Goal: Communication & Community: Answer question/provide support

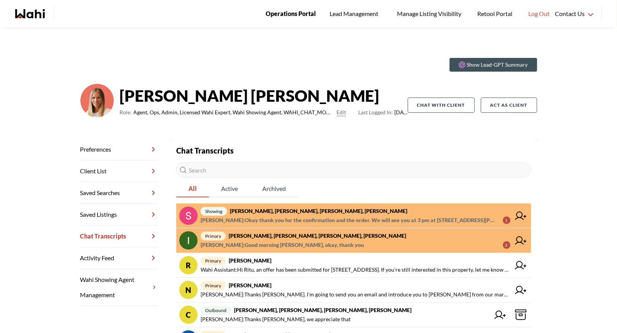
click at [277, 13] on span "Operations Portal" at bounding box center [291, 14] width 50 height 10
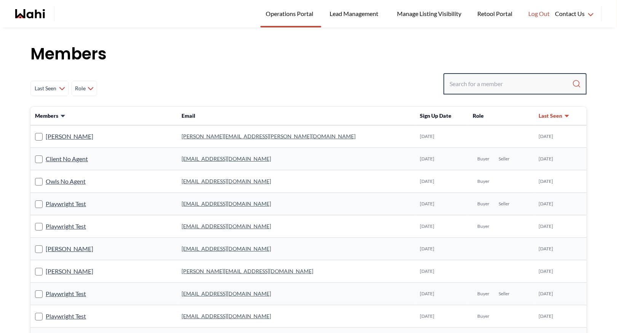
click at [465, 85] on input "Search input" at bounding box center [511, 84] width 123 height 14
type input "faraz"
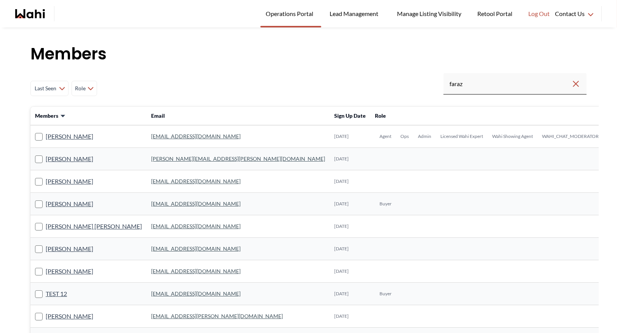
click at [157, 137] on link "faraz.azam@wahi.com" at bounding box center [195, 136] width 89 height 6
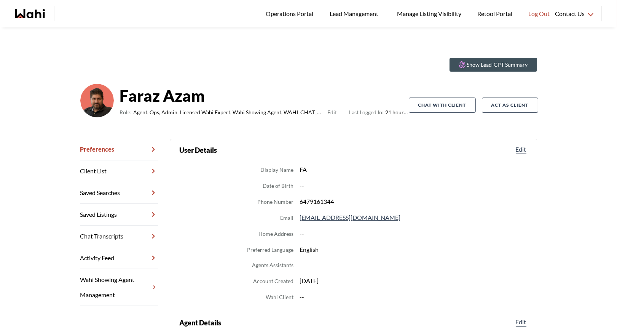
click at [119, 236] on link "Chat Transcripts" at bounding box center [119, 236] width 78 height 22
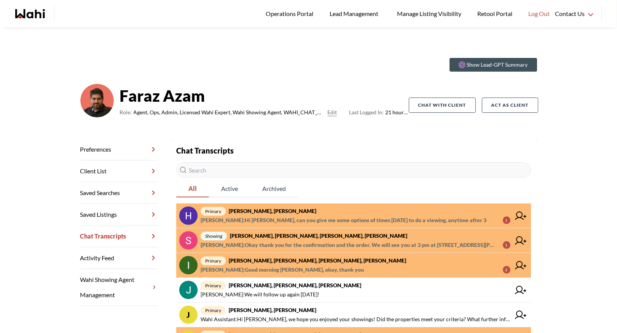
click at [291, 212] on span "primary Hema Alageson, Faraz" at bounding box center [356, 210] width 310 height 9
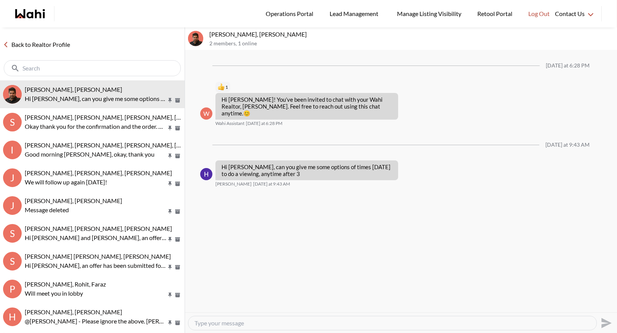
click at [203, 322] on textarea "Type your message" at bounding box center [393, 323] width 396 height 8
type textarea "N"
type textarea "Hi Hema, just go ahead and book your showing through the app and we will work o…"
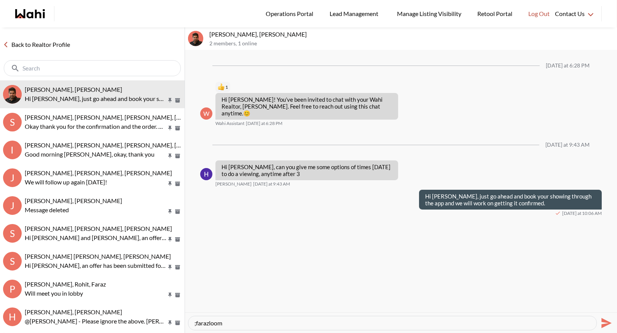
paste textarea "Here’s how to book a showing: https://www.loom.com/share/5ad94faacba943a18f946c…"
type textarea "Here’s how to book a showing: https://www.loom.com/share/5ad94faacba943a18f946c…"
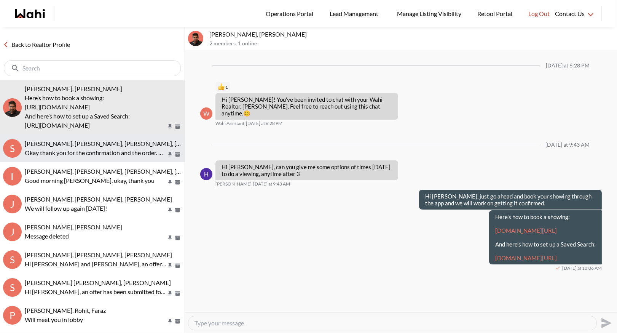
click at [53, 149] on p "Okay thank you for the confirmation and the order. We will see you at 3 pm at […" at bounding box center [96, 152] width 142 height 9
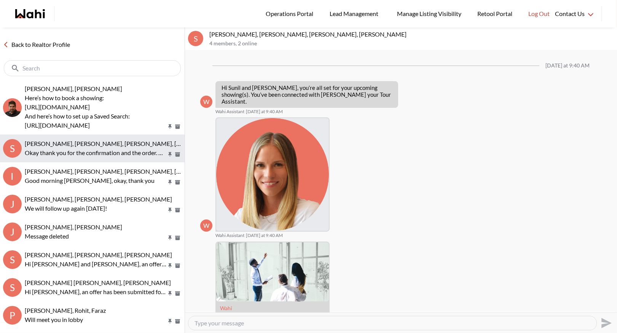
scroll to position [571, 0]
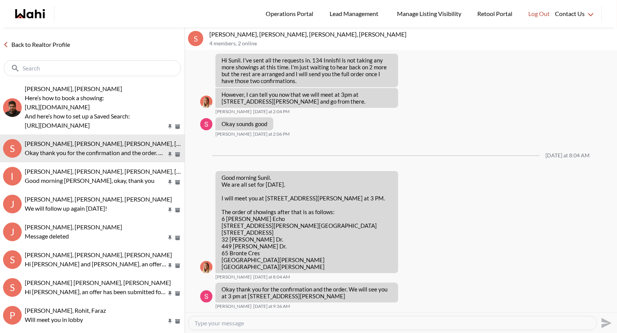
click at [33, 47] on link "Back to Realtor Profile" at bounding box center [36, 45] width 73 height 10
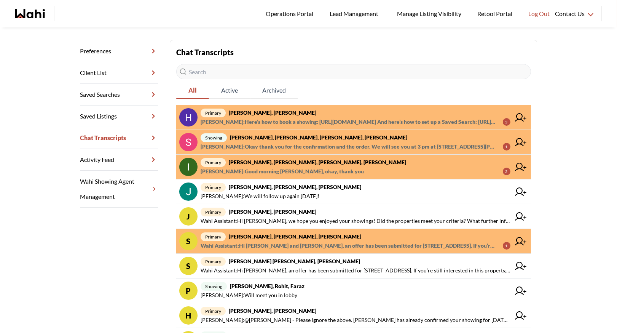
scroll to position [102, 0]
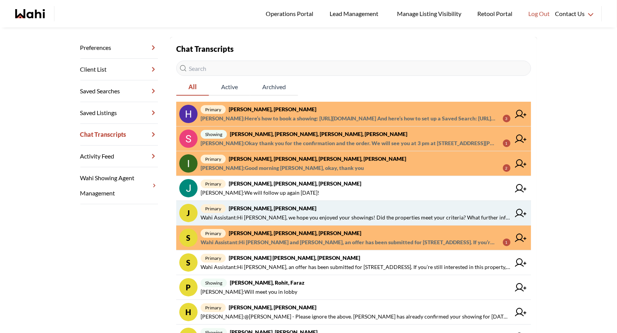
click at [272, 213] on span "Wahi Assistant : Hi Josh, we hope you enjoyed your showings! Did the properties…" at bounding box center [356, 217] width 310 height 9
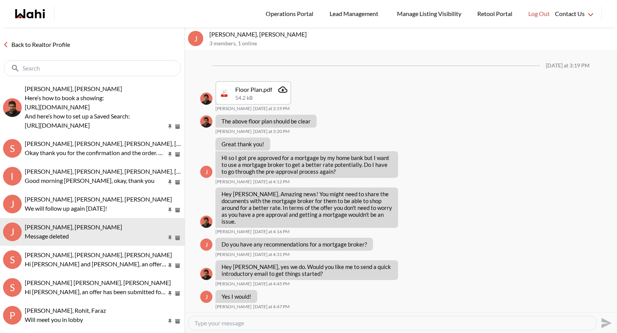
scroll to position [566, 0]
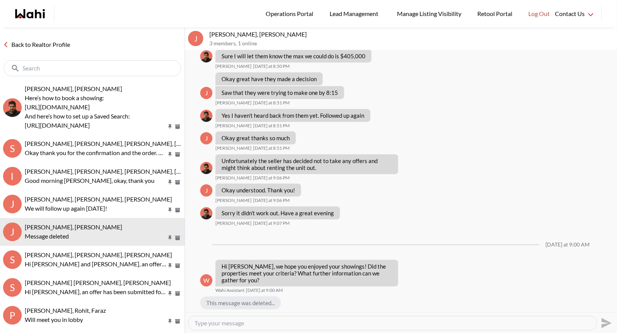
click at [17, 40] on link "Back to Realtor Profile" at bounding box center [36, 45] width 73 height 10
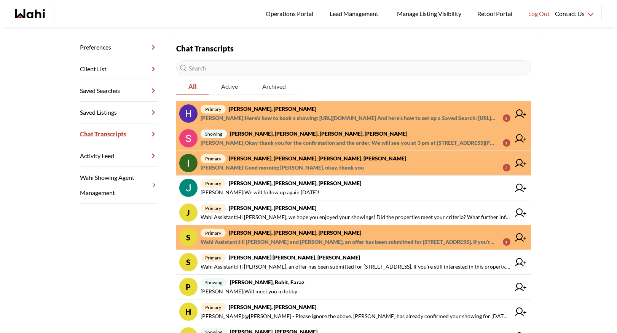
scroll to position [107, 0]
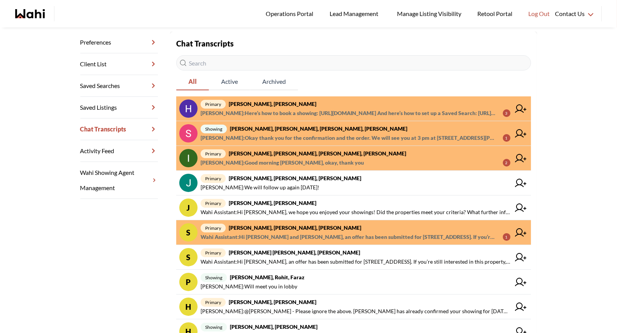
click at [259, 228] on strong "Stannette Lindsay, Rajesh Kumar, Faraz" at bounding box center [295, 227] width 132 height 6
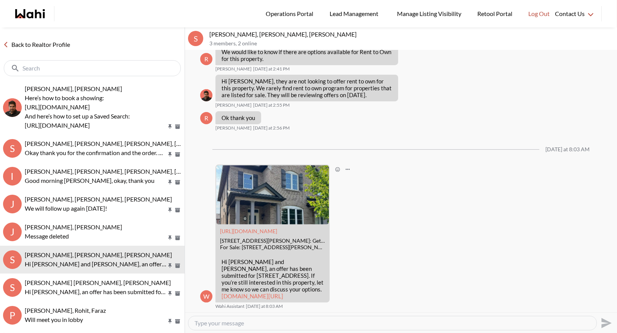
scroll to position [607, 0]
click at [38, 43] on link "Back to Realtor Profile" at bounding box center [36, 45] width 73 height 10
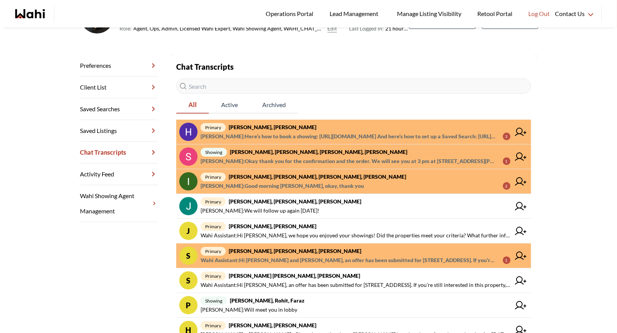
scroll to position [85, 0]
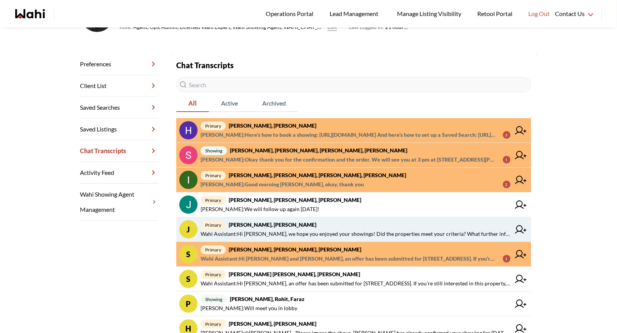
click at [265, 225] on strong "Josh Hortaleza, Faraz, Behnam" at bounding box center [273, 224] width 88 height 6
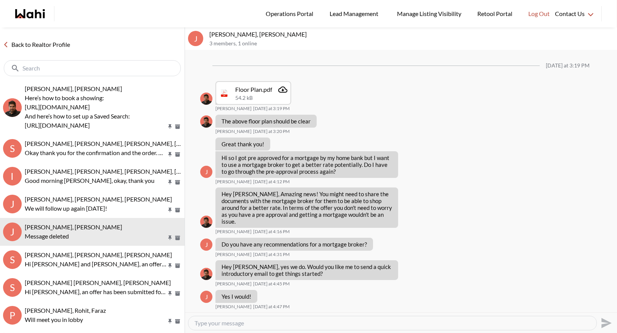
scroll to position [566, 0]
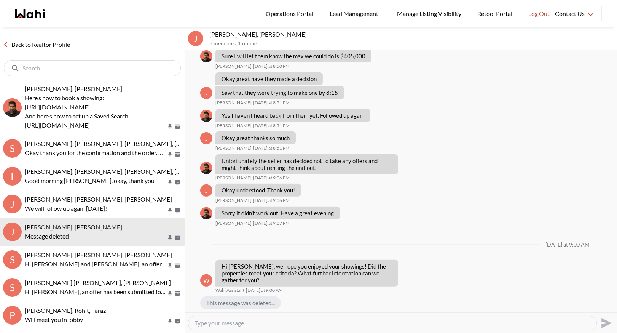
click at [59, 48] on link "Back to Realtor Profile" at bounding box center [36, 45] width 73 height 10
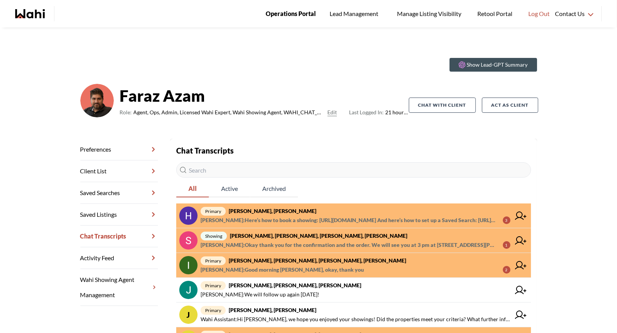
click at [300, 4] on link "Operations Portal" at bounding box center [290, 13] width 61 height 27
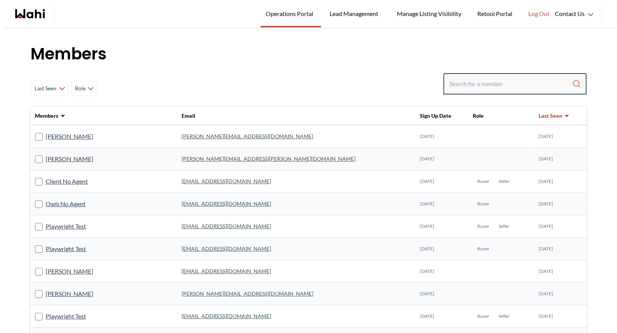
click at [472, 85] on input "Search input" at bounding box center [511, 84] width 123 height 14
type input "barbara"
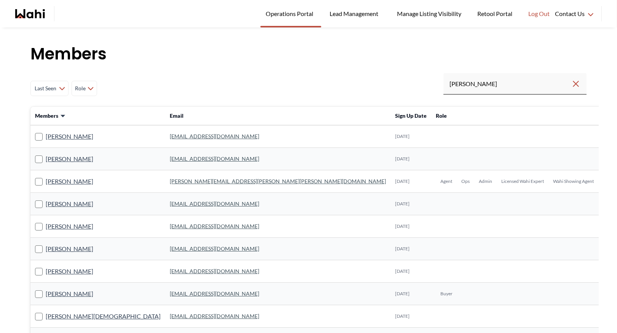
click at [170, 182] on link "barb.funt@wahi.com" at bounding box center [278, 181] width 216 height 6
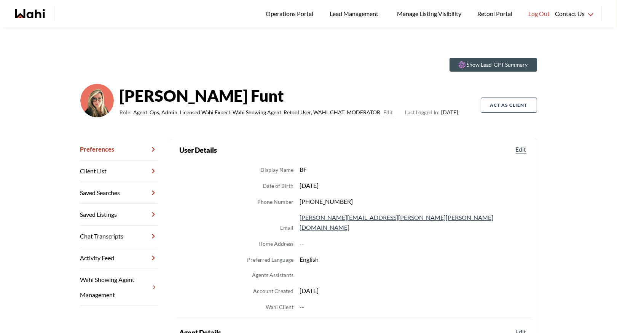
click at [126, 238] on link "Chat Transcripts" at bounding box center [119, 236] width 78 height 22
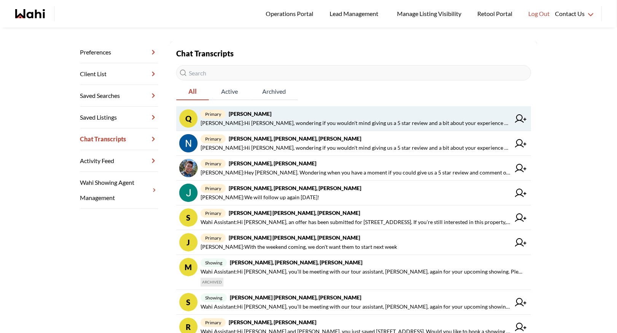
scroll to position [102, 0]
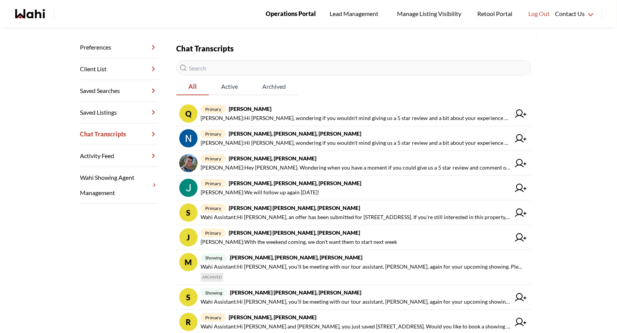
click at [288, 14] on span "Operations Portal" at bounding box center [291, 14] width 50 height 10
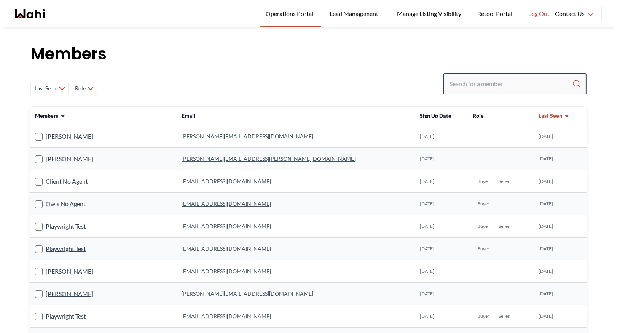
click at [512, 82] on input "Search input" at bounding box center [511, 84] width 123 height 14
type input "behna"
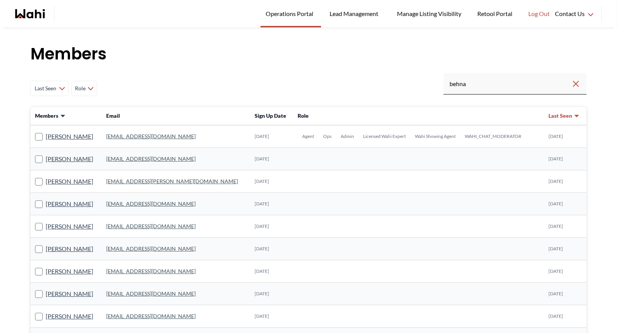
click at [157, 139] on link "behnam.fazili@wahi.com" at bounding box center [150, 136] width 89 height 6
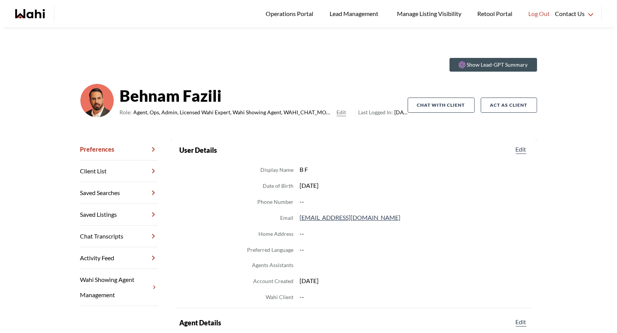
click at [126, 232] on link "Chat Transcripts" at bounding box center [119, 236] width 78 height 22
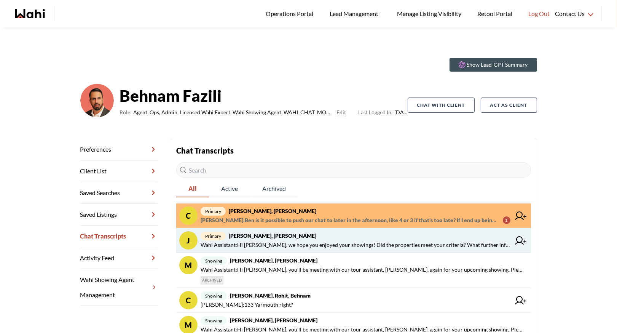
click at [275, 236] on strong "Josh Hortaleza, Faraz, Behnam" at bounding box center [273, 235] width 88 height 6
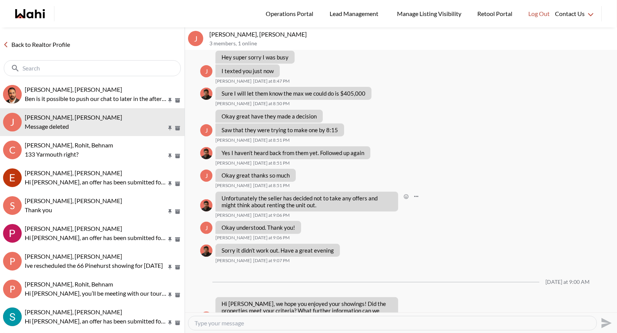
scroll to position [566, 0]
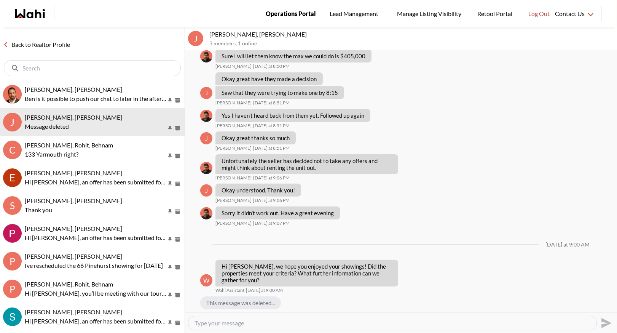
click at [283, 14] on span "Operations Portal" at bounding box center [291, 14] width 50 height 10
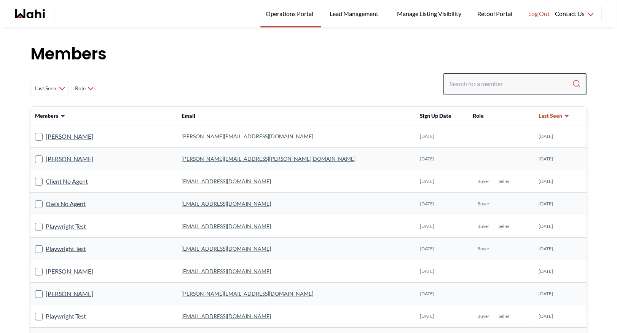
click at [482, 88] on input "Search input" at bounding box center [511, 84] width 123 height 14
type input "ryck"
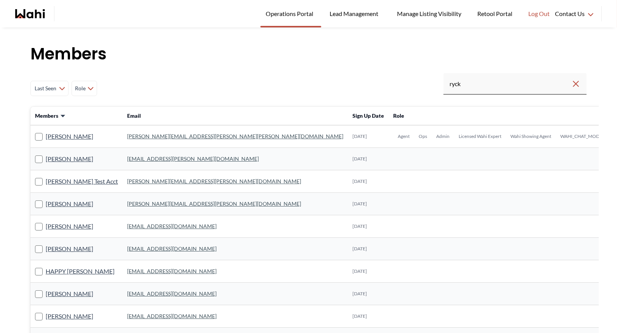
click at [151, 136] on link "[PERSON_NAME][EMAIL_ADDRESS][PERSON_NAME][PERSON_NAME][DOMAIN_NAME]" at bounding box center [235, 136] width 216 height 6
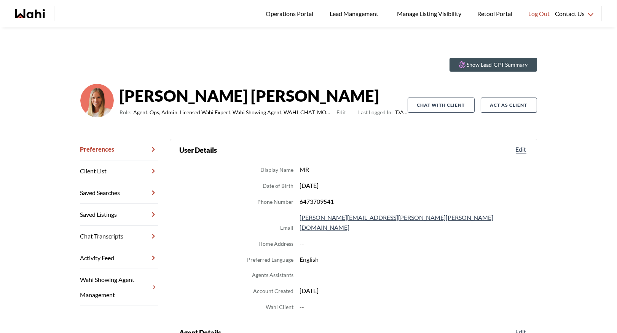
click at [100, 232] on link "Chat Transcripts" at bounding box center [119, 236] width 78 height 22
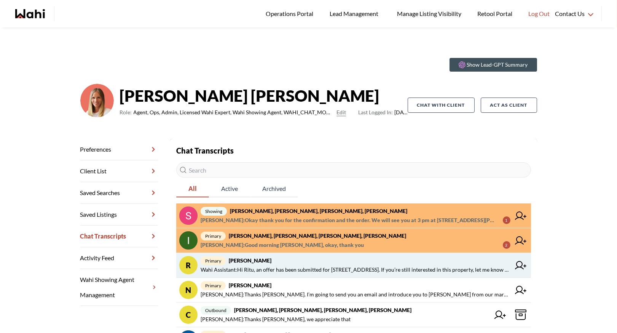
click at [255, 262] on strong "Ritu Gill, Michelle" at bounding box center [250, 260] width 43 height 6
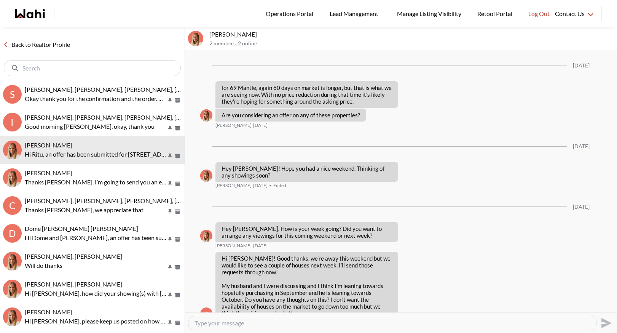
scroll to position [961, 0]
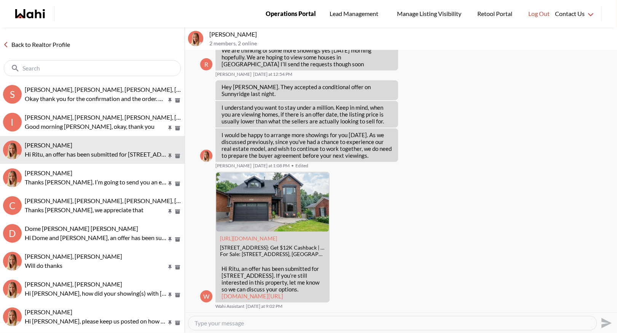
click at [288, 15] on span "Operations Portal" at bounding box center [291, 14] width 50 height 10
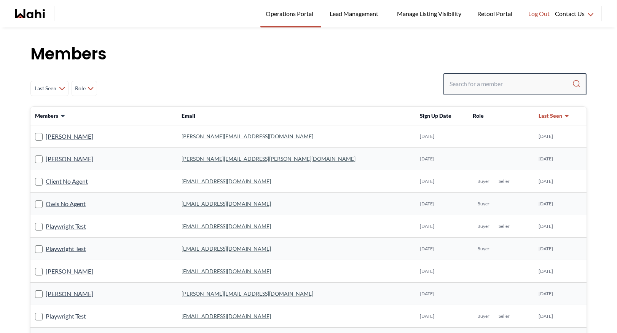
click at [465, 80] on input "Search input" at bounding box center [511, 84] width 123 height 14
type input "faraz"
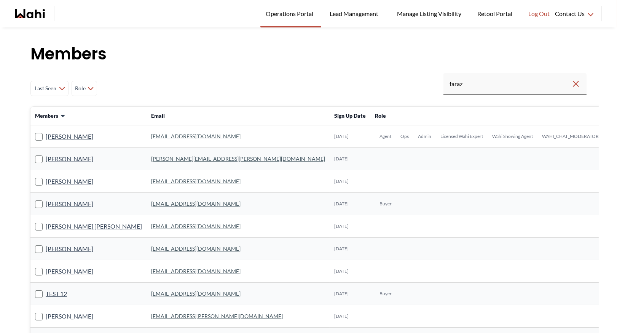
click at [172, 136] on link "[EMAIL_ADDRESS][DOMAIN_NAME]" at bounding box center [195, 136] width 89 height 6
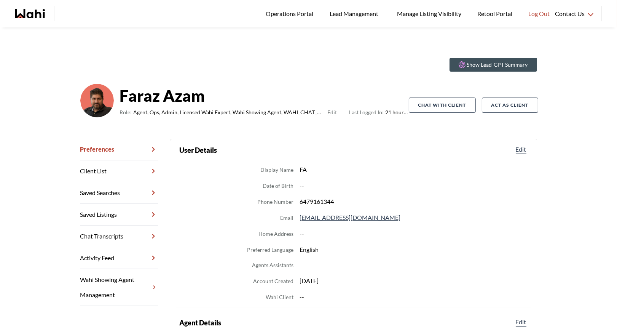
click at [116, 232] on link "Chat Transcripts" at bounding box center [119, 236] width 78 height 22
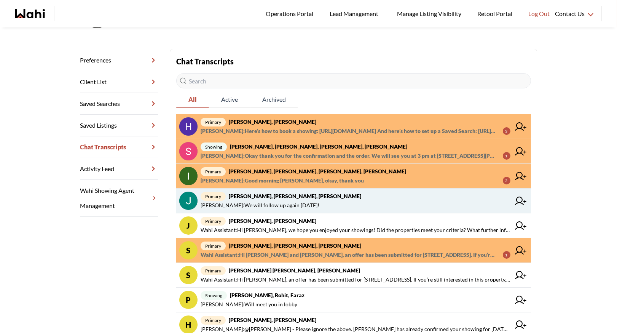
scroll to position [93, 0]
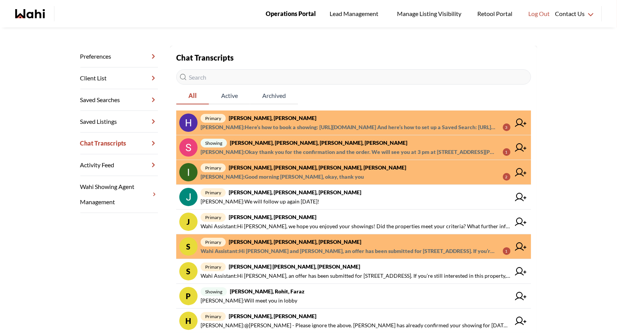
click at [281, 10] on span "Operations Portal" at bounding box center [291, 14] width 50 height 10
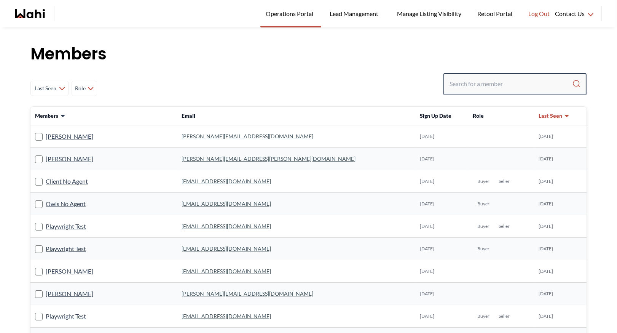
click at [460, 78] on input "Search input" at bounding box center [511, 84] width 123 height 14
type input "behnam"
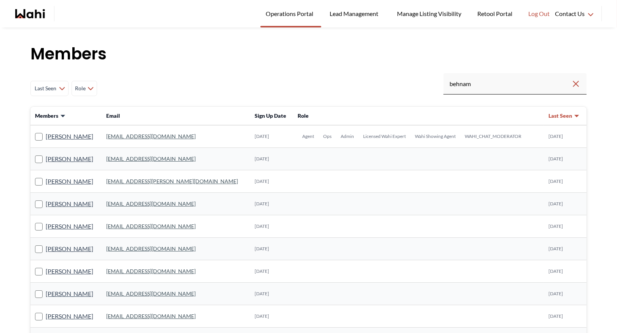
click at [148, 135] on link "behnam.fazili@wahi.com" at bounding box center [150, 136] width 89 height 6
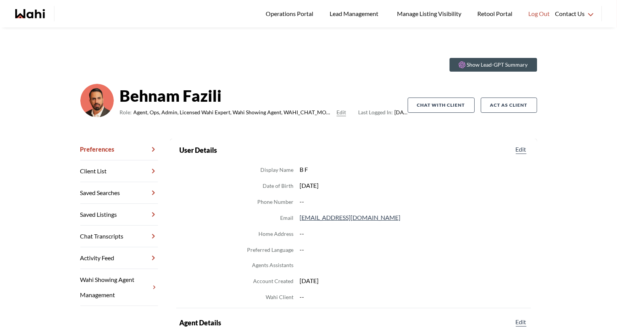
click at [111, 233] on link "Chat Transcripts" at bounding box center [119, 236] width 78 height 22
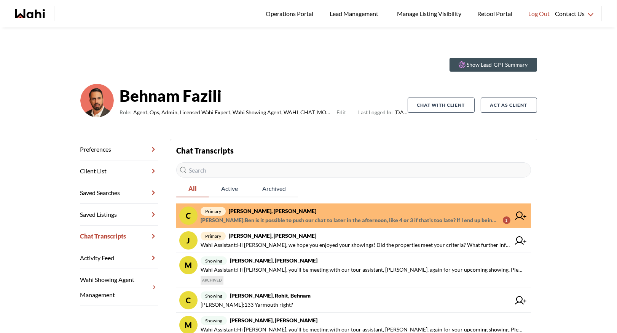
click at [257, 212] on strong "[PERSON_NAME], [PERSON_NAME]" at bounding box center [273, 210] width 88 height 6
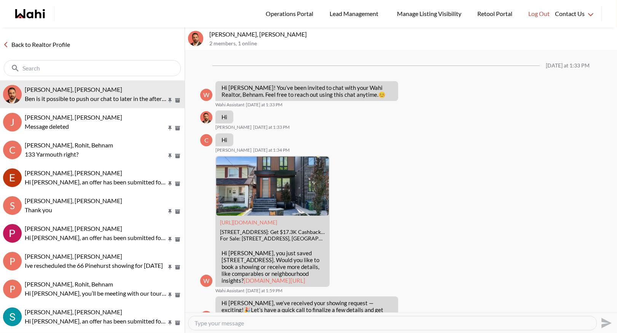
scroll to position [503, 0]
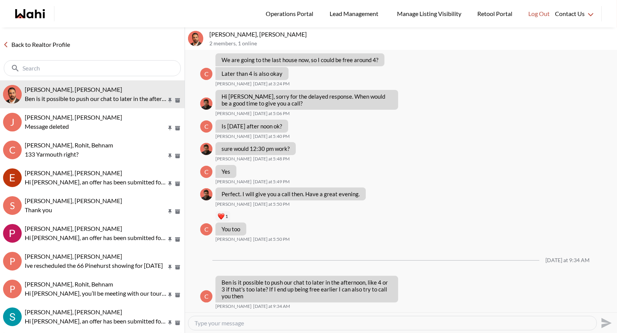
click at [223, 323] on textarea "Type your message" at bounding box center [393, 323] width 396 height 8
type textarea "I will have Faraz change the time - 3:30 okay?"
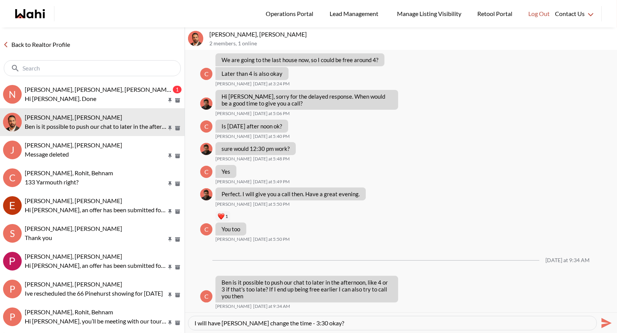
click at [612, 322] on button "Send" at bounding box center [605, 322] width 17 height 17
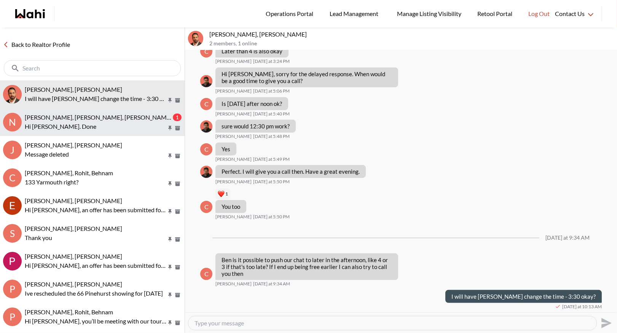
click at [125, 120] on div "Nick P, Ethel Monteilh, Barb" at bounding box center [98, 117] width 147 height 8
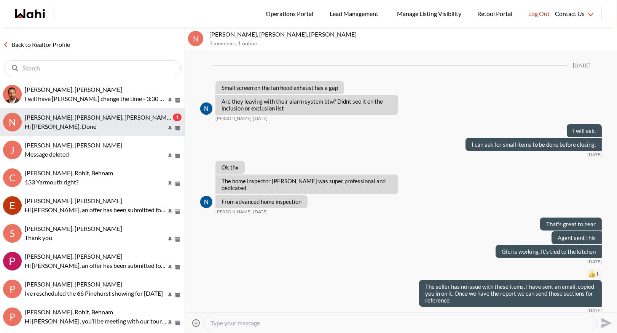
scroll to position [2833, 0]
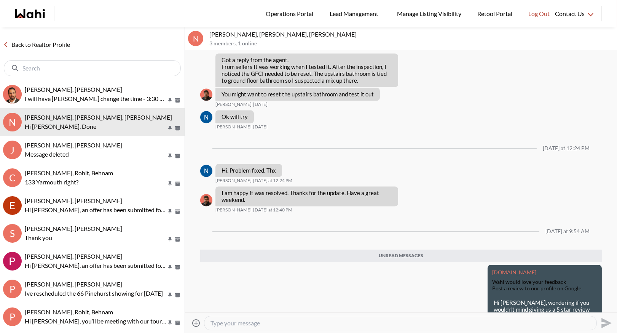
click at [222, 324] on textarea "Type your message" at bounding box center [401, 323] width 380 height 8
type textarea "Very much appreciated!"
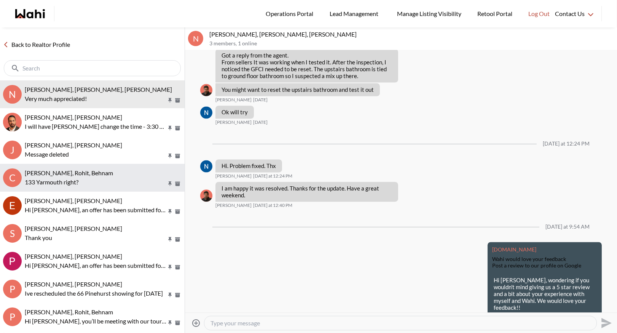
click at [118, 174] on div "Caroline Rouben, Rohit, Behnam" at bounding box center [103, 173] width 157 height 8
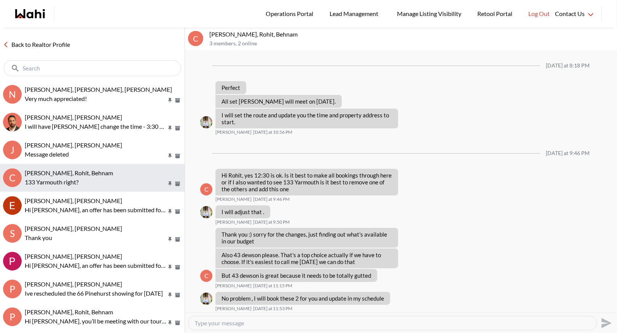
scroll to position [462, 0]
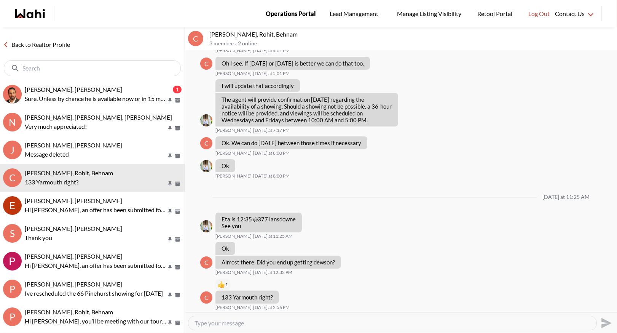
click at [304, 10] on span "Operations Portal" at bounding box center [291, 14] width 50 height 10
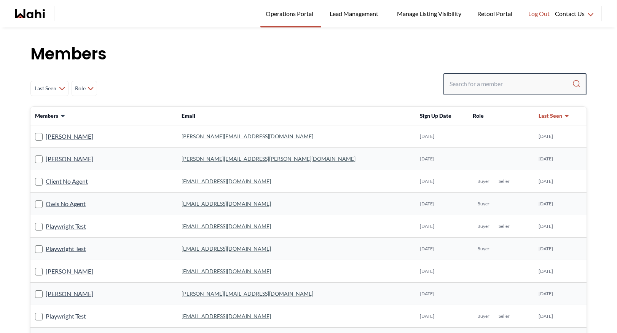
click at [476, 84] on input "Search input" at bounding box center [511, 84] width 123 height 14
type input "[PERSON_NAME]"
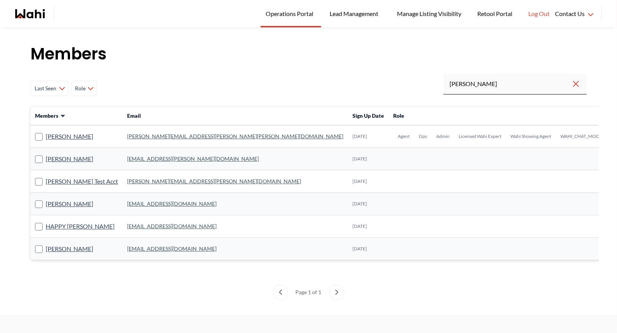
click at [165, 135] on link "[PERSON_NAME][EMAIL_ADDRESS][PERSON_NAME][PERSON_NAME][DOMAIN_NAME]" at bounding box center [235, 136] width 216 height 6
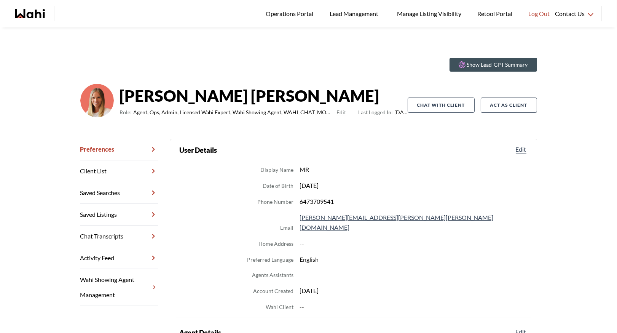
click at [108, 233] on link "Chat Transcripts" at bounding box center [119, 236] width 78 height 22
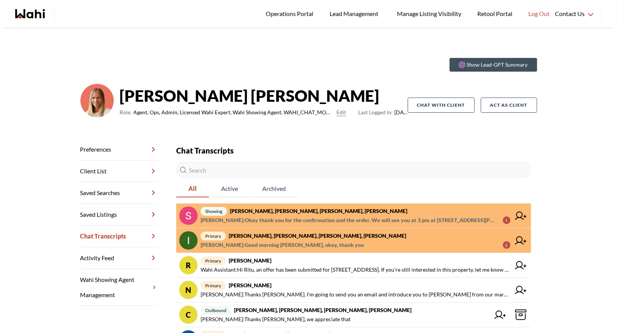
click at [284, 211] on strong "Sunil Murali, Ana Rodriguez, Michelle, Faraz" at bounding box center [318, 210] width 177 height 6
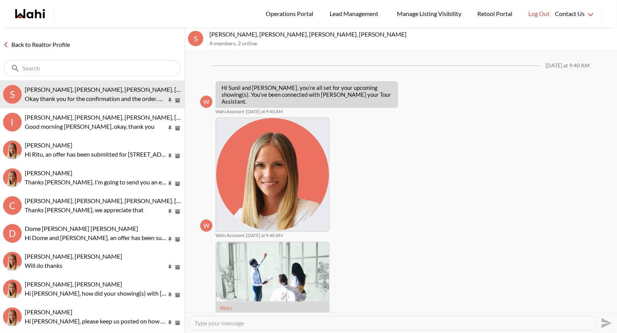
scroll to position [583, 0]
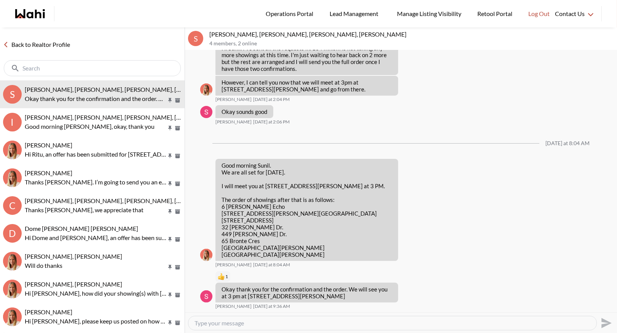
click at [60, 44] on link "Back to Realtor Profile" at bounding box center [36, 45] width 73 height 10
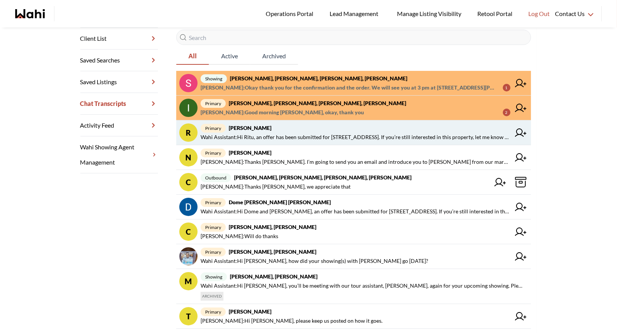
scroll to position [138, 0]
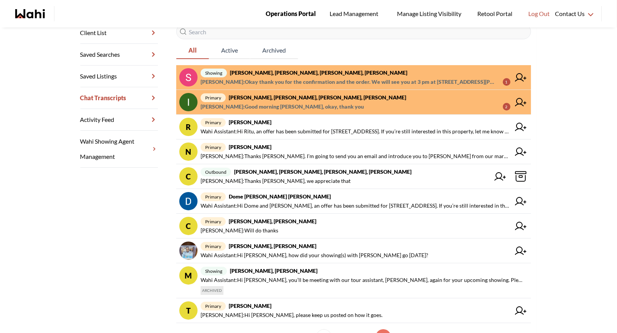
click at [286, 18] on span "Operations Portal" at bounding box center [291, 14] width 50 height 10
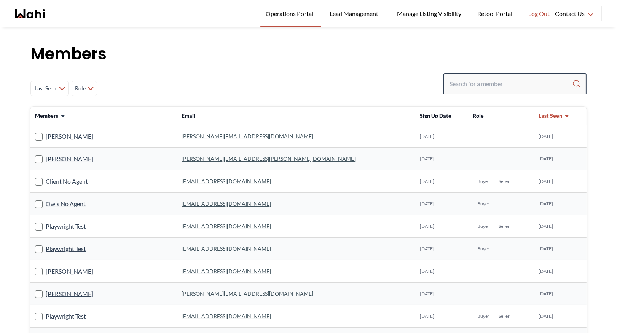
click at [482, 83] on input "Search input" at bounding box center [511, 84] width 123 height 14
type input "behnam"
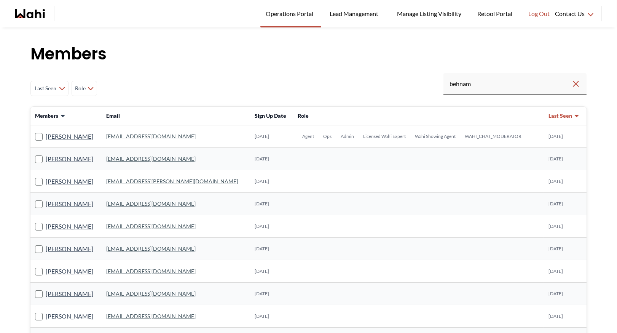
click at [163, 134] on link "[EMAIL_ADDRESS][DOMAIN_NAME]" at bounding box center [150, 136] width 89 height 6
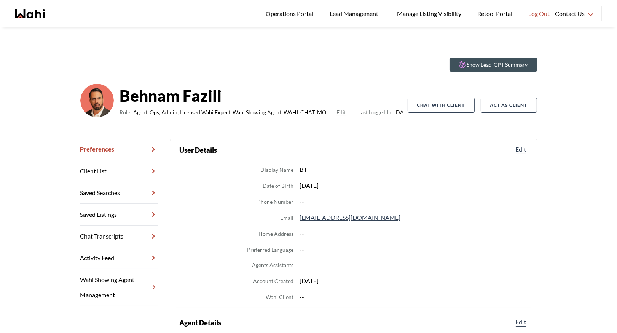
click at [118, 240] on link "Chat Transcripts" at bounding box center [119, 236] width 78 height 22
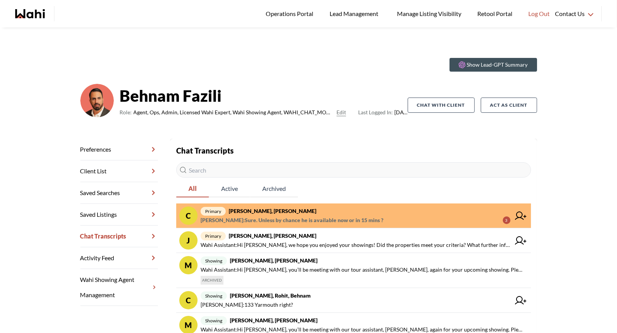
click at [290, 215] on span "primary Caroline Rouben, Behnam" at bounding box center [356, 210] width 310 height 9
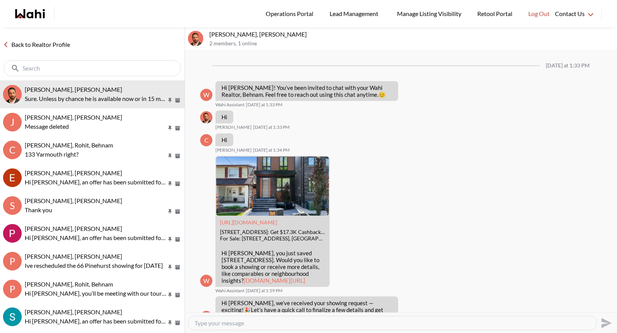
scroll to position [548, 0]
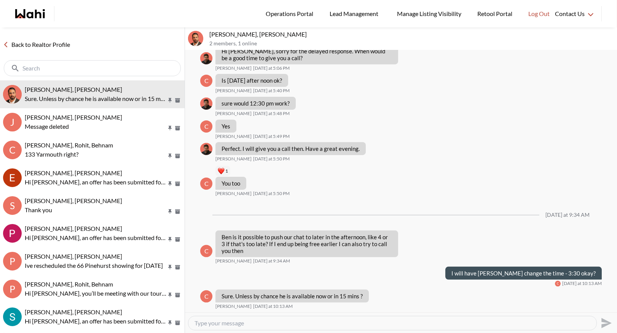
click at [209, 319] on textarea "Type your message" at bounding box center [393, 323] width 396 height 8
click at [209, 324] on textarea "Type your message" at bounding box center [393, 323] width 396 height 8
type textarea "3:30 will work best."
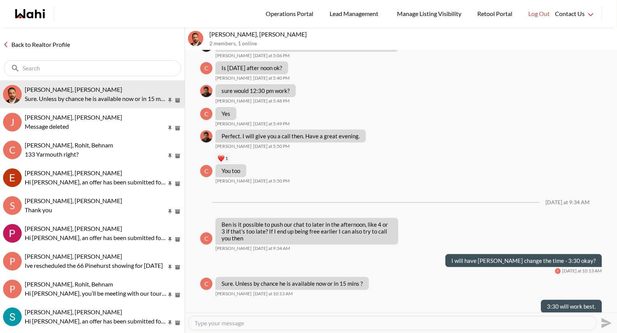
scroll to position [571, 0]
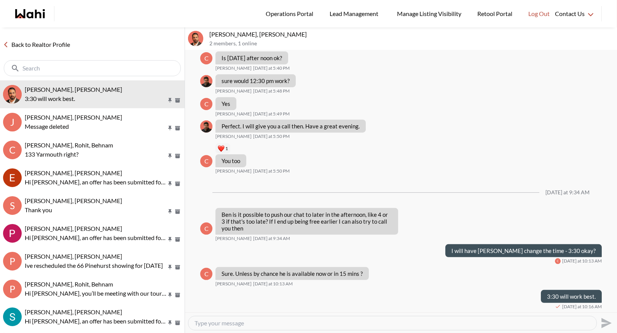
click at [44, 45] on link "Back to Realtor Profile" at bounding box center [36, 45] width 73 height 10
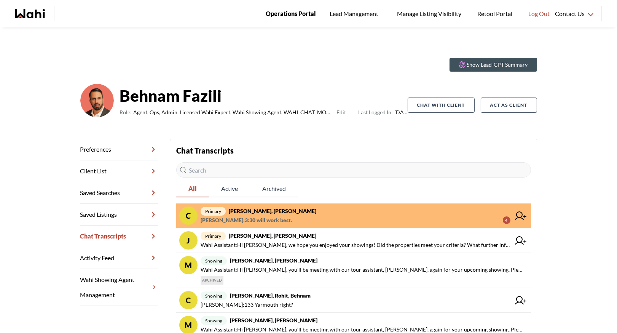
click at [289, 14] on span "Operations Portal" at bounding box center [291, 14] width 50 height 10
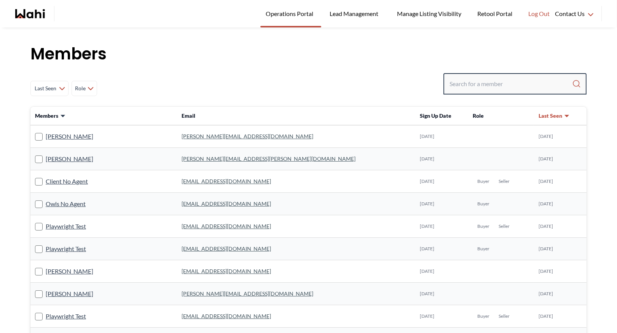
click at [482, 87] on input "Search input" at bounding box center [511, 84] width 123 height 14
type input "faraz"
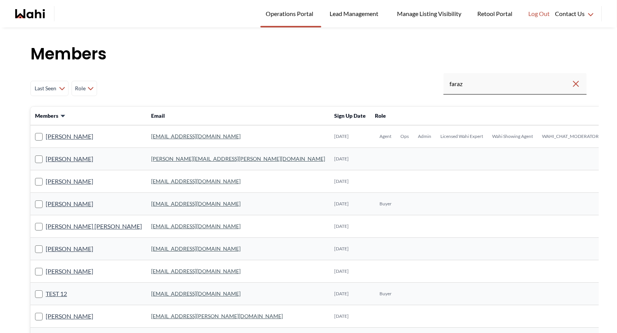
click at [151, 134] on link "[EMAIL_ADDRESS][DOMAIN_NAME]" at bounding box center [195, 136] width 89 height 6
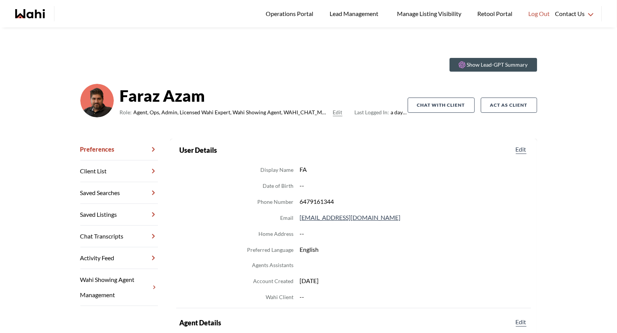
click at [115, 237] on link "Chat Transcripts" at bounding box center [119, 236] width 78 height 22
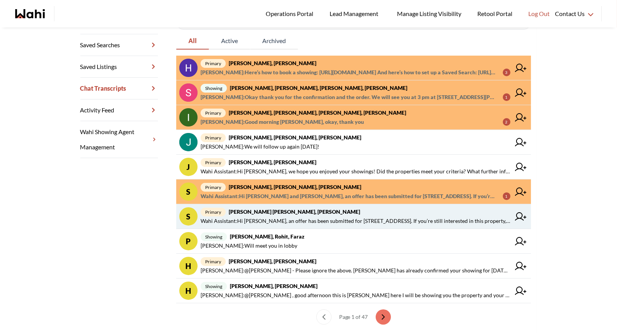
scroll to position [148, 0]
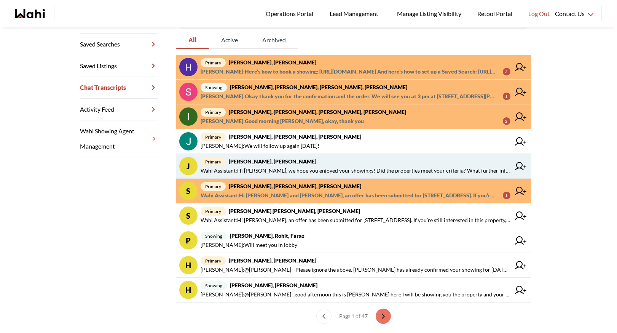
click at [340, 166] on span "Wahi Assistant : Hi Josh, we hope you enjoyed your showings! Did the properties…" at bounding box center [356, 170] width 310 height 9
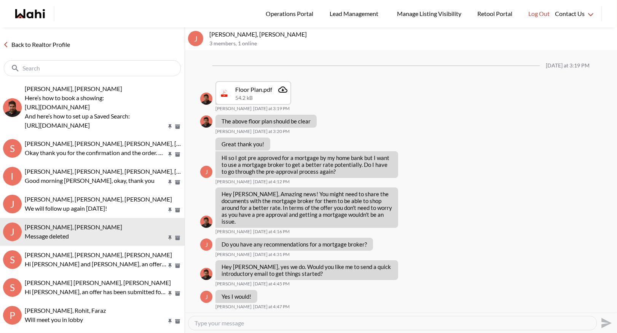
scroll to position [566, 0]
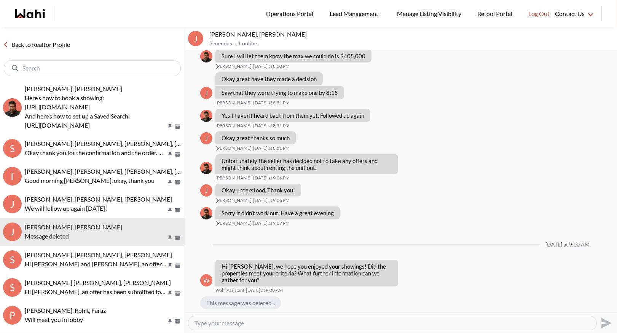
click at [43, 46] on link "Back to Realtor Profile" at bounding box center [36, 45] width 73 height 10
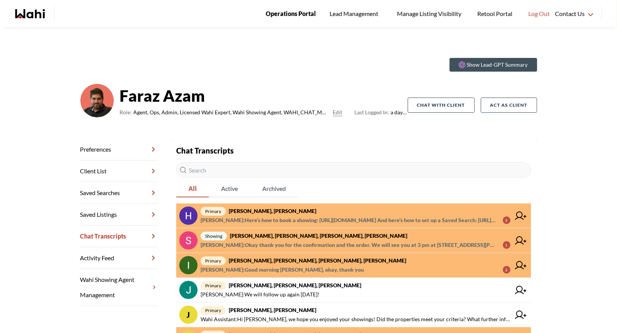
click at [287, 12] on span "Operations Portal" at bounding box center [291, 14] width 50 height 10
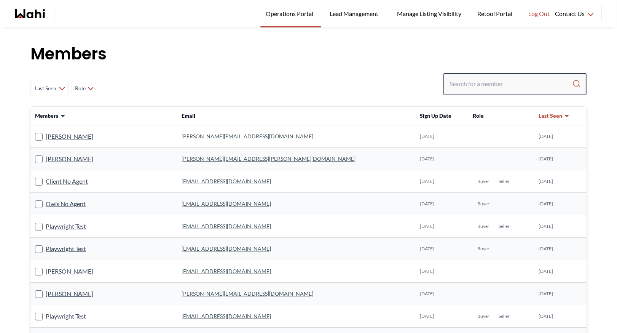
click at [477, 84] on input "Search input" at bounding box center [511, 84] width 123 height 14
type input "faraz"
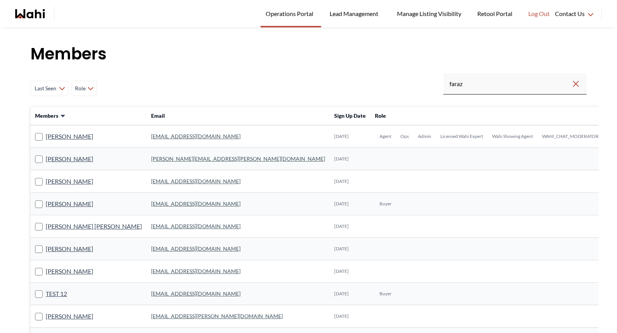
click at [151, 137] on link "[EMAIL_ADDRESS][DOMAIN_NAME]" at bounding box center [195, 136] width 89 height 6
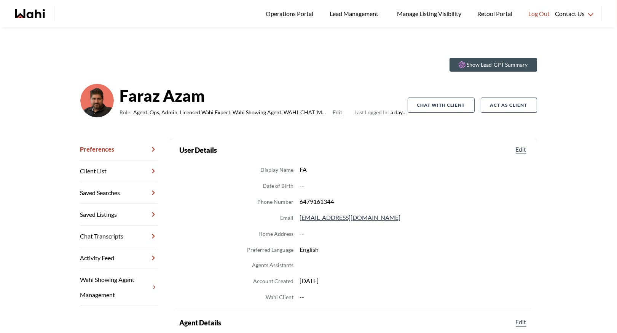
click at [107, 232] on link "Chat Transcripts" at bounding box center [119, 236] width 78 height 22
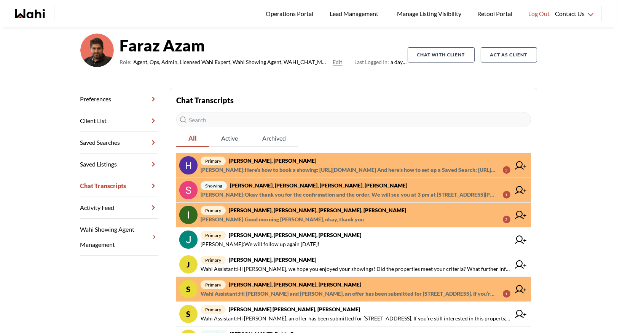
scroll to position [88, 0]
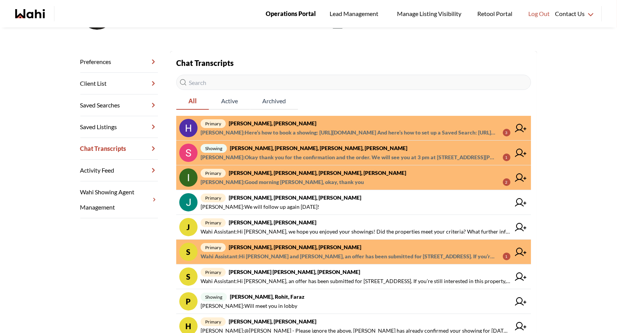
click at [282, 13] on span "Operations Portal" at bounding box center [291, 14] width 50 height 10
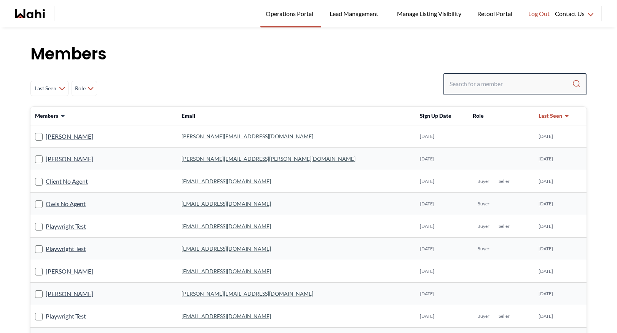
click at [475, 80] on input "Search input" at bounding box center [511, 84] width 123 height 14
type input "efr"
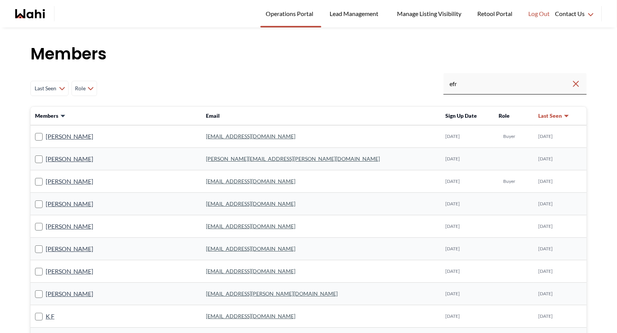
click at [250, 137] on link "efremabraham144@gmail.com" at bounding box center [250, 136] width 89 height 6
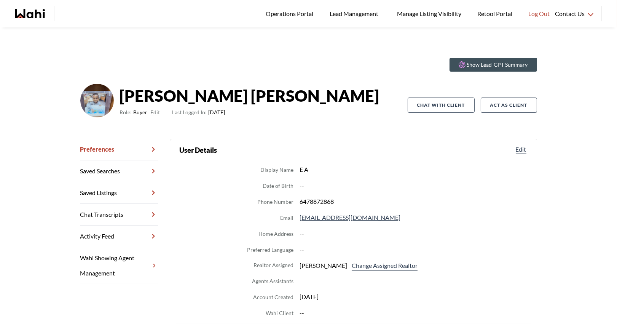
click at [119, 211] on link "Chat Transcripts" at bounding box center [119, 215] width 78 height 22
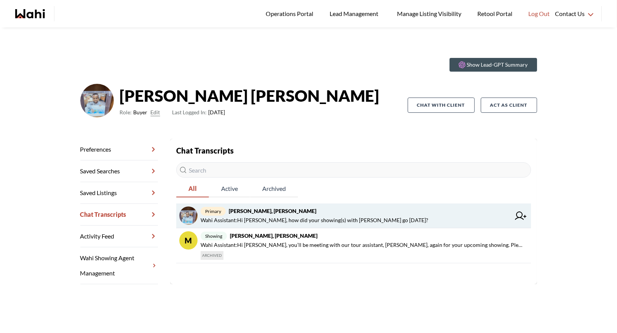
click at [269, 212] on strong "[PERSON_NAME], [PERSON_NAME]" at bounding box center [273, 210] width 88 height 6
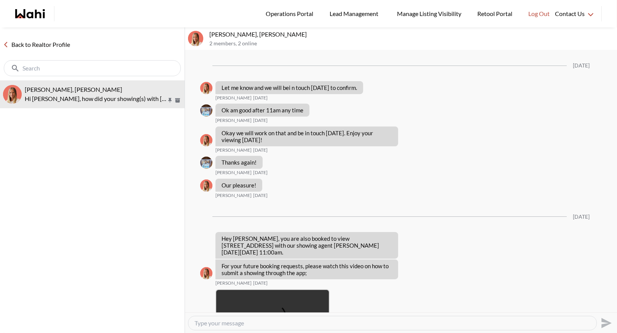
scroll to position [1467, 0]
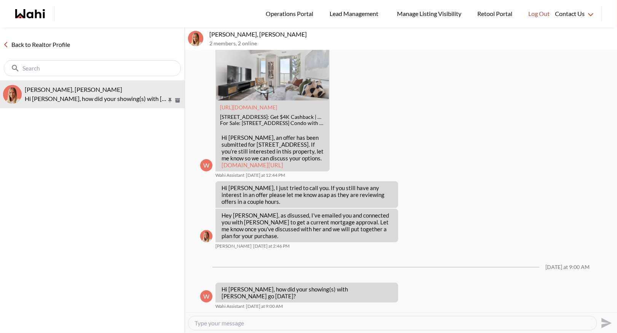
click at [223, 322] on textarea "Type your message" at bounding box center [393, 323] width 396 height 8
paste textarea "Please note that 188 Fairview Mall Drive E, Suite 1611, is still available. If …"
type textarea "Hi [PERSON_NAME] - Please note that [STREET_ADDRESS], is still available. If yo…"
click at [605, 322] on icon "Send" at bounding box center [606, 323] width 12 height 12
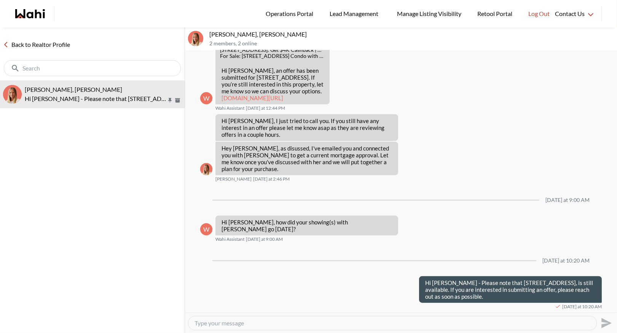
click at [21, 46] on link "Back to Realtor Profile" at bounding box center [36, 45] width 73 height 10
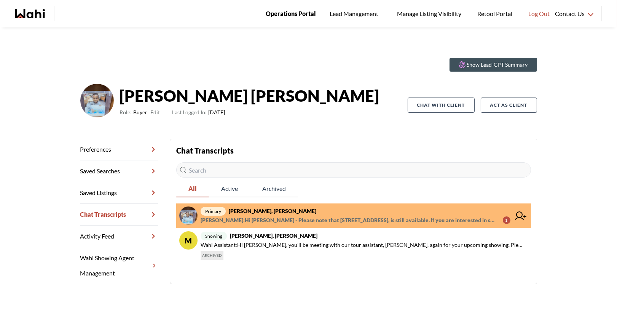
click at [282, 15] on span "Operations Portal" at bounding box center [291, 14] width 50 height 10
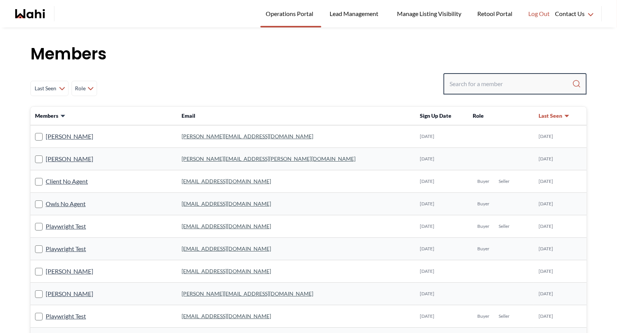
click at [459, 86] on input "Search input" at bounding box center [511, 84] width 123 height 14
click at [483, 84] on input "Search input" at bounding box center [511, 84] width 123 height 14
type input "[PERSON_NAME]"
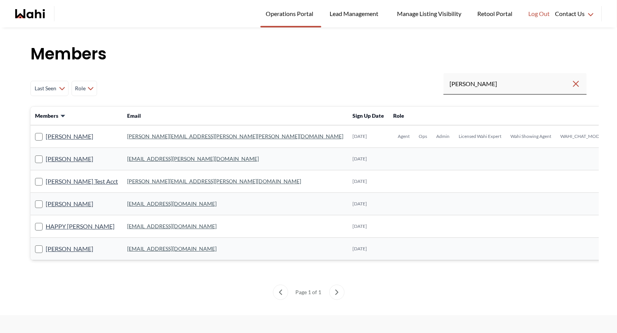
click at [130, 135] on link "[PERSON_NAME][EMAIL_ADDRESS][PERSON_NAME][PERSON_NAME][DOMAIN_NAME]" at bounding box center [235, 136] width 216 height 6
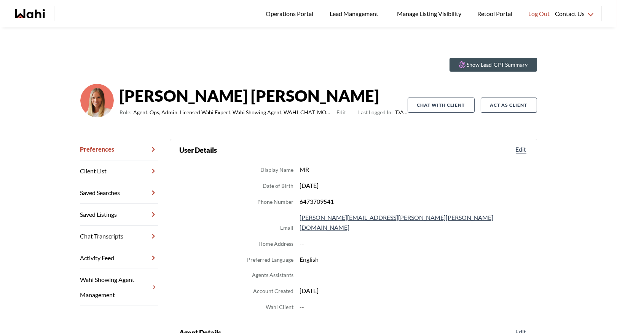
click at [94, 239] on link "Chat Transcripts" at bounding box center [119, 236] width 78 height 22
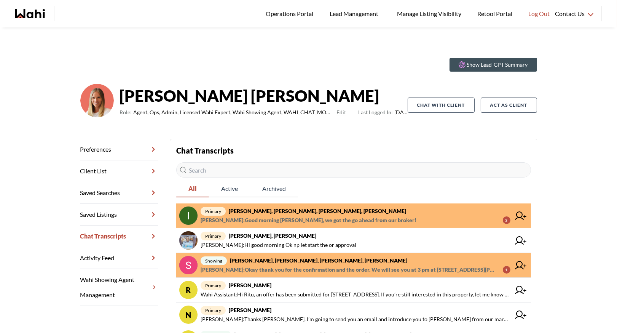
click at [306, 213] on strong "[PERSON_NAME], [PERSON_NAME], [PERSON_NAME], [PERSON_NAME]" at bounding box center [317, 210] width 177 height 6
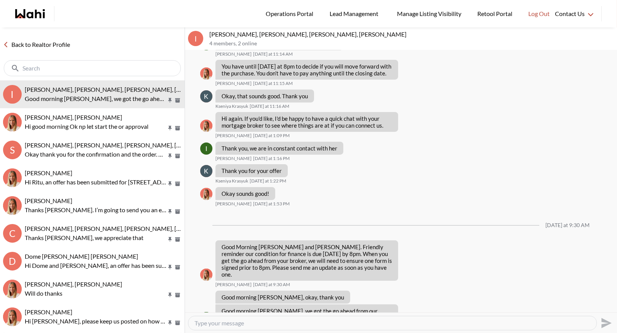
scroll to position [539, 0]
click at [43, 47] on link "Back to Realtor Profile" at bounding box center [36, 45] width 73 height 10
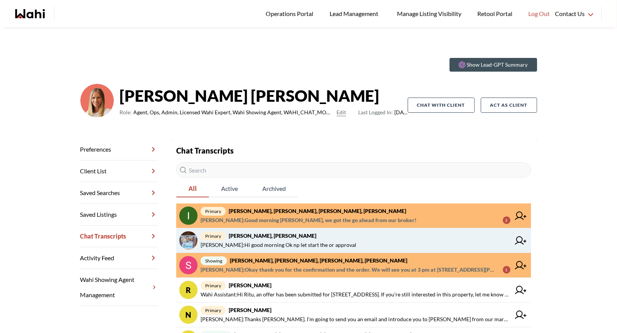
click at [301, 235] on span "primary Efrem Abraham, Michelle" at bounding box center [356, 235] width 310 height 9
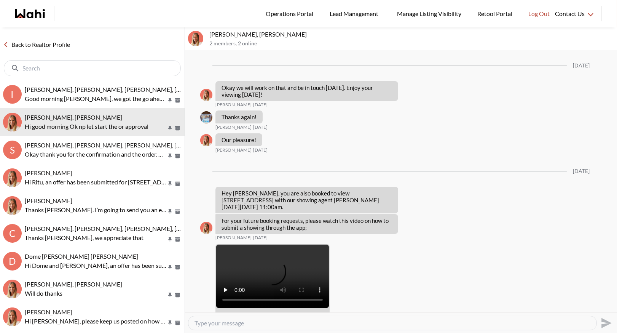
scroll to position [1519, 0]
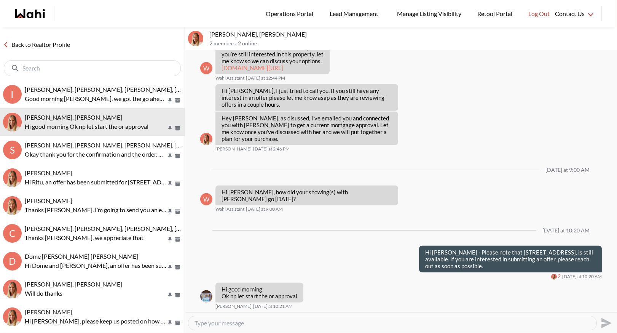
click at [211, 323] on textarea "Type your message" at bounding box center [393, 323] width 396 height 8
type textarea "M"
type textarea "did you want us to place an offer? are you still discussing with Andrea?"
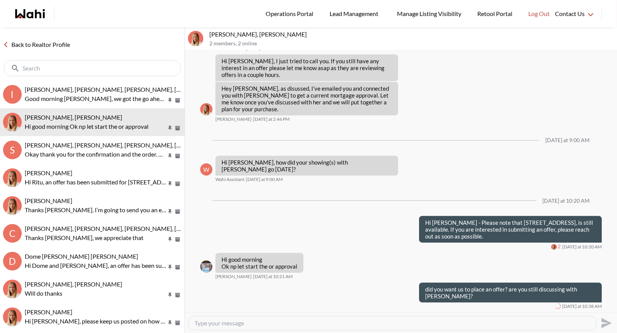
scroll to position [1549, 0]
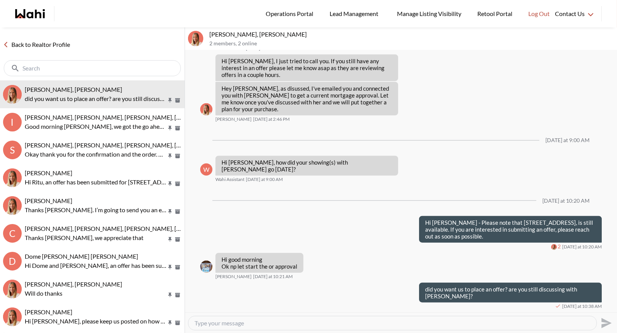
click at [48, 46] on link "Back to Realtor Profile" at bounding box center [36, 45] width 73 height 10
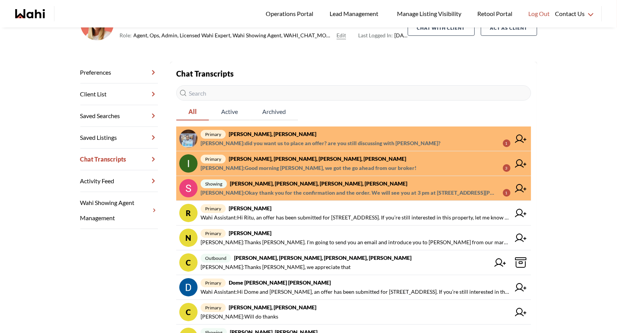
scroll to position [81, 0]
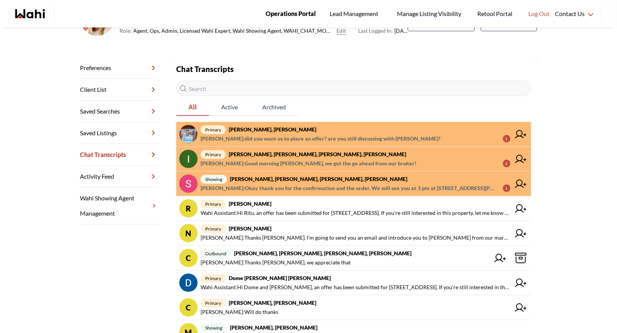
click at [289, 12] on span "Operations Portal" at bounding box center [291, 14] width 50 height 10
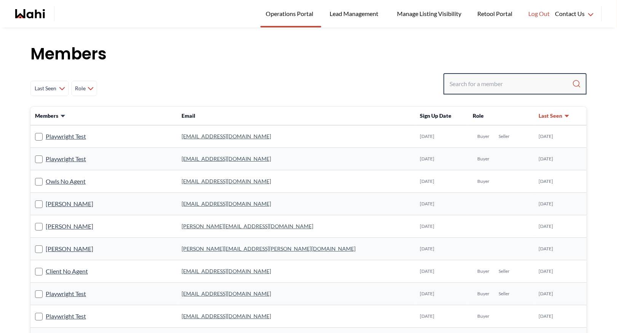
click at [486, 82] on input "Search input" at bounding box center [511, 84] width 123 height 14
type input "behnam"
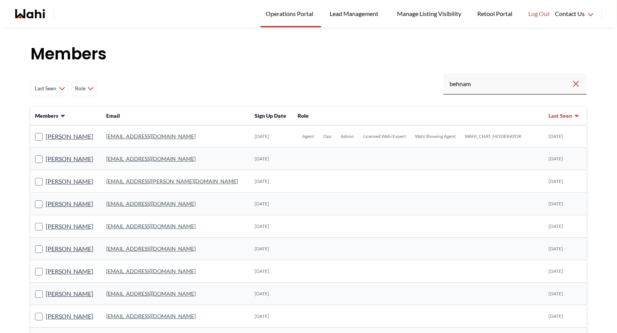
click at [145, 137] on link "[EMAIL_ADDRESS][DOMAIN_NAME]" at bounding box center [150, 136] width 89 height 6
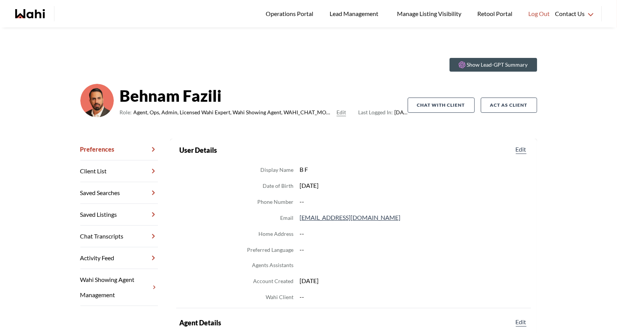
click at [123, 229] on link "Chat Transcripts" at bounding box center [119, 236] width 78 height 22
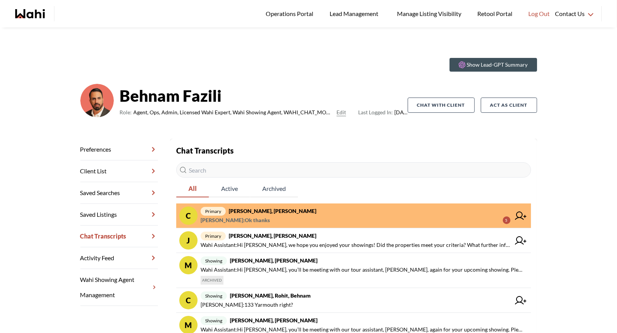
click at [292, 213] on strong "[PERSON_NAME], [PERSON_NAME]" at bounding box center [273, 210] width 88 height 6
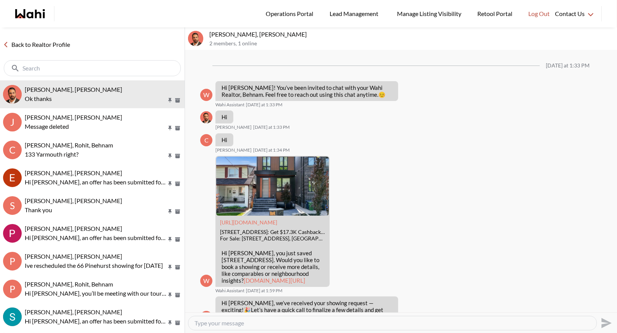
scroll to position [594, 0]
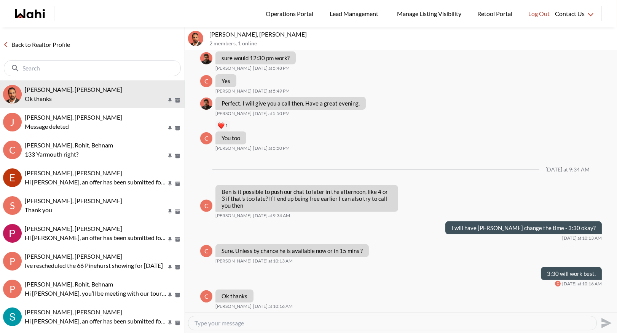
click at [215, 327] on div at bounding box center [392, 323] width 408 height 14
click at [212, 322] on textarea "Type your message" at bounding box center [393, 323] width 396 height 8
type textarea "Welcome!"
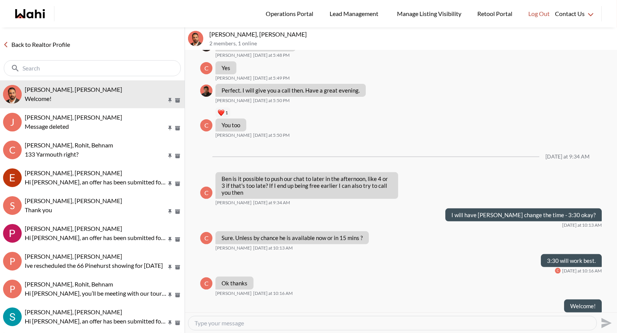
scroll to position [616, 0]
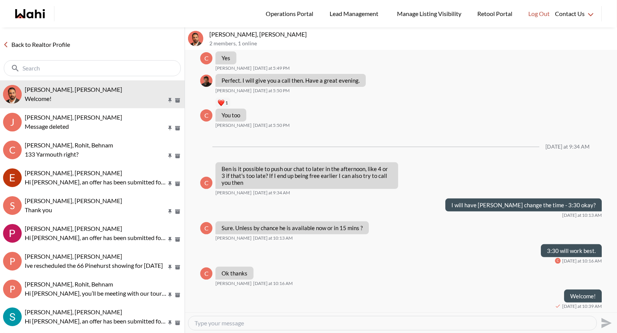
click at [24, 45] on link "Back to Realtor Profile" at bounding box center [36, 45] width 73 height 10
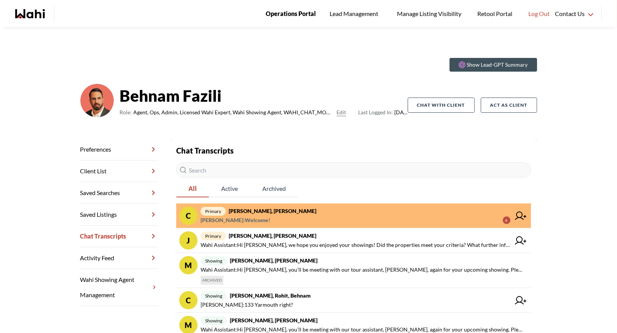
click at [294, 17] on span "Operations Portal" at bounding box center [291, 14] width 50 height 10
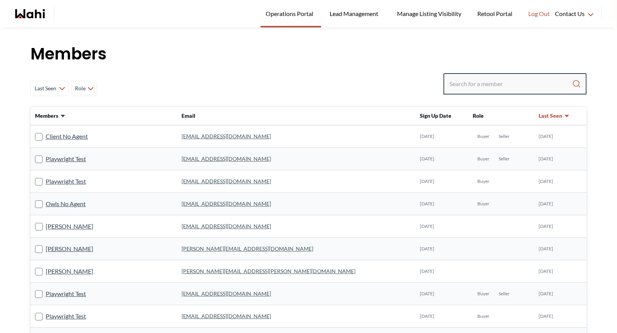
click at [469, 81] on input "Search input" at bounding box center [511, 84] width 123 height 14
type input "[PERSON_NAME]"
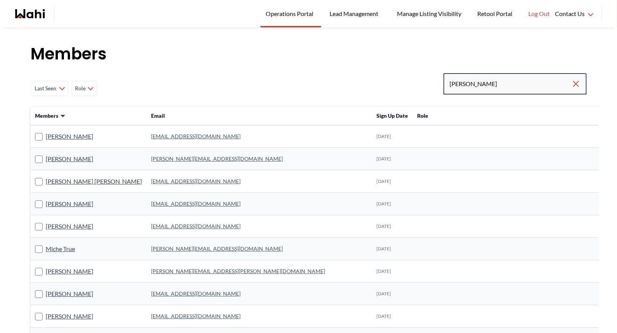
click at [497, 86] on input "[PERSON_NAME]" at bounding box center [511, 84] width 122 height 14
type input "[PERSON_NAME]"
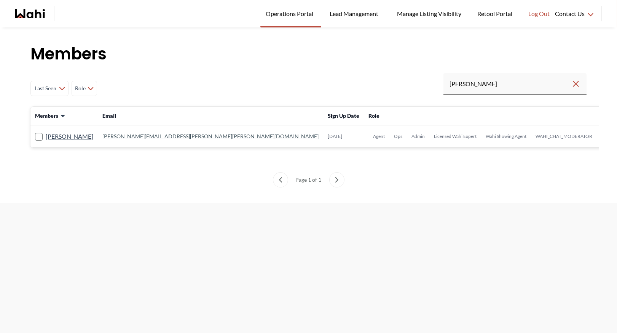
click at [156, 135] on link "[PERSON_NAME][EMAIL_ADDRESS][PERSON_NAME][PERSON_NAME][DOMAIN_NAME]" at bounding box center [210, 136] width 216 height 6
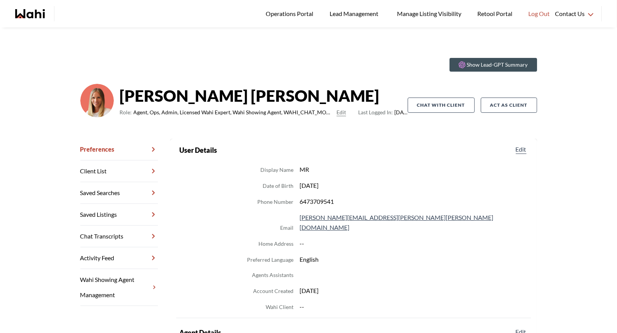
click at [116, 237] on link "Chat Transcripts" at bounding box center [119, 236] width 78 height 22
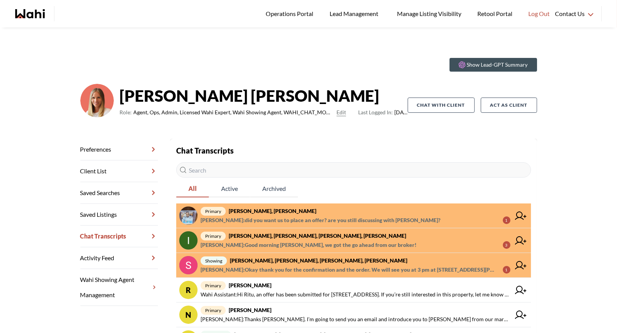
click at [295, 216] on span "Barbara Funt : did you want us to place an offer? are you still discussing with…" at bounding box center [321, 219] width 240 height 9
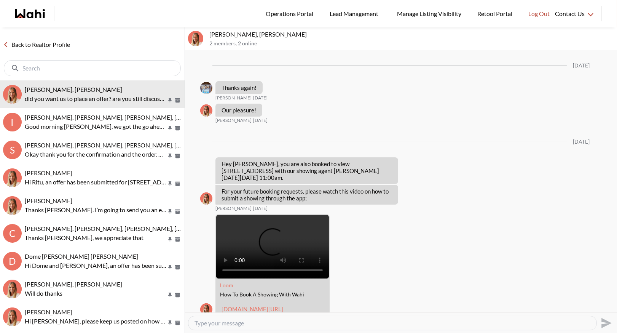
scroll to position [1519, 0]
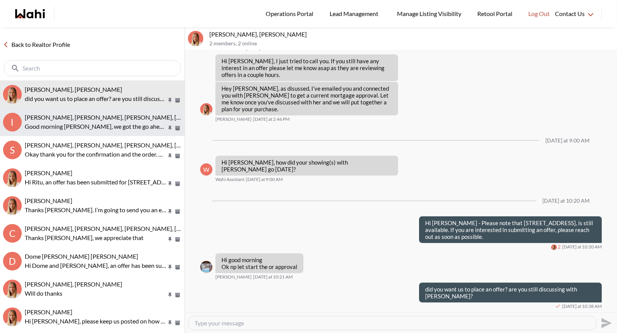
click at [95, 120] on span "Irina Krasyuk, Kseniya Krasyuk, Michelle, Faraz" at bounding box center [123, 116] width 197 height 7
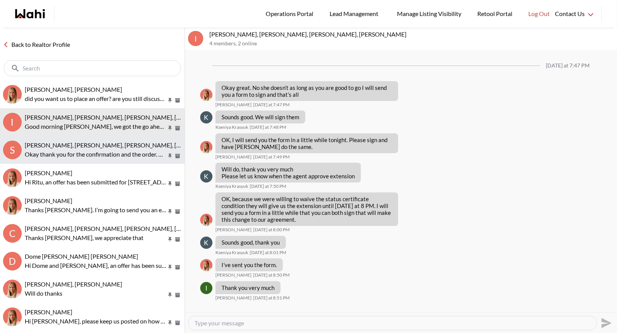
scroll to position [539, 0]
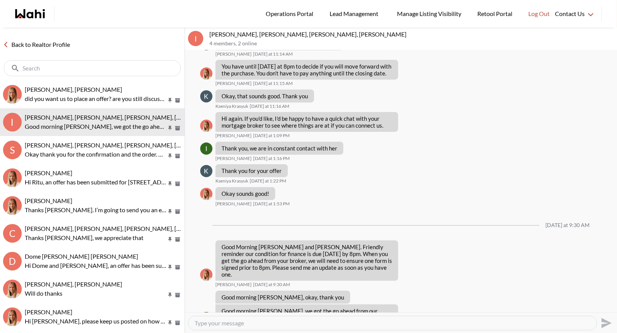
click at [32, 46] on link "Back to Realtor Profile" at bounding box center [36, 45] width 73 height 10
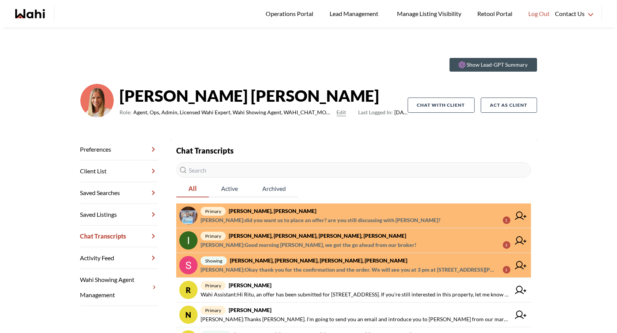
click at [276, 232] on strong "[PERSON_NAME], [PERSON_NAME], [PERSON_NAME], [PERSON_NAME]" at bounding box center [317, 235] width 177 height 6
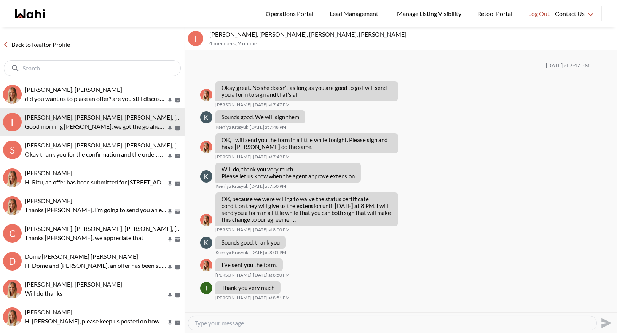
scroll to position [539, 0]
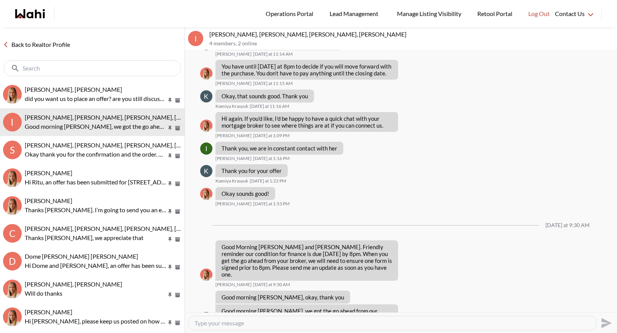
click at [226, 324] on textarea "Type your message" at bounding box center [393, 323] width 396 height 8
click at [57, 47] on link "Back to Realtor Profile" at bounding box center [36, 45] width 73 height 10
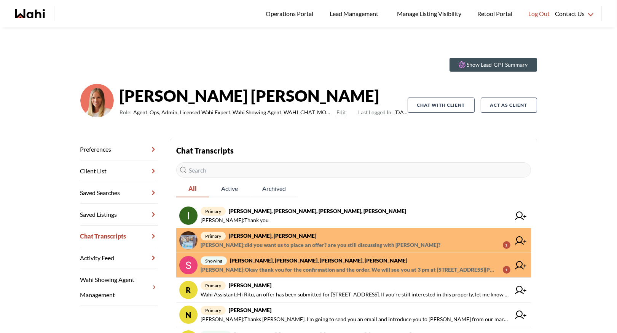
click at [273, 237] on strong "Efrem Abraham, Michelle" at bounding box center [273, 235] width 88 height 6
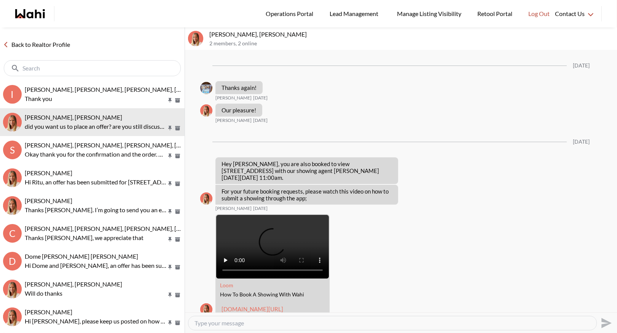
scroll to position [1519, 0]
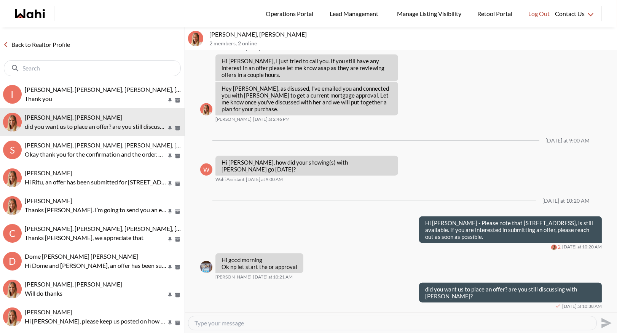
click at [33, 46] on link "Back to Realtor Profile" at bounding box center [36, 45] width 73 height 10
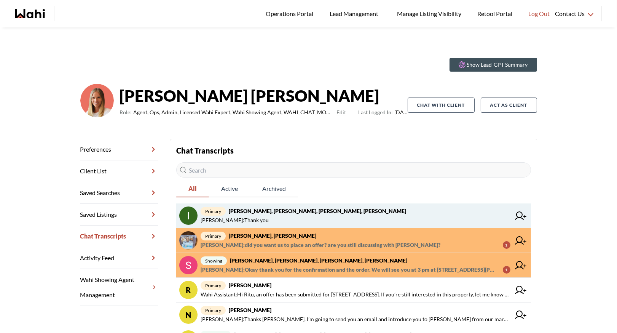
click at [293, 214] on span "primary [PERSON_NAME], [PERSON_NAME], [PERSON_NAME], [PERSON_NAME]" at bounding box center [356, 210] width 310 height 9
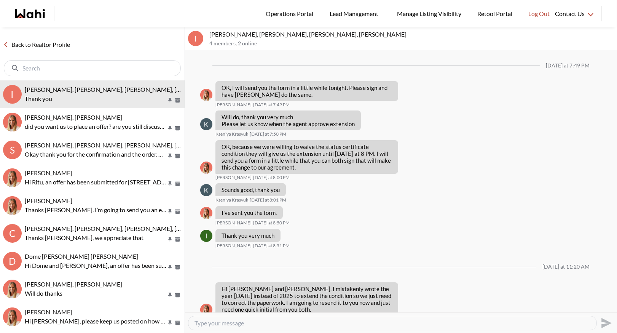
scroll to position [533, 0]
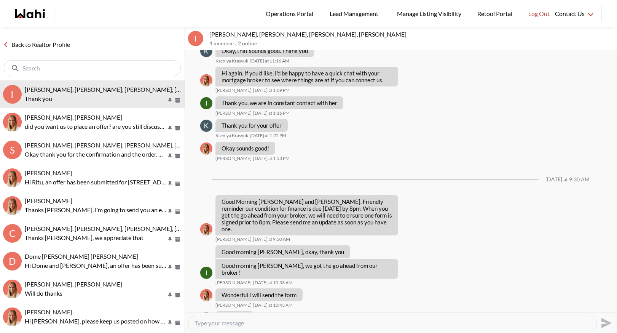
click at [51, 43] on link "Back to Realtor Profile" at bounding box center [36, 45] width 73 height 10
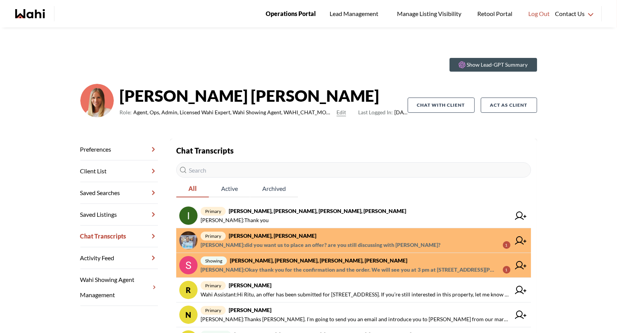
click at [290, 19] on link "Operations Portal" at bounding box center [290, 13] width 61 height 27
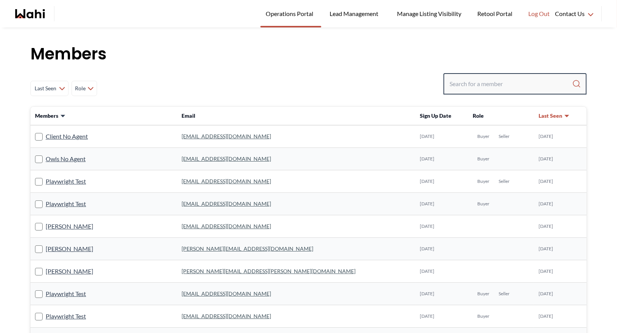
click at [467, 83] on input "Search input" at bounding box center [511, 84] width 123 height 14
type input "behnam"
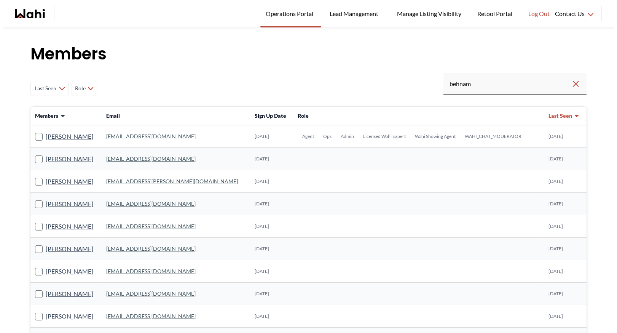
click at [149, 139] on link "behnam.fazili@wahi.com" at bounding box center [150, 136] width 89 height 6
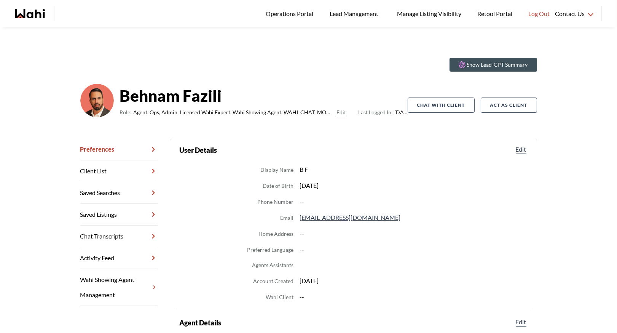
click at [115, 235] on link "Chat Transcripts" at bounding box center [119, 236] width 78 height 22
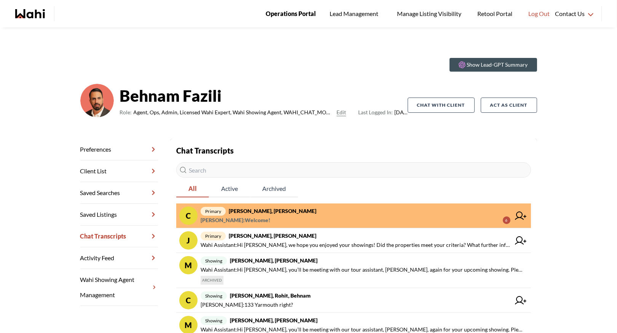
click at [293, 16] on span "Operations Portal" at bounding box center [291, 14] width 50 height 10
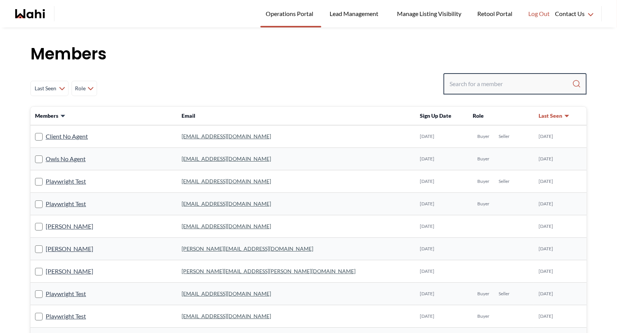
click at [483, 83] on input "Search input" at bounding box center [511, 84] width 123 height 14
type input "faraz"
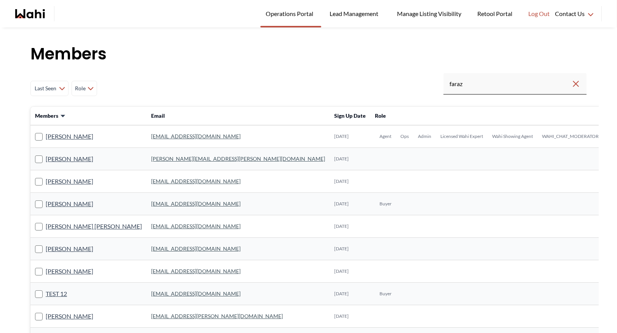
click at [153, 131] on td "faraz.azam@wahi.com" at bounding box center [238, 136] width 183 height 22
click at [151, 139] on link "faraz.azam@wahi.com" at bounding box center [195, 136] width 89 height 6
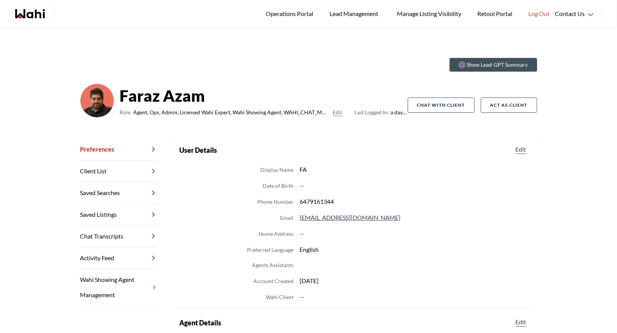
click at [124, 242] on link "Chat Transcripts" at bounding box center [119, 236] width 78 height 22
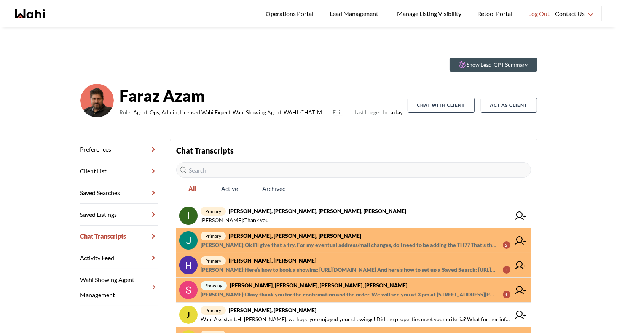
click at [327, 237] on span "primary Jack Burke, Leyla Smith, Faraz, Barbara" at bounding box center [356, 235] width 310 height 9
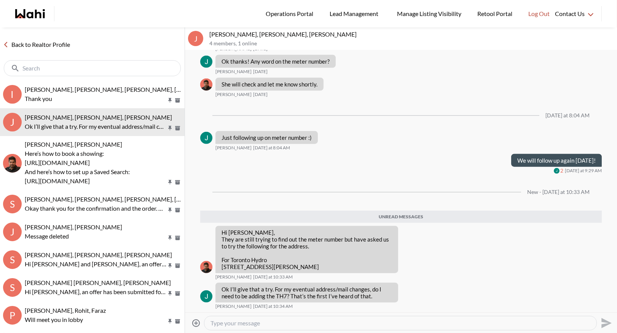
scroll to position [1494, 0]
click at [233, 327] on div at bounding box center [400, 323] width 392 height 14
click at [230, 321] on textarea "Type your message" at bounding box center [401, 323] width 380 height 8
click at [257, 322] on textarea "This is how they appear on the Canada post site" at bounding box center [401, 323] width 380 height 8
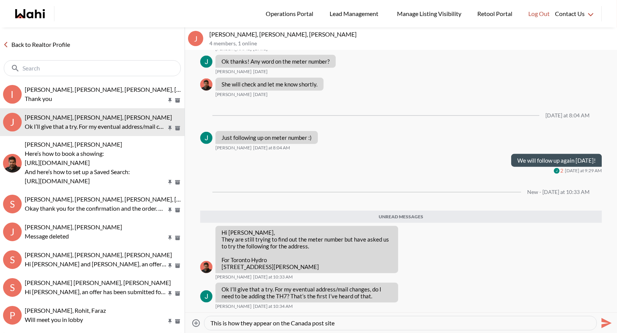
type textarea "This is how they appear on the Canada post site"
click at [195, 321] on icon "Attach files" at bounding box center [195, 322] width 9 height 9
click at [0, 0] on input "Attach files" at bounding box center [0, 0] width 0 height 0
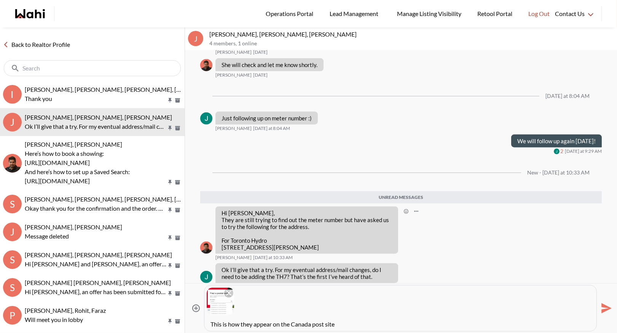
scroll to position [1523, 0]
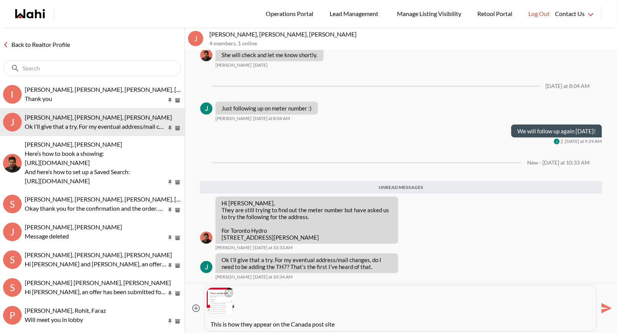
click at [608, 309] on icon "Send" at bounding box center [606, 308] width 10 height 10
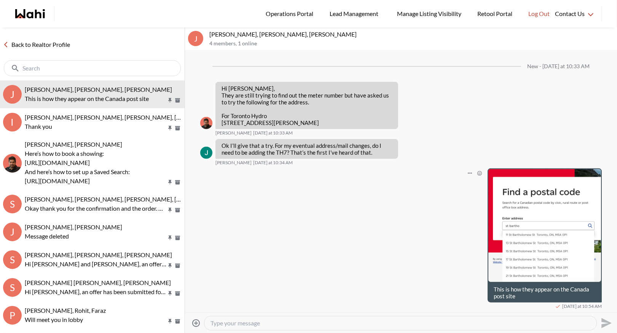
scroll to position [1620, 0]
click at [49, 45] on link "Back to Realtor Profile" at bounding box center [36, 45] width 73 height 10
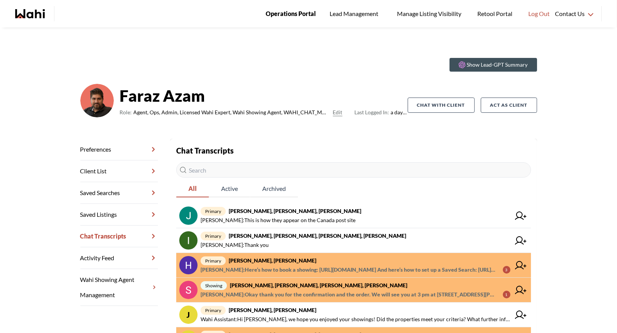
click at [274, 13] on span "Operations Portal" at bounding box center [291, 14] width 50 height 10
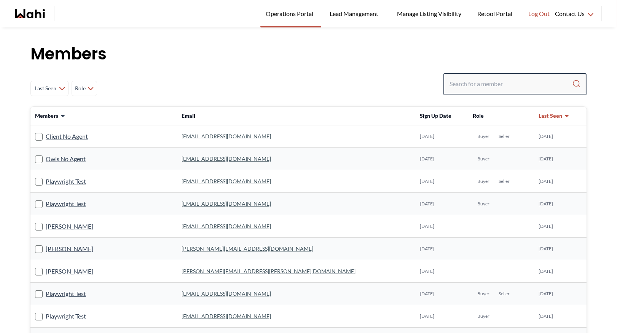
click at [461, 82] on input "Search input" at bounding box center [511, 84] width 123 height 14
type input "[PERSON_NAME]"
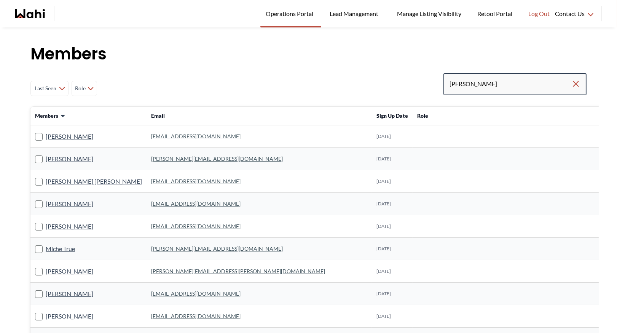
click at [480, 85] on input "[PERSON_NAME]" at bounding box center [511, 84] width 122 height 14
type input "[PERSON_NAME]"
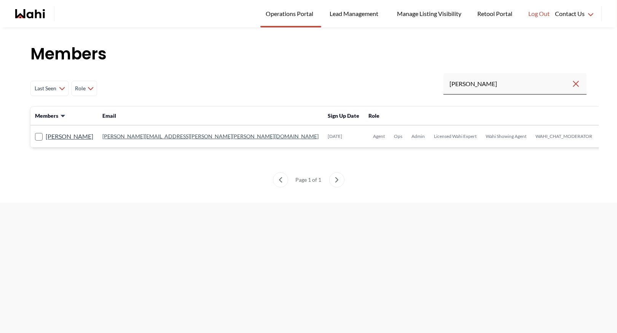
click at [137, 139] on link "[PERSON_NAME][EMAIL_ADDRESS][PERSON_NAME][PERSON_NAME][DOMAIN_NAME]" at bounding box center [210, 136] width 216 height 6
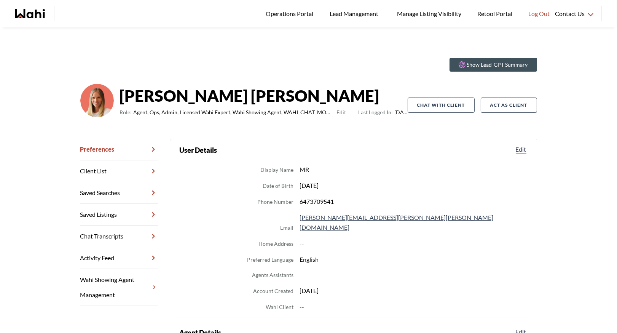
click at [120, 233] on link "Chat Transcripts" at bounding box center [119, 236] width 78 height 22
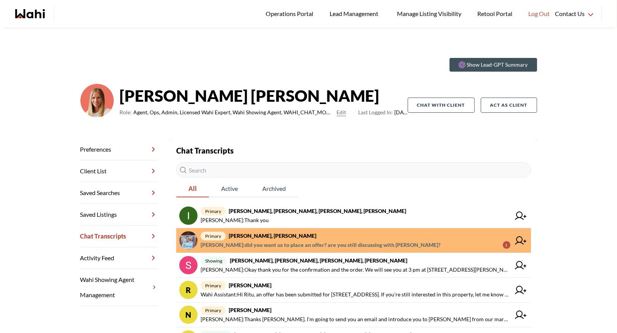
click at [255, 239] on span "primary [PERSON_NAME], [PERSON_NAME]" at bounding box center [356, 235] width 310 height 9
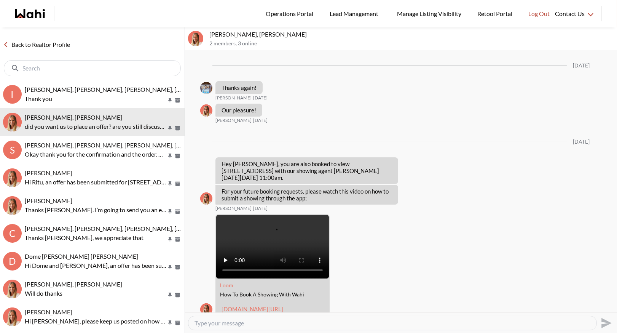
scroll to position [1519, 0]
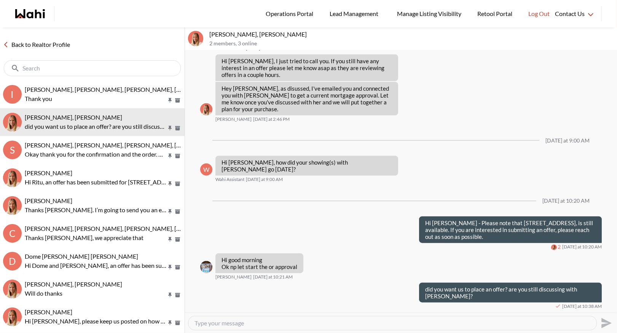
click at [40, 45] on link "Back to Realtor Profile" at bounding box center [36, 45] width 73 height 10
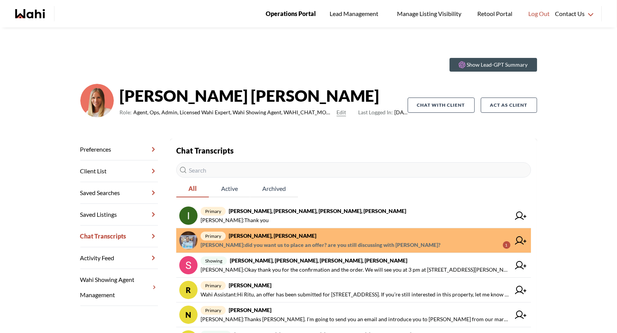
click at [293, 15] on span "Operations Portal" at bounding box center [291, 14] width 50 height 10
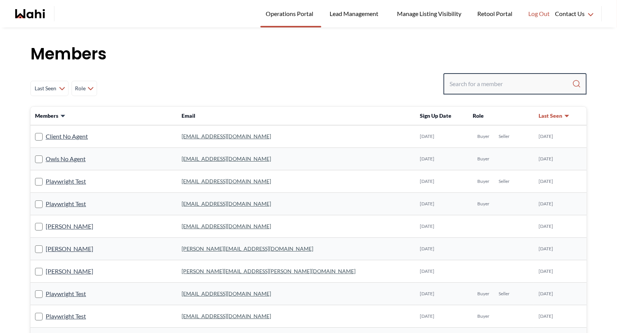
click at [464, 82] on input "Search input" at bounding box center [511, 84] width 123 height 14
type input "faraz"
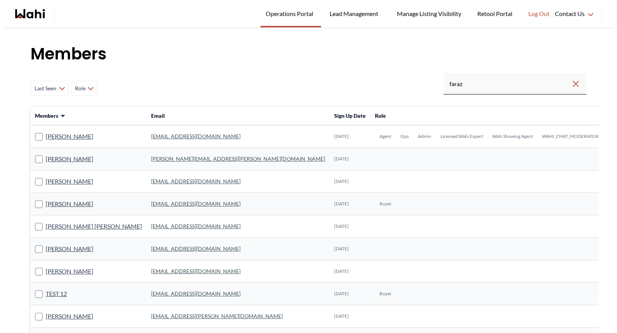
click at [152, 138] on link "faraz.azam@wahi.com" at bounding box center [195, 136] width 89 height 6
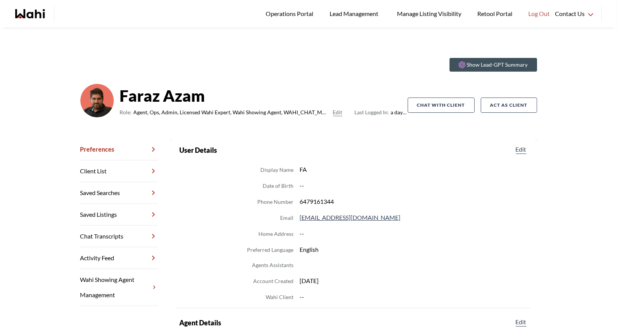
click at [103, 236] on link "Chat Transcripts" at bounding box center [119, 236] width 78 height 22
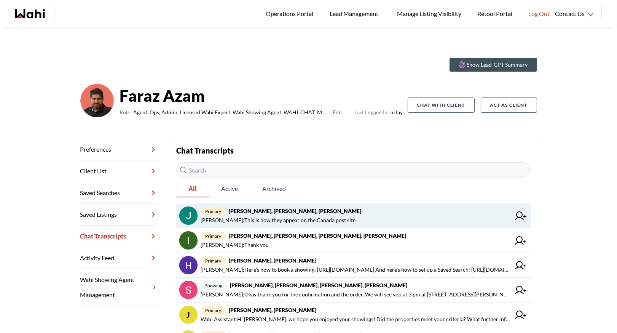
click at [275, 211] on strong "Jack Burke, Leyla Smith, Faraz, Barbara" at bounding box center [295, 210] width 132 height 6
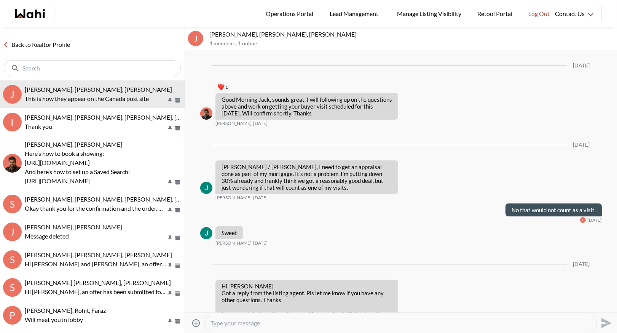
scroll to position [1522, 0]
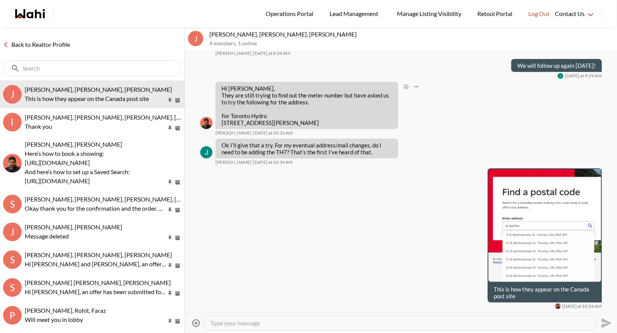
drag, startPoint x: 285, startPoint y: 124, endPoint x: 219, endPoint y: 81, distance: 79.2
click at [218, 82] on div "Hi Jack, They are still trying to find out the meter number but have asked us t…" at bounding box center [306, 105] width 183 height 47
click at [297, 112] on p "For Toronto Hydro [STREET_ADDRESS][PERSON_NAME]" at bounding box center [307, 119] width 171 height 14
click at [44, 42] on link "Back to Realtor Profile" at bounding box center [36, 45] width 73 height 10
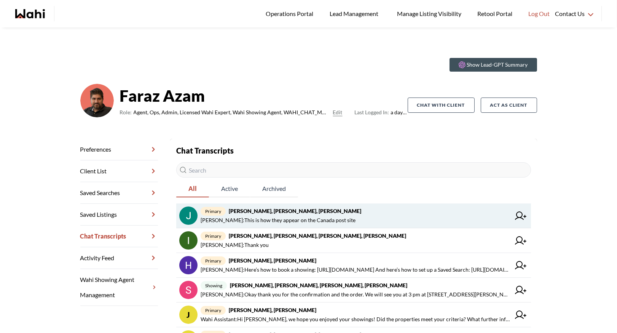
click at [263, 215] on span "Barbara Funt : This is how they appear on the Canada post site" at bounding box center [278, 219] width 155 height 9
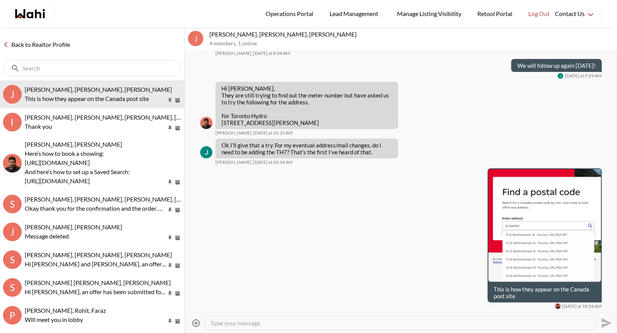
scroll to position [1533, 0]
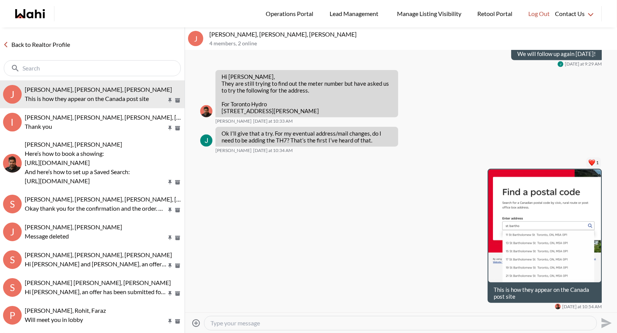
click at [593, 161] on div "Reactions: love" at bounding box center [592, 162] width 7 height 7
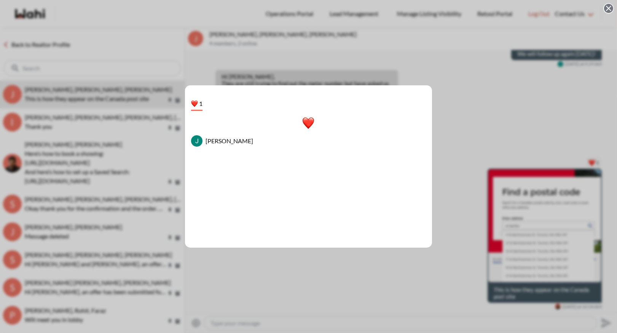
click at [490, 109] on div "1 Jack Burke" at bounding box center [308, 166] width 617 height 333
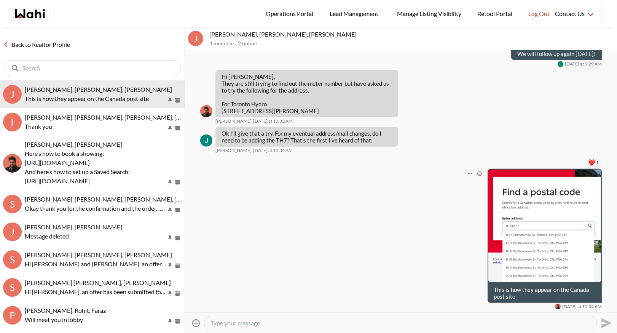
click at [245, 323] on textarea "Type your message" at bounding box center [401, 323] width 380 height 8
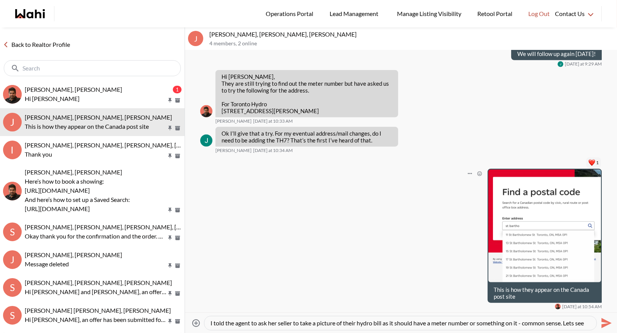
type textarea "I told the agent to ask her seller to take a picture of their hydro bill as it …"
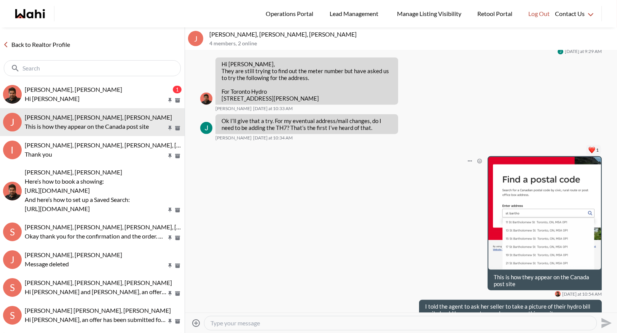
scroll to position [0, 0]
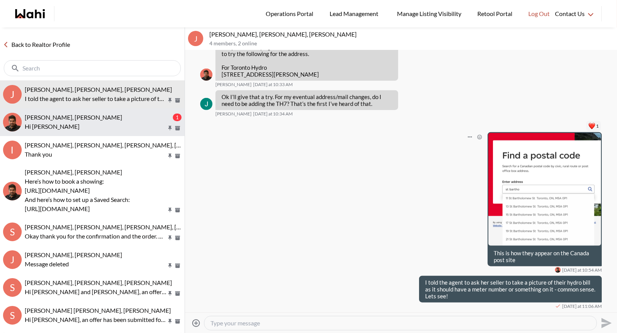
click at [64, 120] on span "[PERSON_NAME], [PERSON_NAME]" at bounding box center [73, 116] width 97 height 7
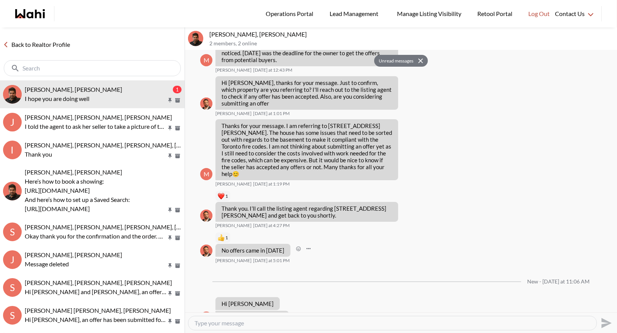
scroll to position [489, 0]
click at [37, 44] on link "Back to Realtor Profile" at bounding box center [36, 45] width 73 height 10
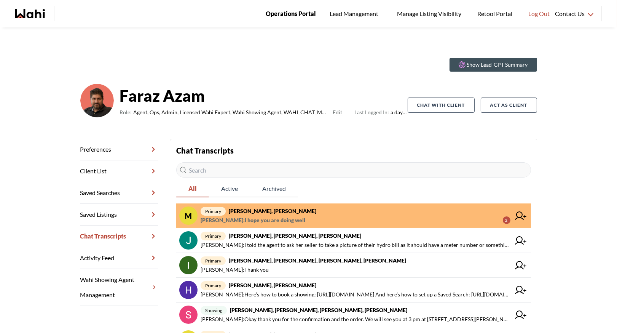
click at [296, 11] on span "Operations Portal" at bounding box center [291, 14] width 50 height 10
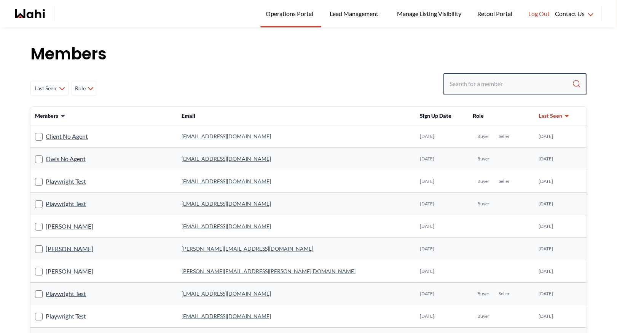
click at [480, 88] on input "Search input" at bounding box center [511, 84] width 123 height 14
type input "ryckman"
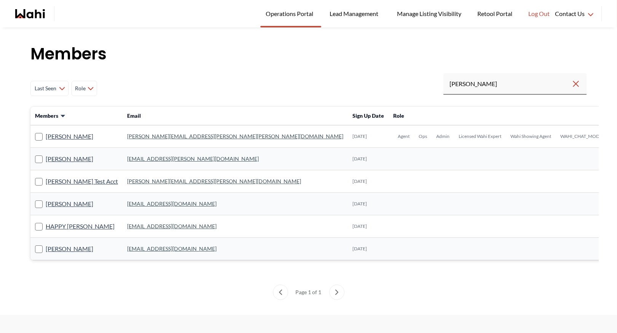
click at [156, 138] on link "michelle.williams@wahi.com" at bounding box center [235, 136] width 216 height 6
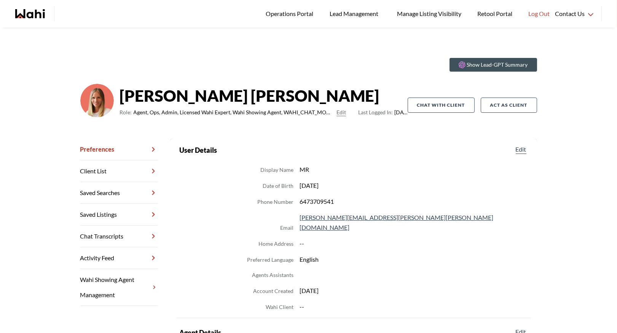
click at [118, 228] on link "Chat Transcripts" at bounding box center [119, 236] width 78 height 22
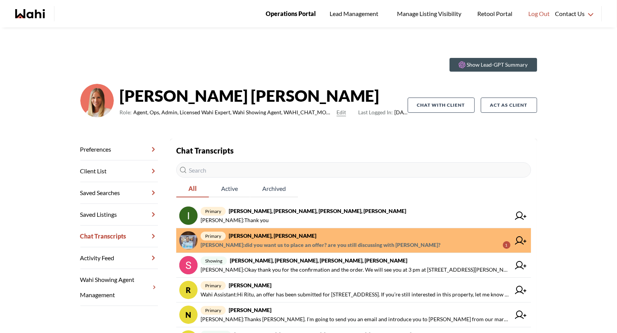
click at [306, 15] on span "Operations Portal" at bounding box center [291, 14] width 50 height 10
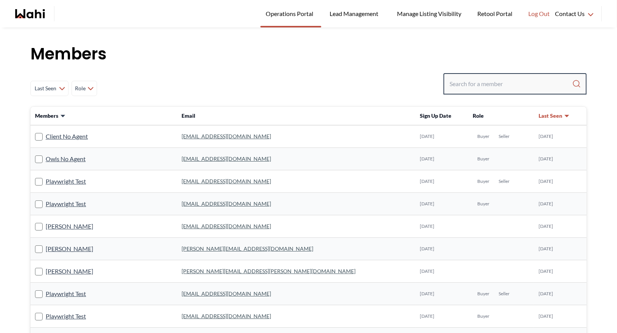
click at [484, 80] on input "Search input" at bounding box center [511, 84] width 123 height 14
type input "j"
type input "[PERSON_NAME]"
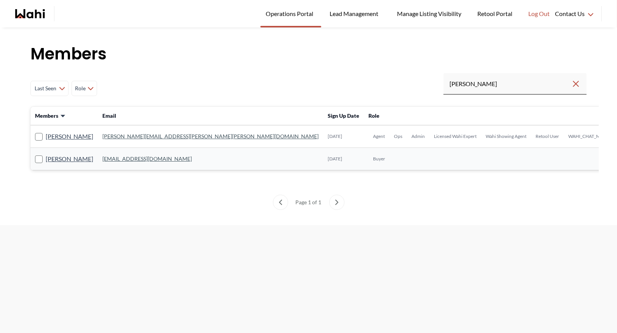
click at [128, 136] on link "[PERSON_NAME][EMAIL_ADDRESS][PERSON_NAME][PERSON_NAME][DOMAIN_NAME]" at bounding box center [210, 136] width 216 height 6
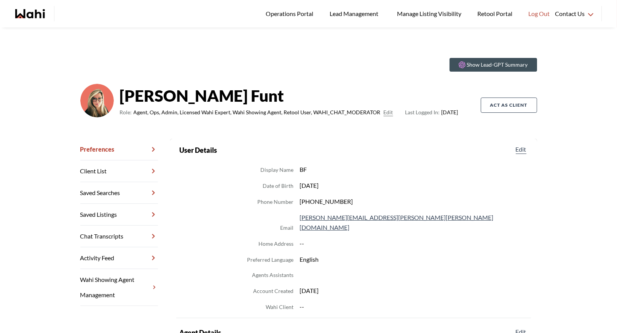
click at [123, 229] on link "Chat Transcripts" at bounding box center [119, 236] width 78 height 22
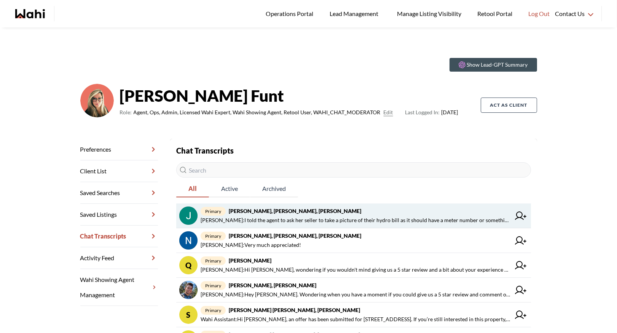
click at [317, 217] on span "[PERSON_NAME] : I told the agent to ask her seller to take a picture of their h…" at bounding box center [356, 219] width 310 height 9
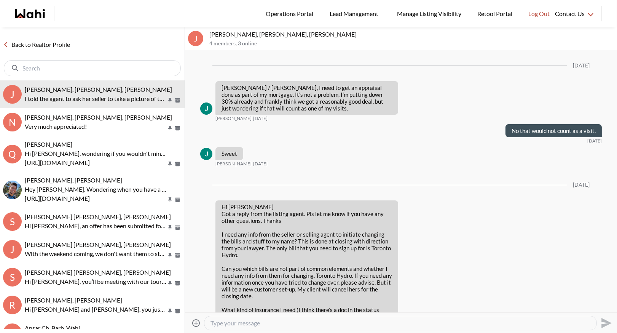
scroll to position [1491, 0]
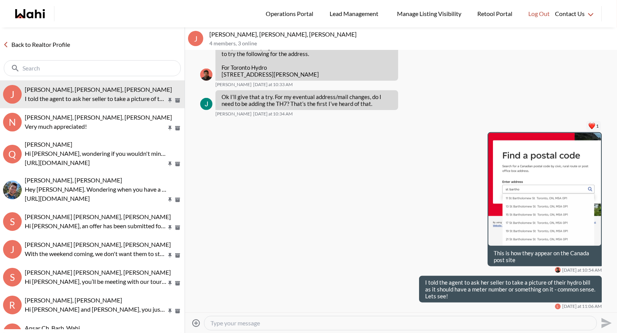
click at [254, 325] on textarea "Type your message" at bounding box center [401, 323] width 380 height 8
type textarea "Got it ......"
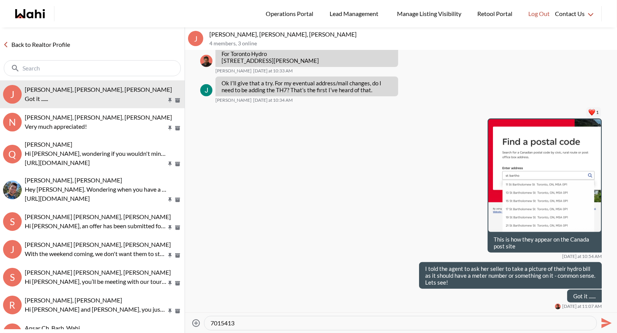
type textarea "70154135"
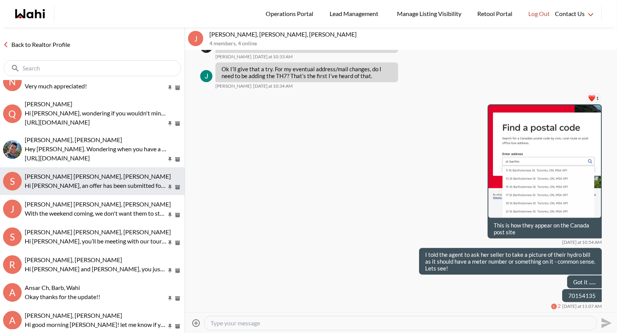
scroll to position [43, 0]
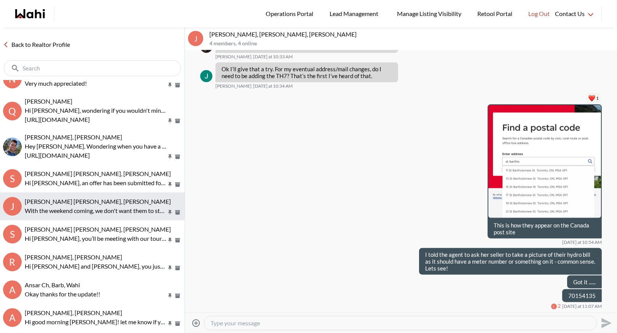
click at [66, 200] on span "[PERSON_NAME] [PERSON_NAME], [PERSON_NAME]" at bounding box center [98, 201] width 146 height 7
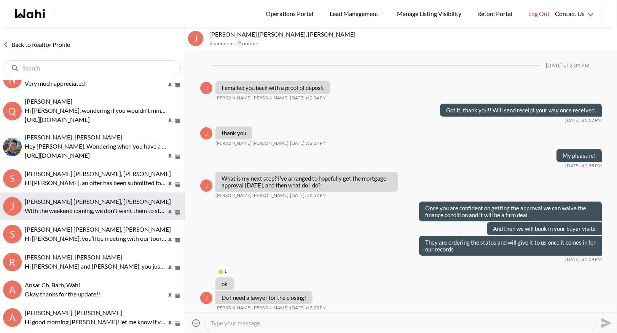
scroll to position [485, 0]
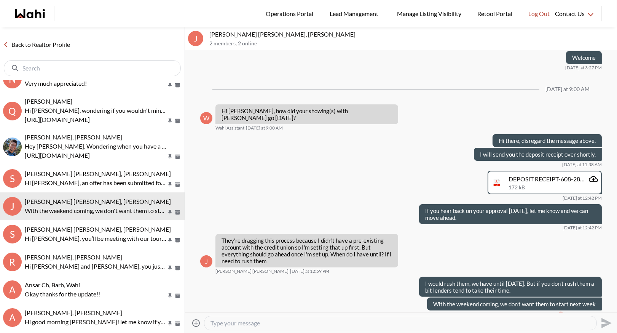
click at [38, 46] on link "Back to Realtor Profile" at bounding box center [36, 45] width 73 height 10
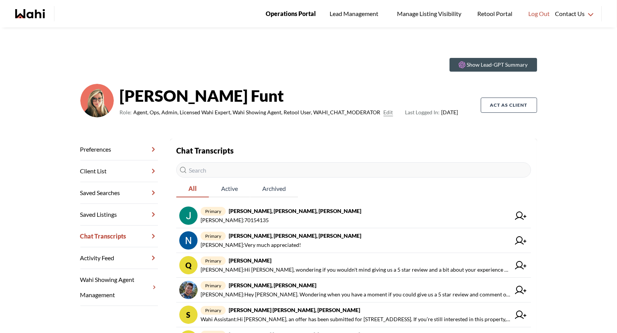
click at [302, 12] on span "Operations Portal" at bounding box center [291, 14] width 50 height 10
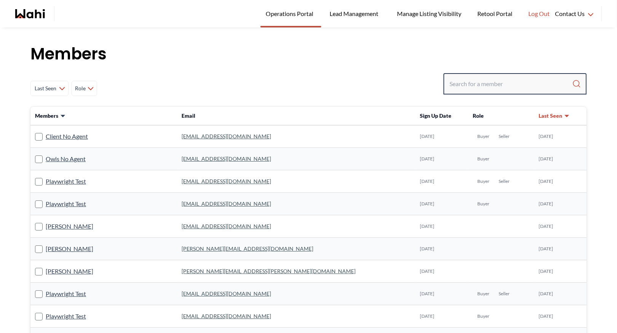
click at [464, 81] on input "Search input" at bounding box center [511, 84] width 123 height 14
type input "ryckman"
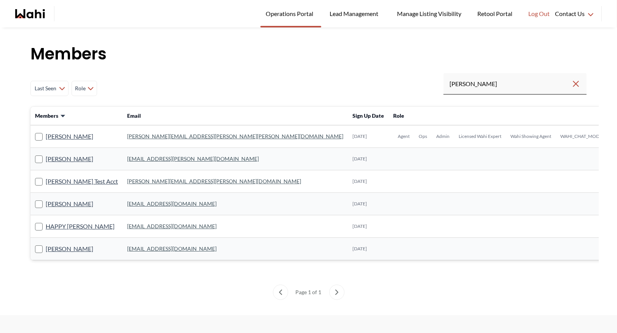
click at [137, 136] on link "michelle.williams@wahi.com" at bounding box center [235, 136] width 216 height 6
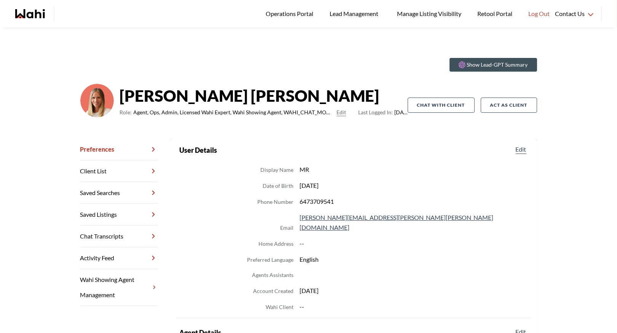
click at [120, 237] on link "Chat Transcripts" at bounding box center [119, 236] width 78 height 22
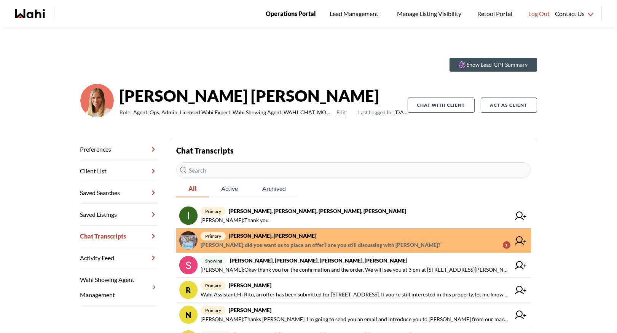
click at [275, 12] on span "Operations Portal" at bounding box center [291, 14] width 50 height 10
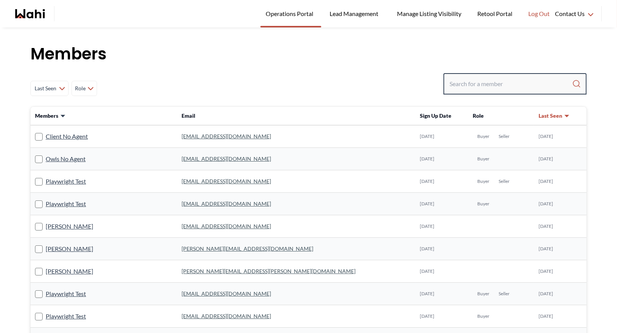
click at [455, 86] on input "Search input" at bounding box center [511, 84] width 123 height 14
type input "faraz"
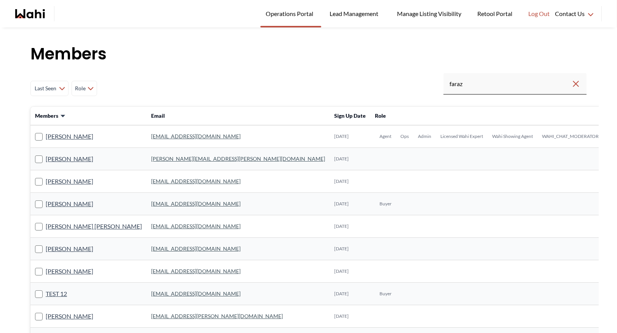
click at [151, 137] on link "[EMAIL_ADDRESS][DOMAIN_NAME]" at bounding box center [195, 136] width 89 height 6
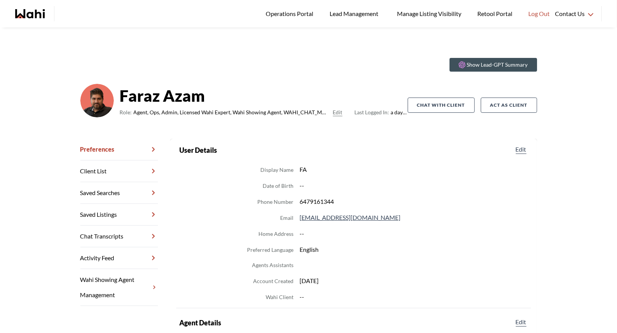
click at [126, 235] on link "Chat Transcripts" at bounding box center [119, 236] width 78 height 22
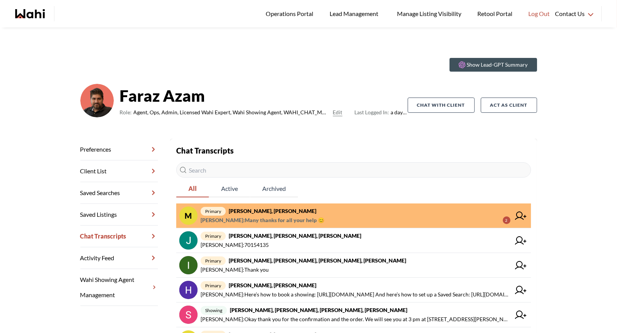
click at [275, 215] on span "primary [PERSON_NAME], [PERSON_NAME]" at bounding box center [356, 210] width 310 height 9
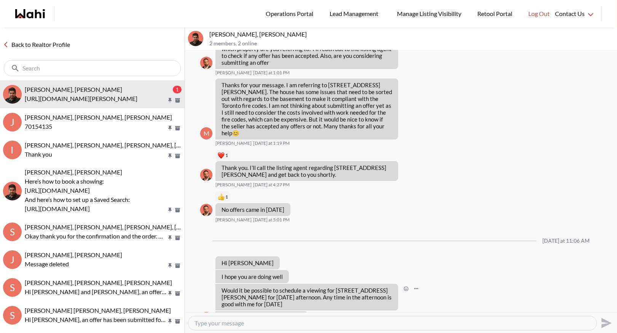
scroll to position [590, 0]
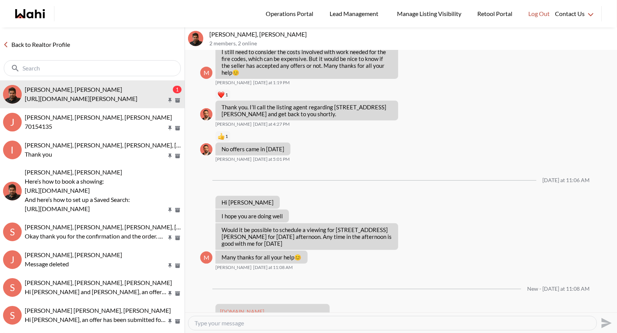
click at [225, 321] on textarea "Type your message" at bounding box center [393, 323] width 396 height 8
type textarea "If you click on book a showing on the listing on our site - just choose your da…"
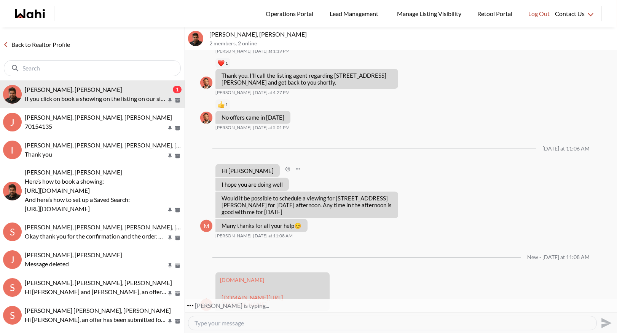
scroll to position [645, 0]
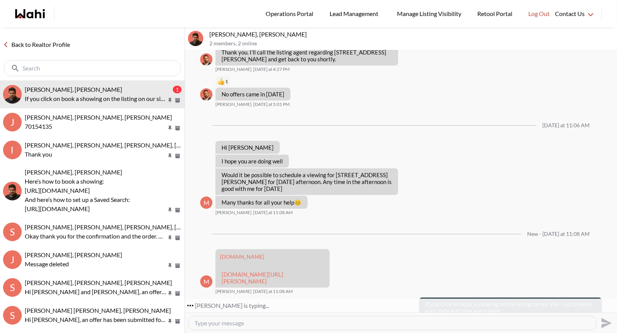
click at [247, 321] on textarea "Type your message" at bounding box center [393, 323] width 396 height 8
paste textarea "Here’s how to book a showing: [URL][DOMAIN_NAME] And here’s how to set up a Sav…"
type textarea "Here’s how to book a showing: [URL][DOMAIN_NAME] And here’s how to set up a Sav…"
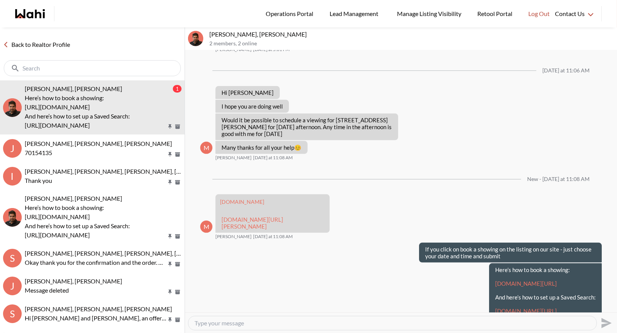
click at [28, 44] on link "Back to Realtor Profile" at bounding box center [36, 45] width 73 height 10
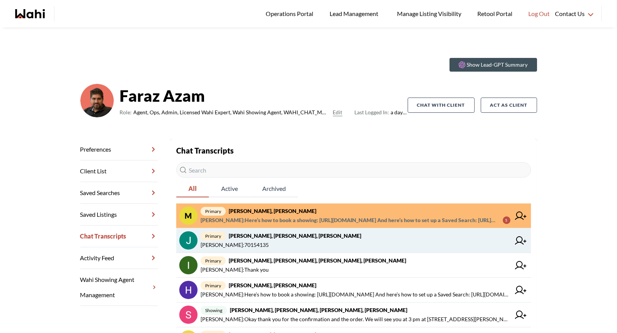
click at [270, 230] on link "primary [PERSON_NAME], [PERSON_NAME], [PERSON_NAME] [PERSON_NAME] : 70154135" at bounding box center [353, 240] width 355 height 25
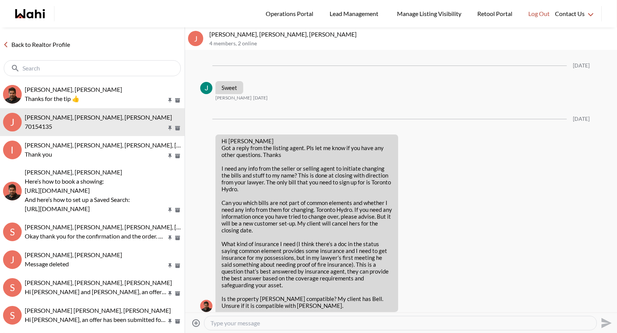
scroll to position [1453, 0]
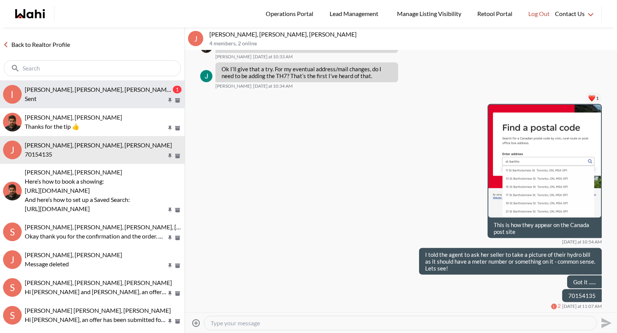
click at [91, 98] on p "Sent" at bounding box center [96, 98] width 142 height 9
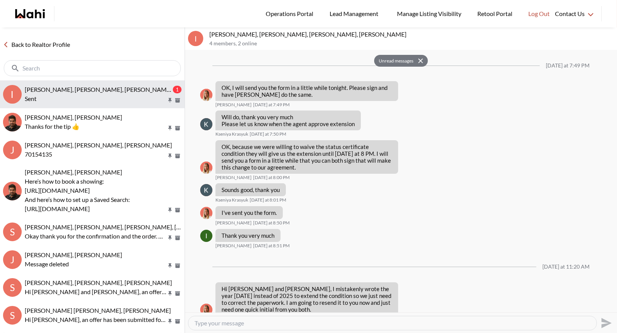
scroll to position [586, 0]
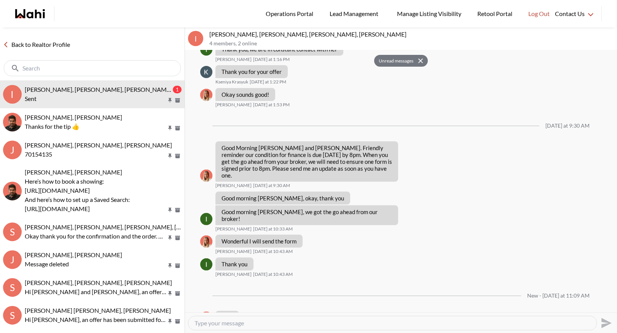
click at [54, 43] on link "Back to Realtor Profile" at bounding box center [36, 45] width 73 height 10
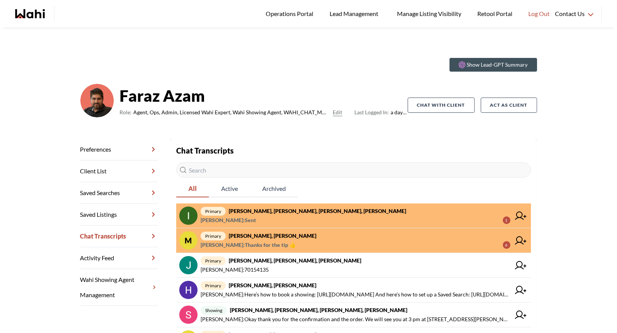
click at [266, 235] on strong "[PERSON_NAME], [PERSON_NAME]" at bounding box center [273, 235] width 88 height 6
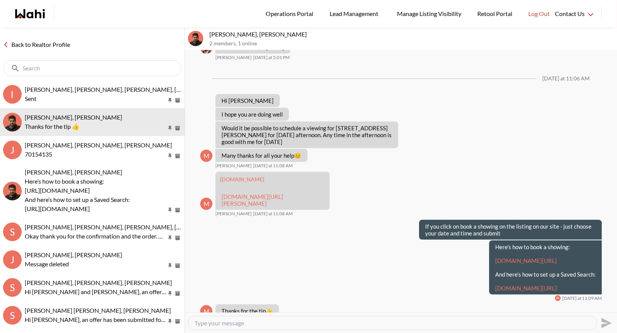
scroll to position [692, 0]
click at [210, 322] on textarea "Type your message" at bounding box center [393, 323] width 396 height 8
type textarea "Let me know if that works okay"
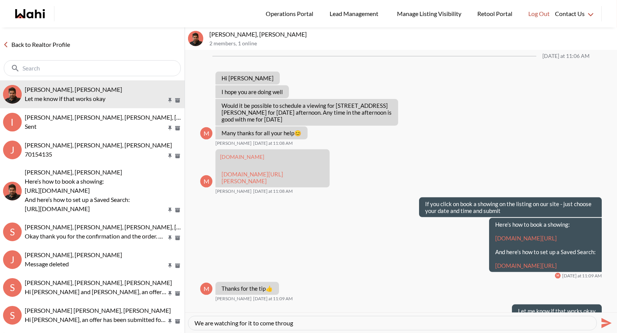
type textarea "We are watching for it to come through"
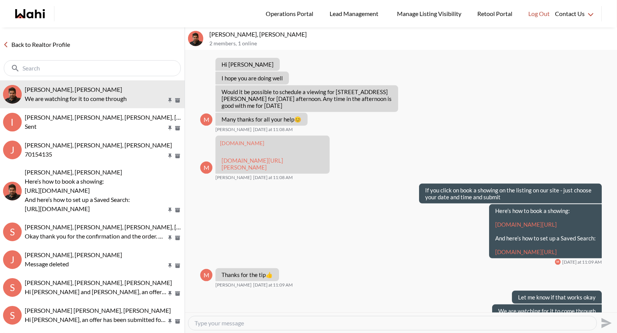
click at [46, 40] on link "Back to Realtor Profile" at bounding box center [36, 45] width 73 height 10
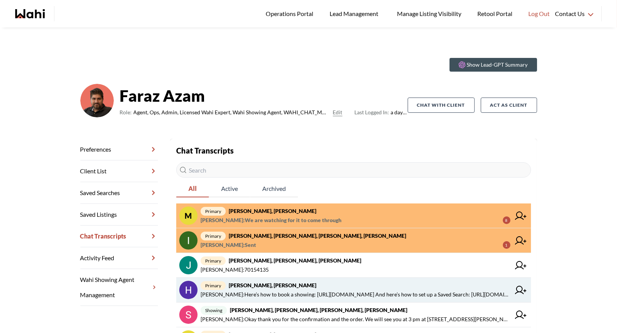
click at [257, 293] on span "[PERSON_NAME] : Here’s how to book a showing: [URL][DOMAIN_NAME] And here’s how…" at bounding box center [356, 294] width 310 height 9
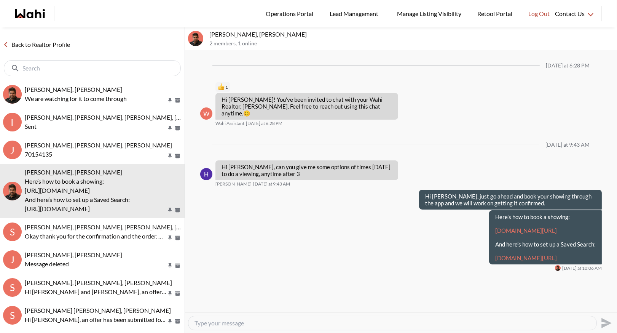
click at [46, 41] on link "Back to Realtor Profile" at bounding box center [36, 45] width 73 height 10
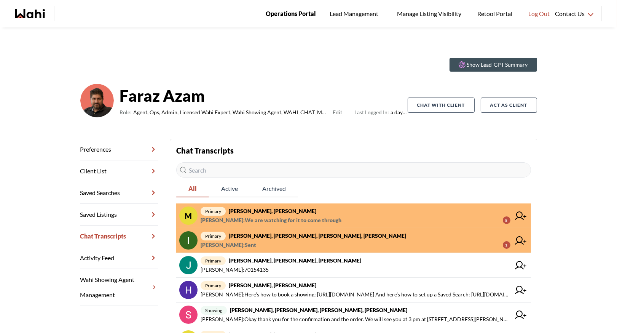
click at [298, 13] on span "Operations Portal" at bounding box center [291, 14] width 50 height 10
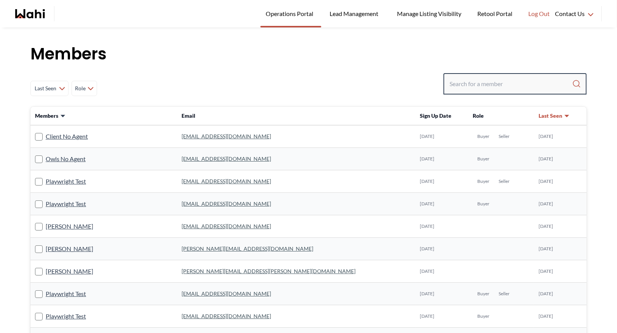
click at [478, 85] on input "Search input" at bounding box center [511, 84] width 123 height 14
type input "behnam"
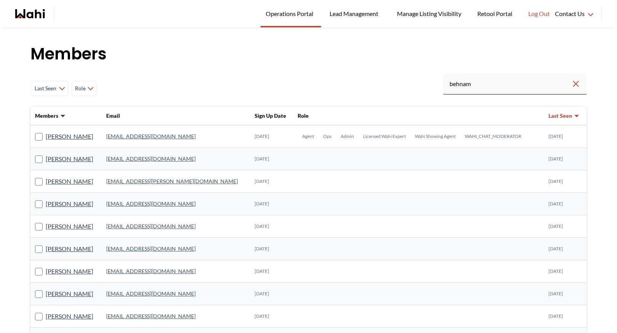
click at [126, 136] on link "[EMAIL_ADDRESS][DOMAIN_NAME]" at bounding box center [150, 136] width 89 height 6
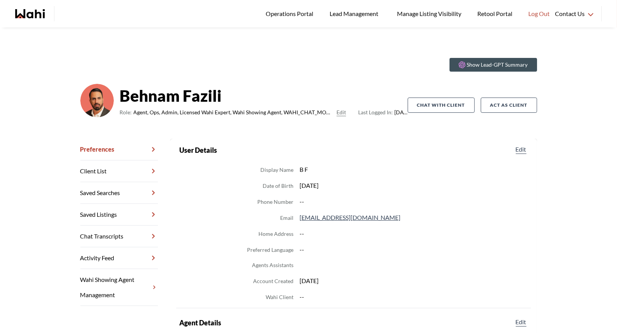
click at [123, 238] on link "Chat Transcripts" at bounding box center [119, 236] width 78 height 22
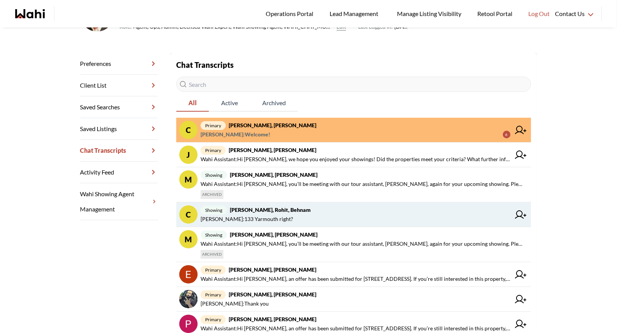
scroll to position [93, 0]
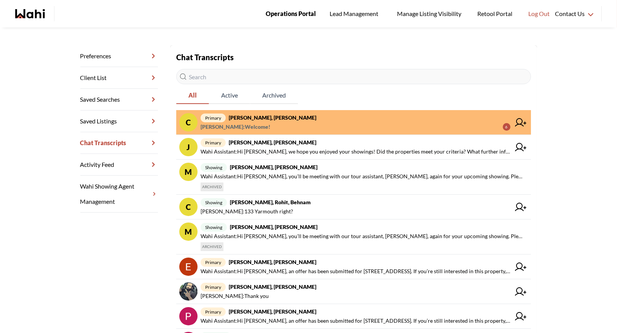
click at [297, 18] on span "Operations Portal" at bounding box center [291, 14] width 50 height 10
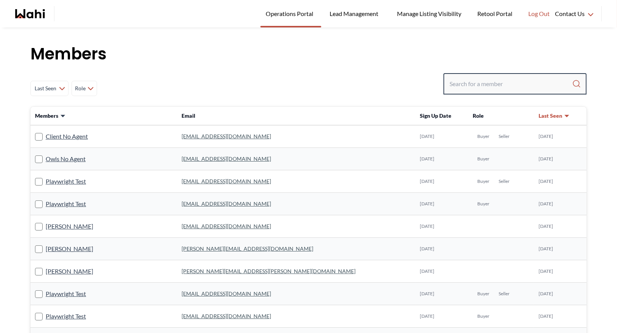
click at [469, 83] on input "Search input" at bounding box center [511, 84] width 123 height 14
type input "faraz"
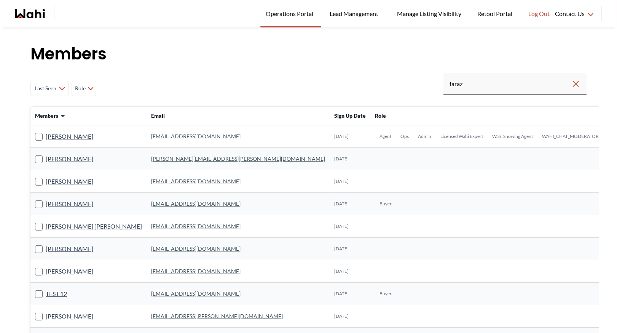
click at [152, 134] on link "[EMAIL_ADDRESS][DOMAIN_NAME]" at bounding box center [195, 136] width 89 height 6
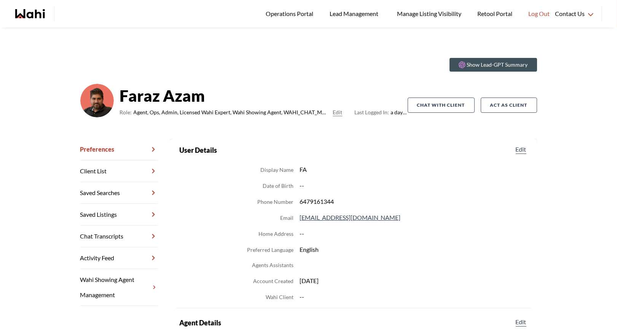
click at [107, 236] on link "Chat Transcripts" at bounding box center [119, 236] width 78 height 22
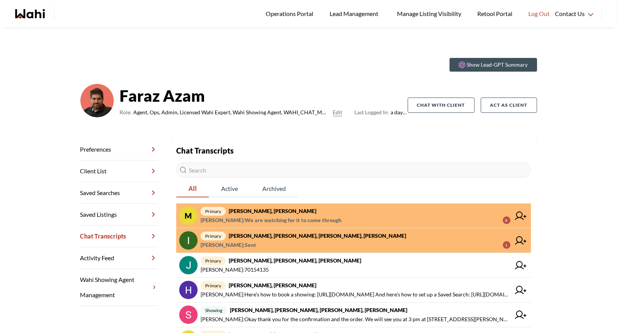
click at [257, 212] on strong "[PERSON_NAME], [PERSON_NAME]" at bounding box center [273, 210] width 88 height 6
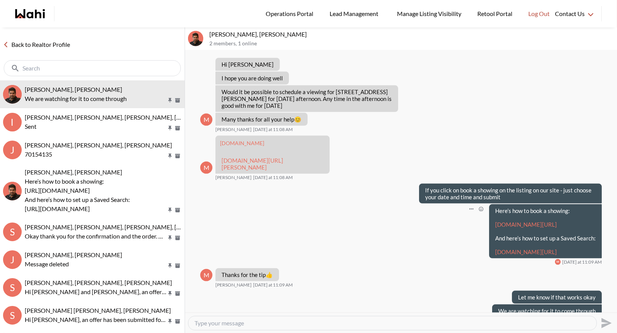
scroll to position [728, 0]
click at [46, 37] on div "Back to Realtor Profile" at bounding box center [92, 53] width 185 height 53
click at [45, 44] on link "Back to Realtor Profile" at bounding box center [36, 45] width 73 height 10
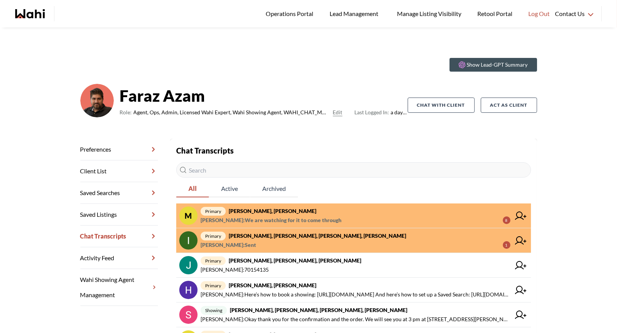
click at [299, 231] on span "primary [PERSON_NAME], [PERSON_NAME], [PERSON_NAME], [PERSON_NAME]" at bounding box center [356, 235] width 310 height 9
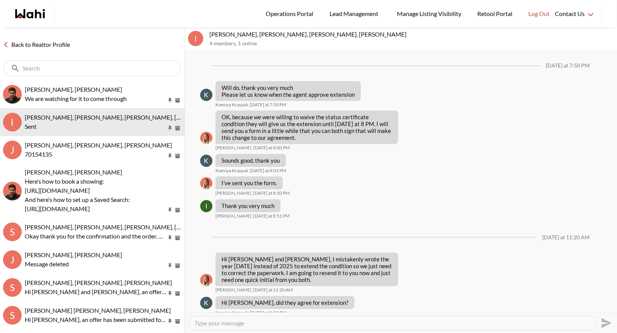
scroll to position [526, 0]
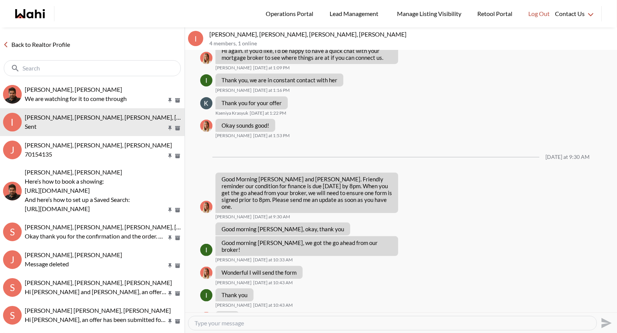
click at [49, 44] on link "Back to Realtor Profile" at bounding box center [36, 45] width 73 height 10
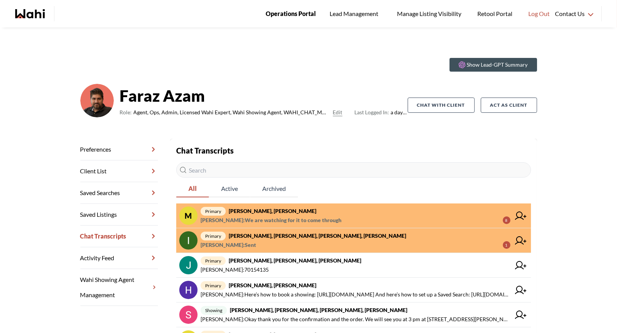
click at [286, 12] on span "Operations Portal" at bounding box center [291, 14] width 50 height 10
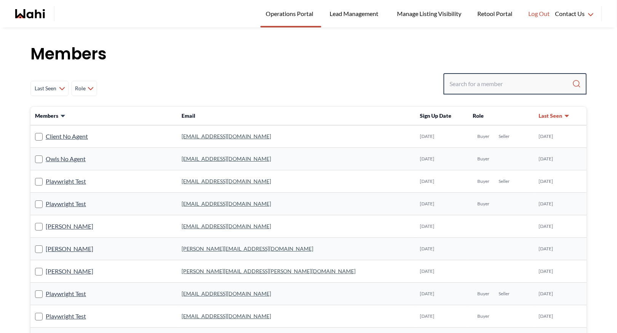
click at [496, 83] on input "Search input" at bounding box center [511, 84] width 123 height 14
type input "i"
type input "ryck"
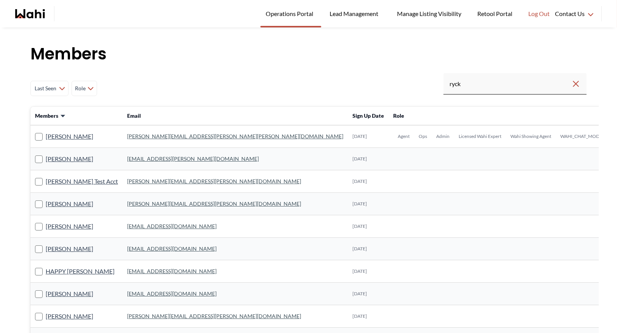
click at [181, 136] on link "michelle.williams@wahi.com" at bounding box center [235, 136] width 216 height 6
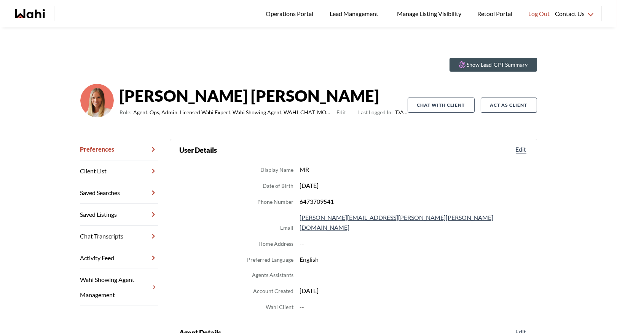
click at [114, 237] on link "Chat Transcripts" at bounding box center [119, 236] width 78 height 22
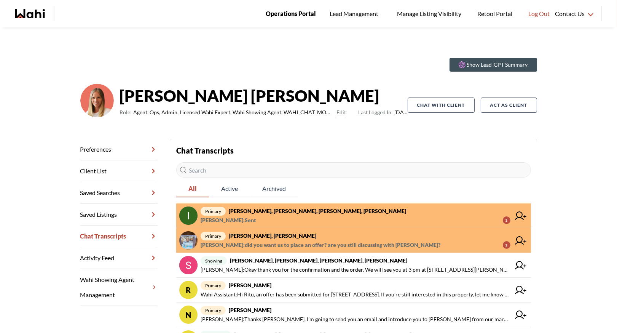
click at [280, 21] on link "Operations Portal" at bounding box center [290, 13] width 61 height 27
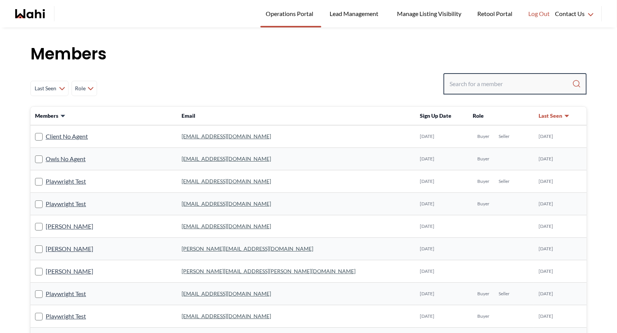
click at [493, 84] on input "Search input" at bounding box center [511, 84] width 123 height 14
type input "[PERSON_NAME]"
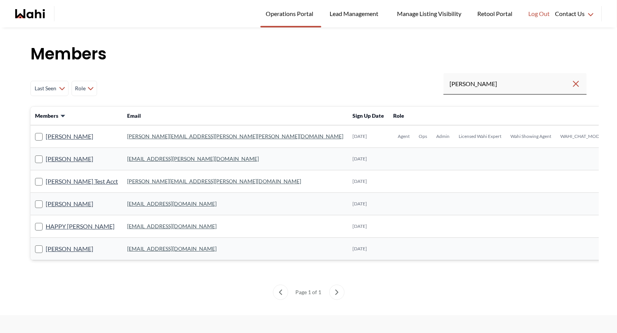
click at [144, 138] on link "[PERSON_NAME][EMAIL_ADDRESS][PERSON_NAME][PERSON_NAME][DOMAIN_NAME]" at bounding box center [235, 136] width 216 height 6
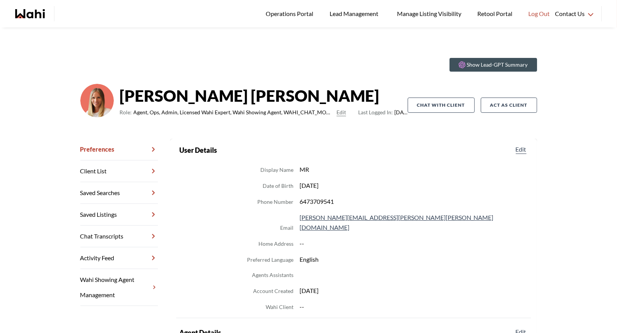
click at [128, 239] on link "Chat Transcripts" at bounding box center [119, 236] width 78 height 22
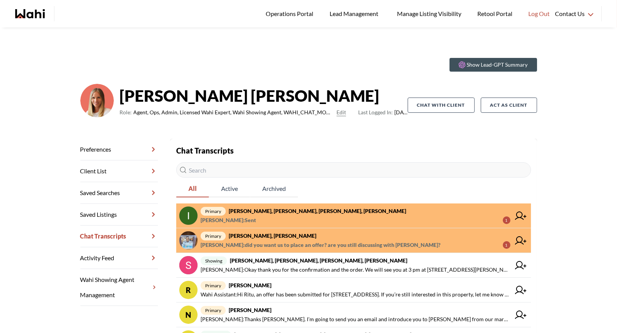
click at [280, 231] on span "primary Efrem Abraham, Michelle" at bounding box center [356, 235] width 310 height 9
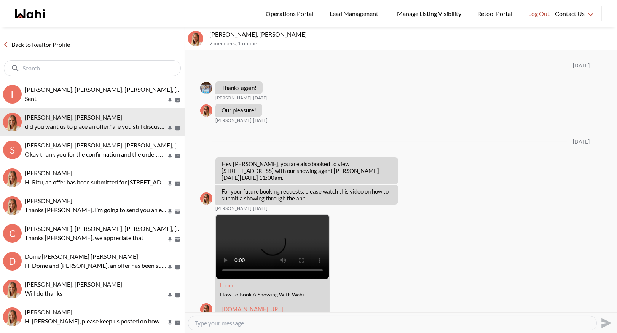
scroll to position [1519, 0]
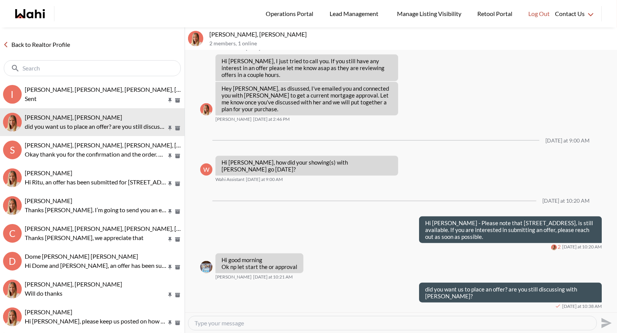
click at [51, 44] on link "Back to Realtor Profile" at bounding box center [36, 45] width 73 height 10
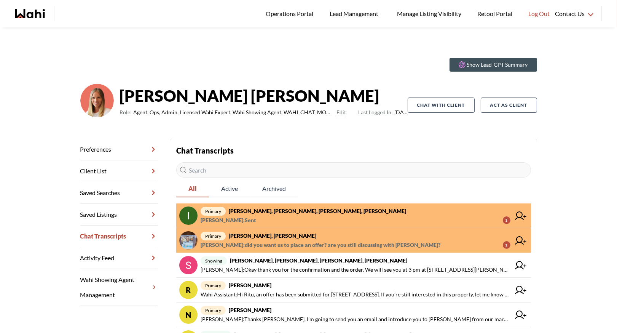
click at [308, 214] on strong "[PERSON_NAME], [PERSON_NAME], [PERSON_NAME], [PERSON_NAME]" at bounding box center [317, 210] width 177 height 6
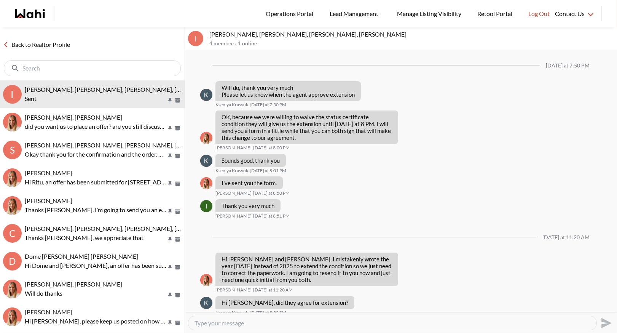
scroll to position [526, 0]
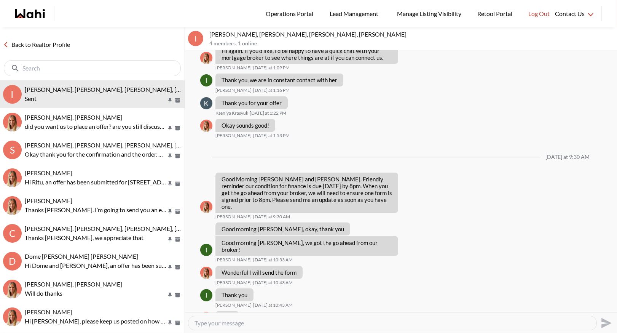
click at [56, 44] on link "Back to Realtor Profile" at bounding box center [36, 45] width 73 height 10
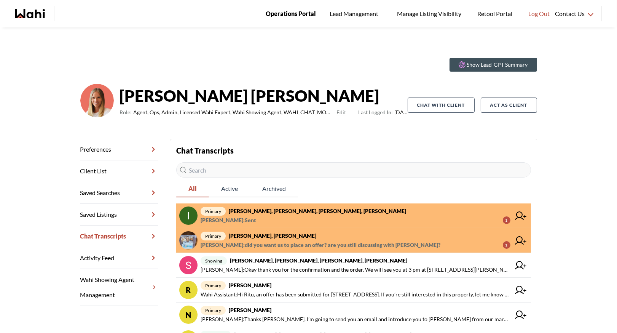
click at [294, 13] on span "Operations Portal" at bounding box center [291, 14] width 50 height 10
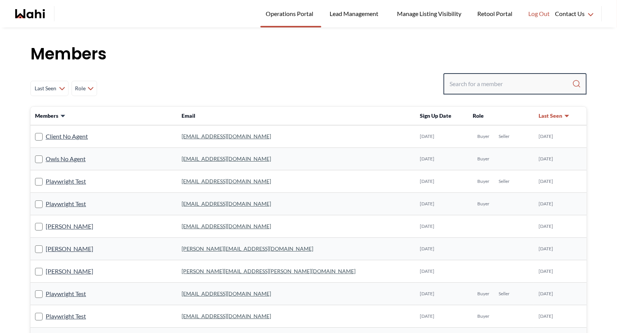
click at [457, 85] on input "Search input" at bounding box center [511, 84] width 123 height 14
click at [486, 81] on input "Search input" at bounding box center [511, 84] width 123 height 14
type input "faraz azam"
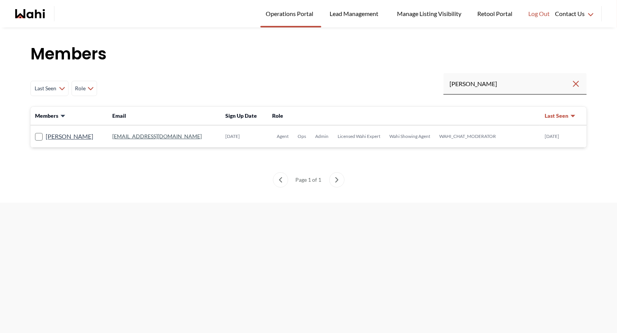
click at [130, 135] on link "faraz.azam@wahi.com" at bounding box center [156, 136] width 89 height 6
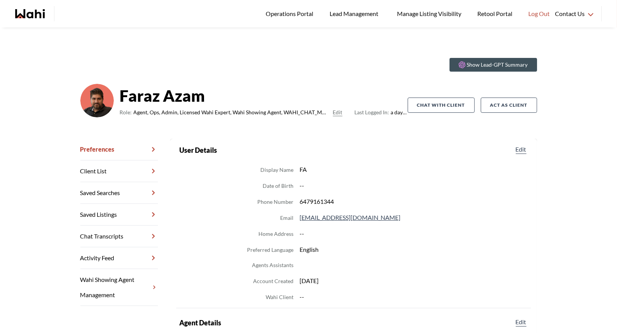
click at [111, 228] on link "Chat Transcripts" at bounding box center [119, 236] width 78 height 22
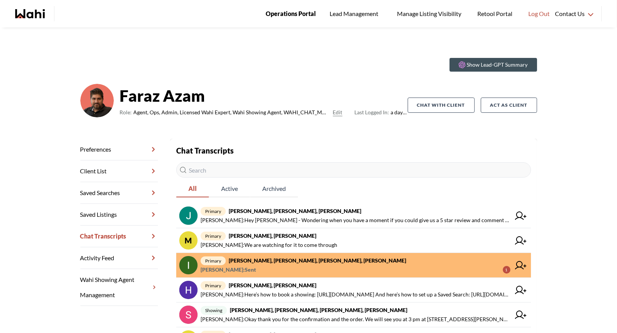
click at [279, 15] on span "Operations Portal" at bounding box center [291, 14] width 50 height 10
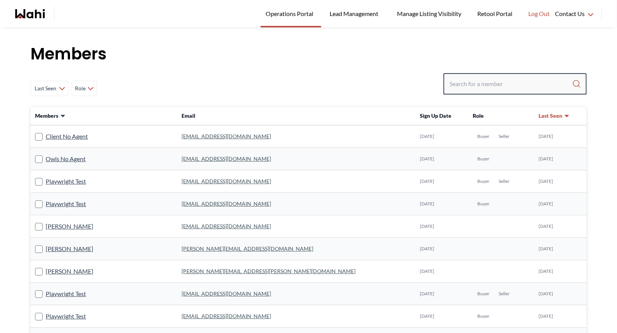
click at [458, 86] on input "Search input" at bounding box center [511, 84] width 123 height 14
type input "f"
type input "[PERSON_NAME]"
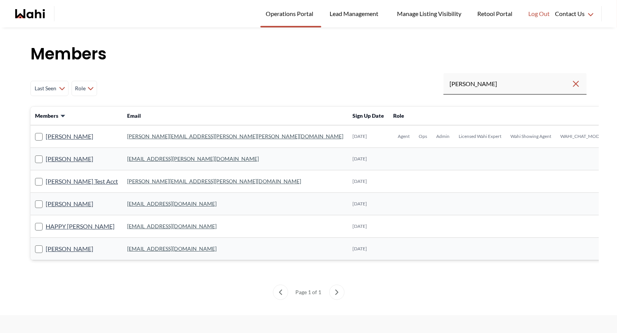
click at [138, 133] on link "[PERSON_NAME][EMAIL_ADDRESS][PERSON_NAME][PERSON_NAME][DOMAIN_NAME]" at bounding box center [235, 136] width 216 height 6
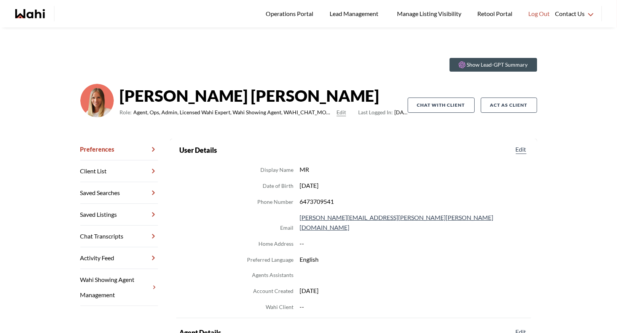
click at [106, 242] on link "Chat Transcripts" at bounding box center [119, 236] width 78 height 22
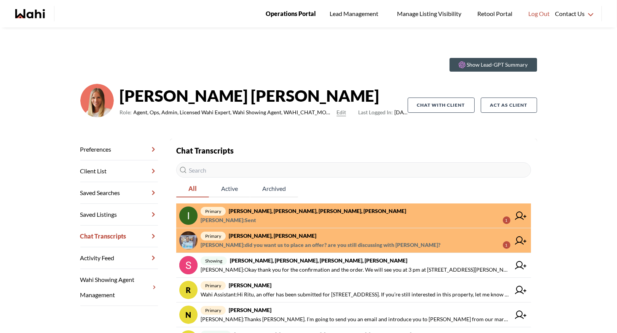
click at [287, 16] on span "Operations Portal" at bounding box center [291, 14] width 50 height 10
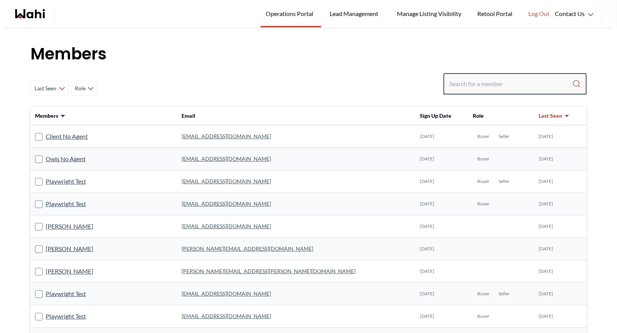
click at [486, 84] on input "Search input" at bounding box center [511, 84] width 123 height 14
type input "behna"
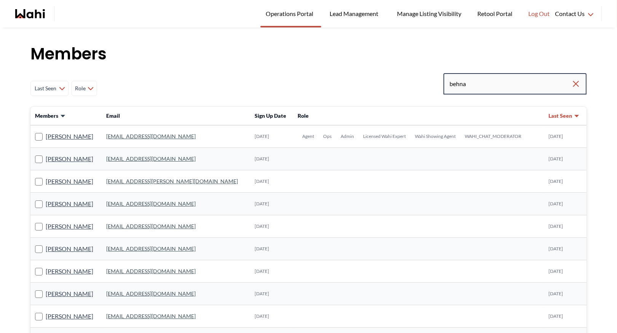
click at [469, 83] on input "behna" at bounding box center [511, 84] width 122 height 14
click at [123, 136] on link "behnam.fazili@wahi.com" at bounding box center [150, 136] width 89 height 6
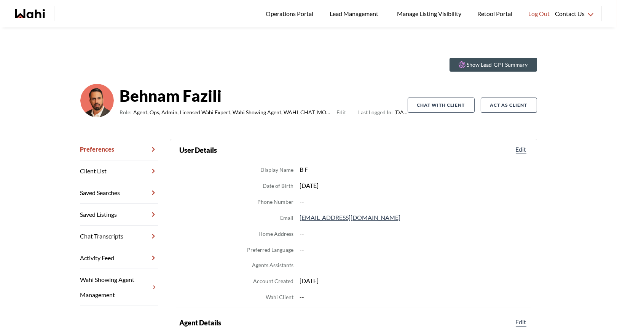
click at [107, 237] on link "Chat Transcripts" at bounding box center [119, 236] width 78 height 22
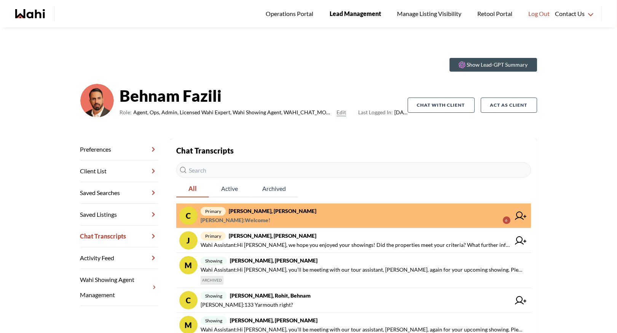
click at [347, 13] on span "Lead Management" at bounding box center [355, 14] width 51 height 10
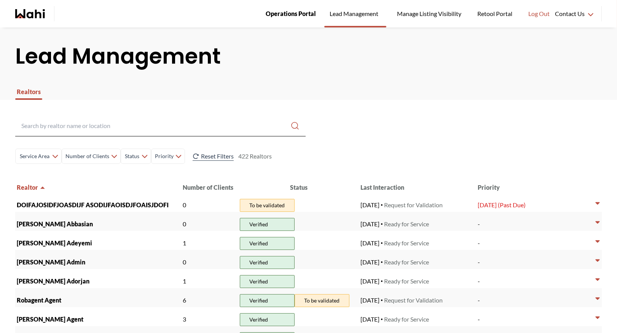
click at [300, 16] on span "Operations Portal" at bounding box center [291, 14] width 50 height 10
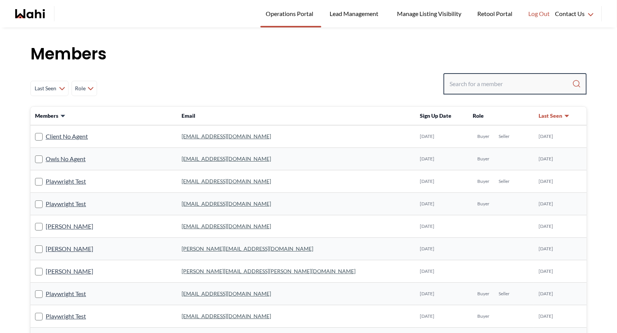
click at [469, 81] on input "Search input" at bounding box center [511, 84] width 123 height 14
type input "faraz"
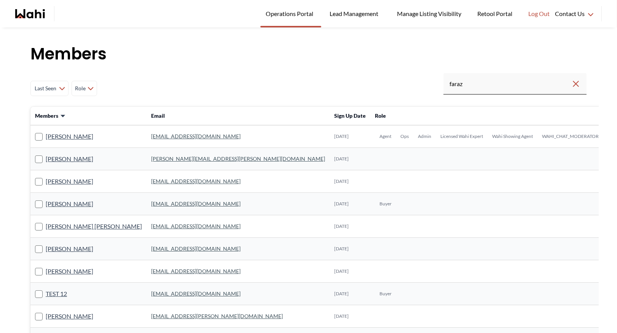
click at [154, 136] on link "[EMAIL_ADDRESS][DOMAIN_NAME]" at bounding box center [195, 136] width 89 height 6
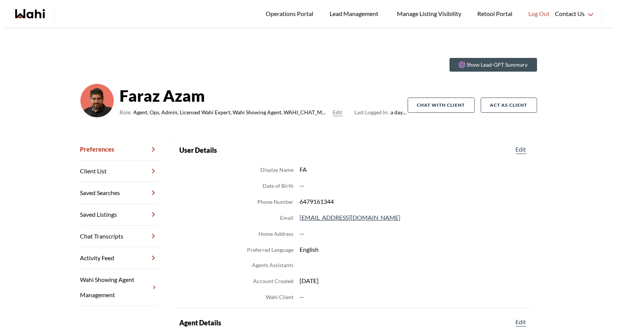
click at [114, 237] on link "Chat Transcripts" at bounding box center [119, 236] width 78 height 22
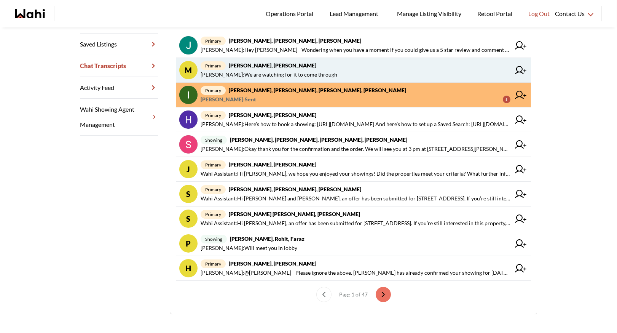
scroll to position [174, 0]
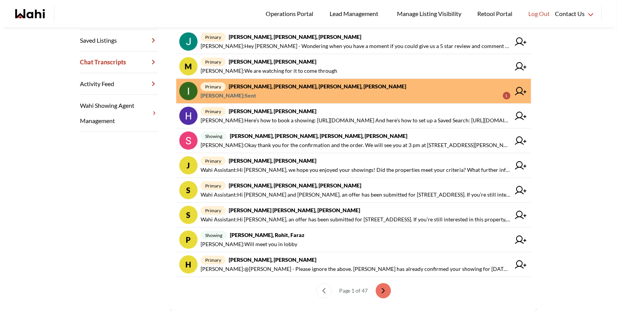
click at [119, 198] on div "Preferences Client List Saved Searches Saved Listings Chat Transcripts Activity…" at bounding box center [125, 138] width 90 height 346
click at [124, 189] on div "Preferences Client List Saved Searches Saved Listings Chat Transcripts Activity…" at bounding box center [125, 138] width 90 height 346
click at [270, 97] on span "[PERSON_NAME] : Sent 1" at bounding box center [356, 95] width 310 height 9
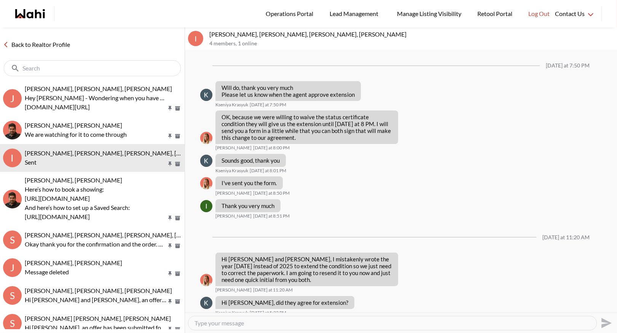
scroll to position [526, 0]
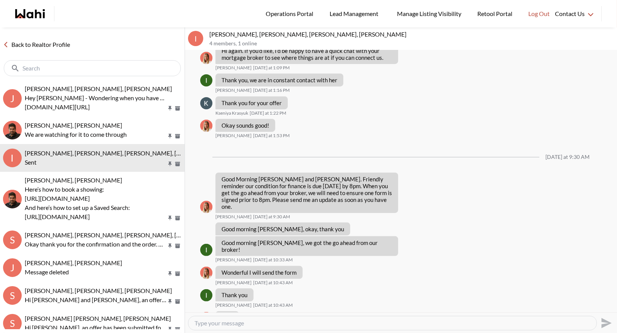
click at [51, 43] on link "Back to Realtor Profile" at bounding box center [36, 45] width 73 height 10
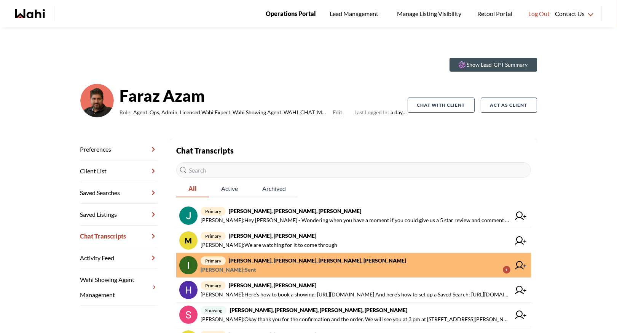
click at [286, 14] on span "Operations Portal" at bounding box center [291, 14] width 50 height 10
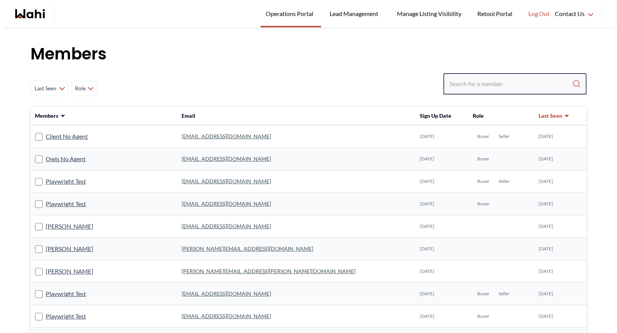
click at [456, 83] on input "Search input" at bounding box center [511, 84] width 123 height 14
type input "[PERSON_NAME]"
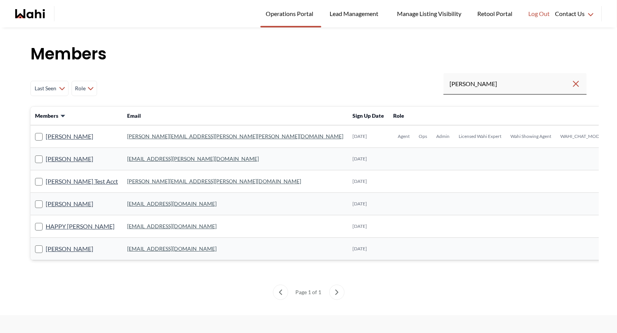
click at [145, 137] on link "[PERSON_NAME][EMAIL_ADDRESS][PERSON_NAME][PERSON_NAME][DOMAIN_NAME]" at bounding box center [235, 136] width 216 height 6
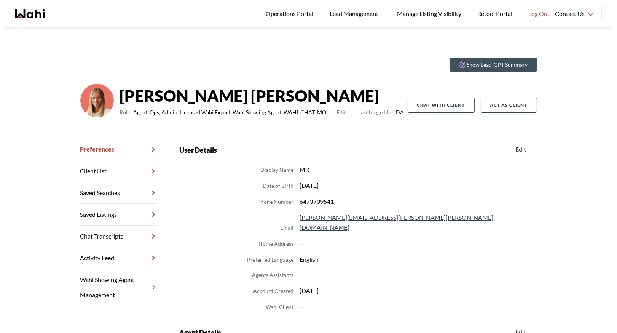
click at [120, 234] on link "Chat Transcripts" at bounding box center [119, 236] width 78 height 22
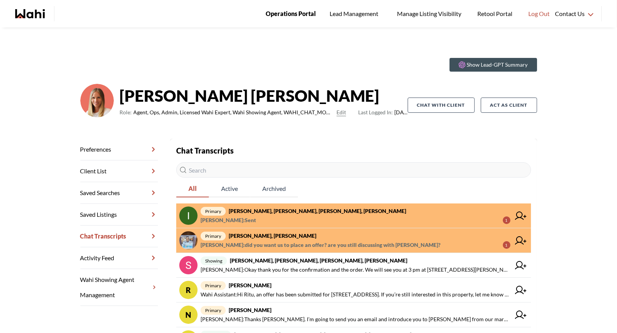
click at [281, 11] on span "Operations Portal" at bounding box center [291, 14] width 50 height 10
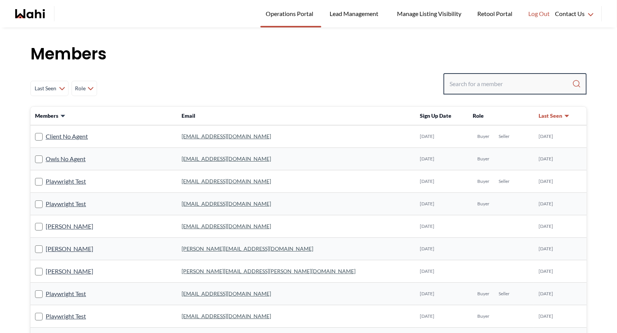
click at [481, 81] on input "Search input" at bounding box center [511, 84] width 123 height 14
type input "faraz"
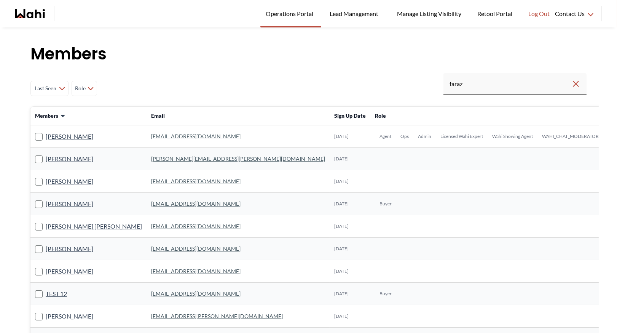
click at [158, 137] on link "[EMAIL_ADDRESS][DOMAIN_NAME]" at bounding box center [195, 136] width 89 height 6
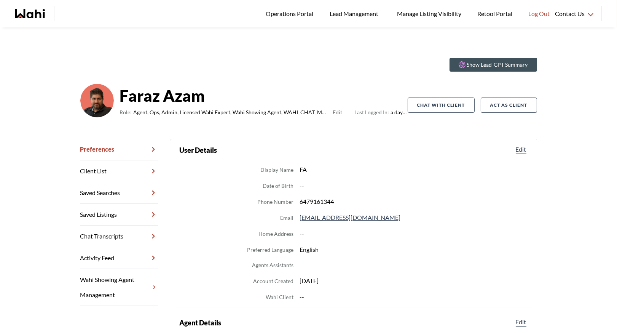
click at [109, 236] on link "Chat Transcripts" at bounding box center [119, 236] width 78 height 22
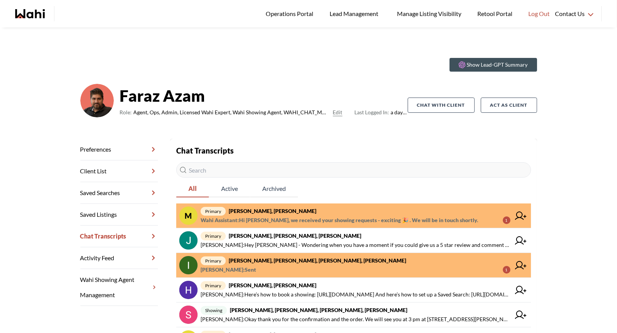
click at [294, 212] on span "primary [PERSON_NAME], [PERSON_NAME]" at bounding box center [356, 210] width 310 height 9
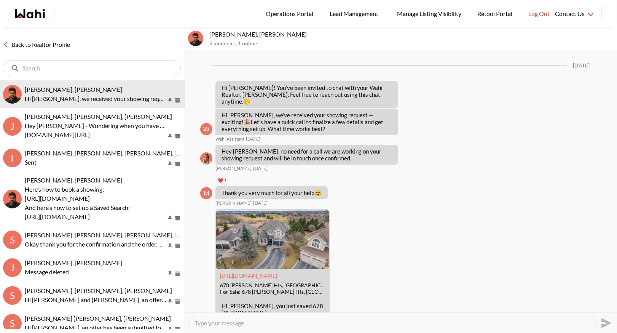
scroll to position [758, 0]
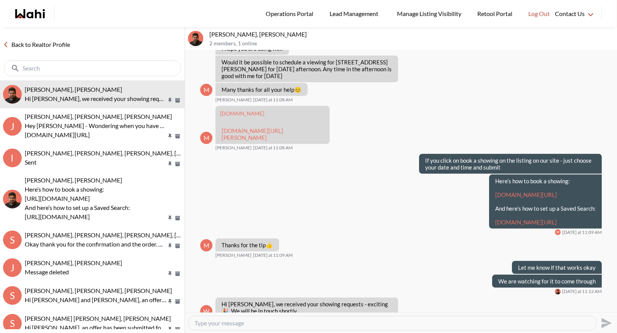
click at [43, 44] on link "Back to Realtor Profile" at bounding box center [36, 45] width 73 height 10
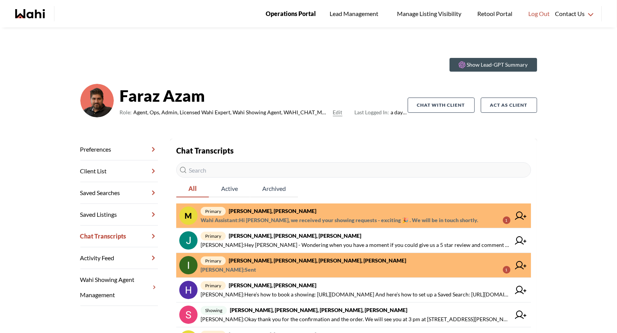
click at [292, 21] on link "Operations Portal" at bounding box center [290, 13] width 61 height 27
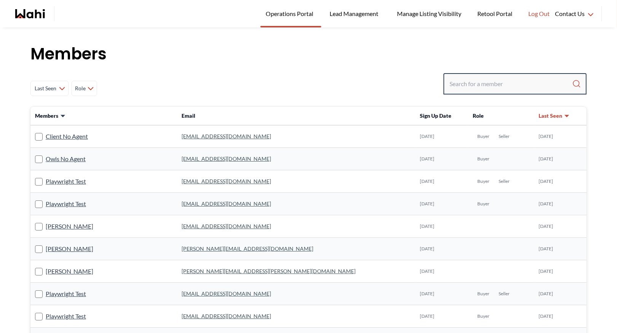
click at [476, 82] on input "Search input" at bounding box center [511, 84] width 123 height 14
type input "ryck"
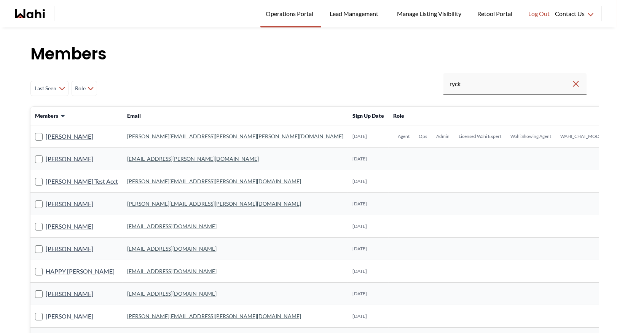
click at [136, 133] on link "michelle.williams@wahi.com" at bounding box center [235, 136] width 216 height 6
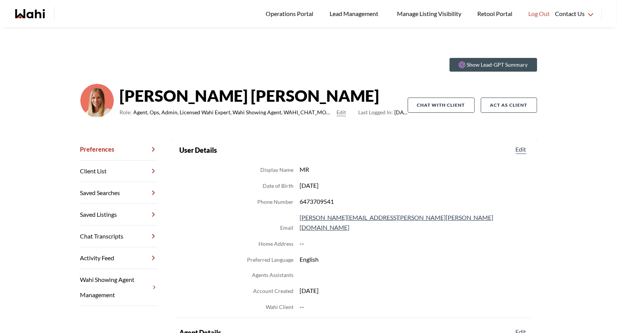
click at [99, 234] on link "Chat Transcripts" at bounding box center [119, 236] width 78 height 22
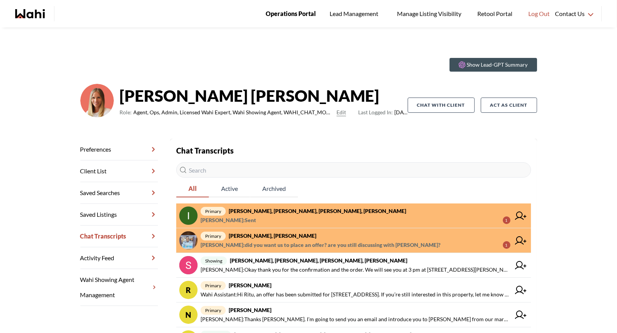
click at [292, 19] on link "Operations Portal" at bounding box center [290, 13] width 61 height 27
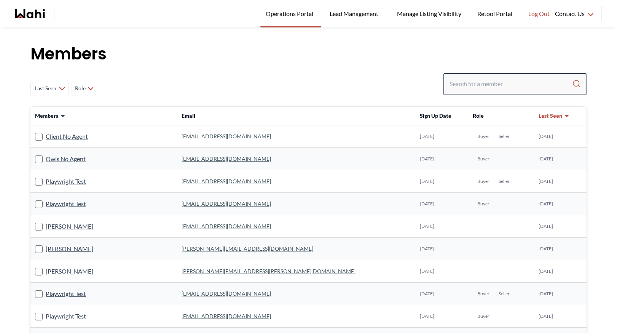
click at [458, 85] on input "Search input" at bounding box center [511, 84] width 123 height 14
type input "behn"
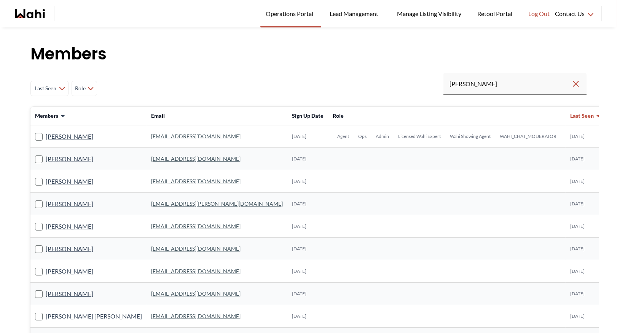
click at [168, 136] on link "behnam.fazili@wahi.com" at bounding box center [195, 136] width 89 height 6
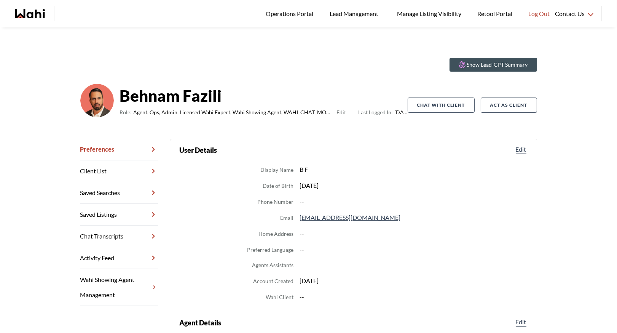
click at [103, 239] on link "Chat Transcripts" at bounding box center [119, 236] width 78 height 22
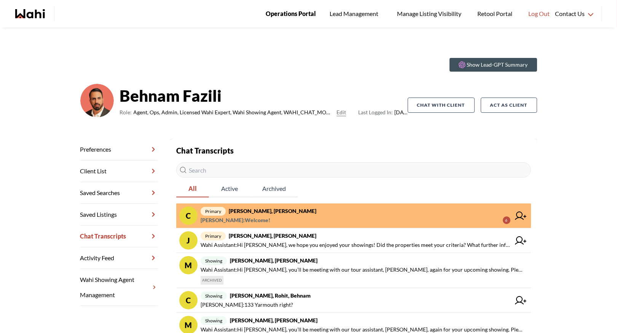
click at [279, 15] on span "Operations Portal" at bounding box center [291, 14] width 50 height 10
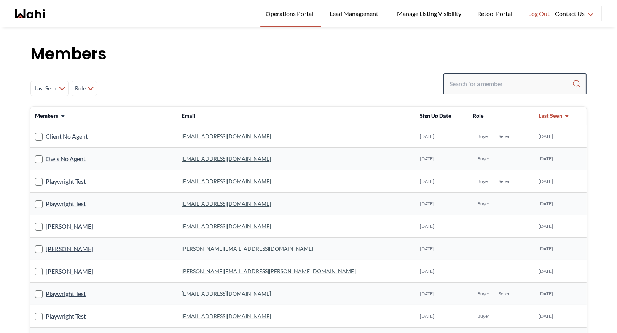
click at [475, 80] on input "Search input" at bounding box center [511, 84] width 123 height 14
type input "ryckman"
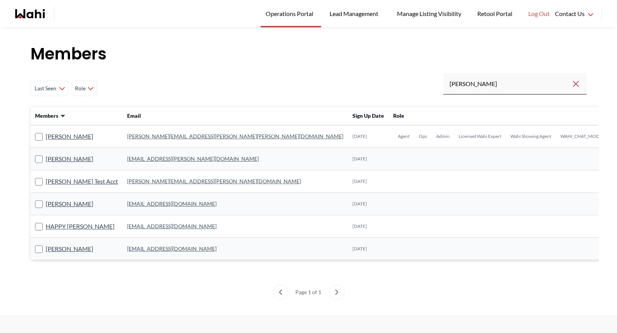
click at [138, 134] on link "[PERSON_NAME][EMAIL_ADDRESS][PERSON_NAME][PERSON_NAME][DOMAIN_NAME]" at bounding box center [235, 136] width 216 height 6
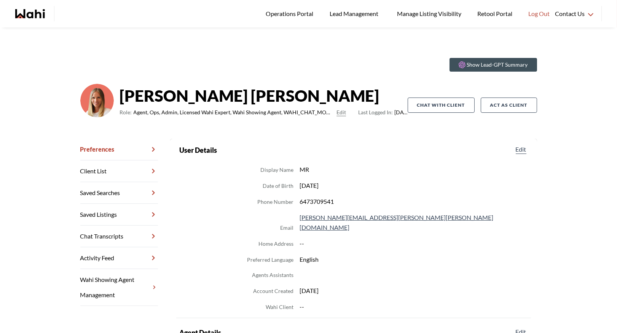
click at [113, 237] on link "Chat Transcripts" at bounding box center [119, 236] width 78 height 22
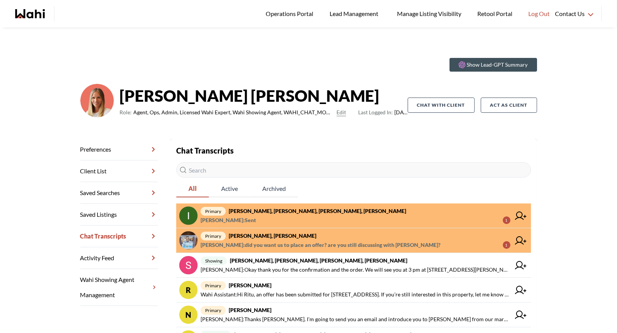
click at [306, 218] on span "Michelle Ryckman : Sent 1" at bounding box center [356, 219] width 310 height 9
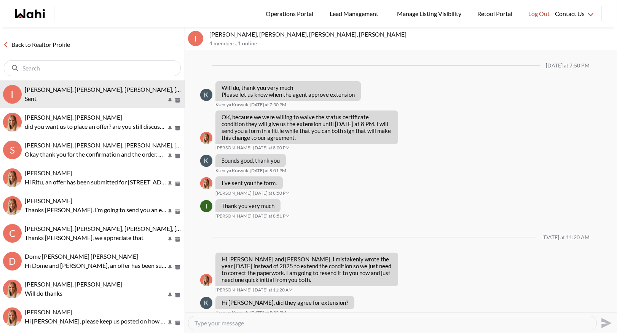
scroll to position [526, 0]
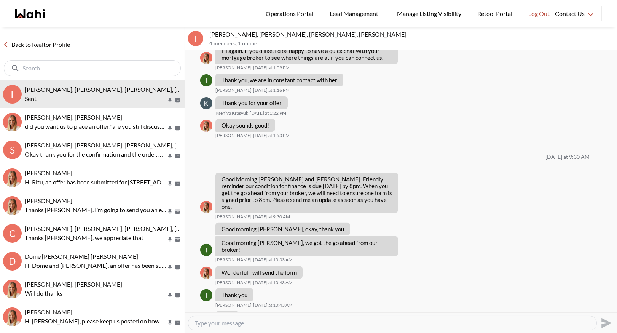
click at [54, 49] on link "Back to Realtor Profile" at bounding box center [36, 45] width 73 height 10
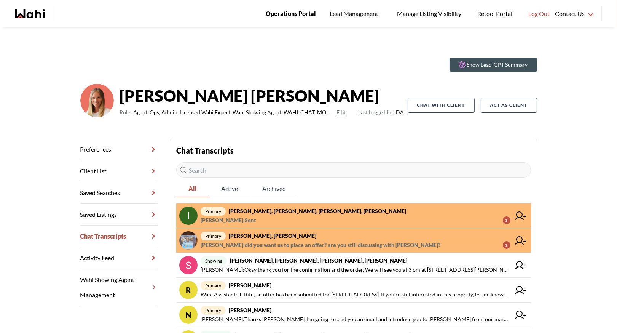
click at [282, 16] on span "Operations Portal" at bounding box center [291, 14] width 50 height 10
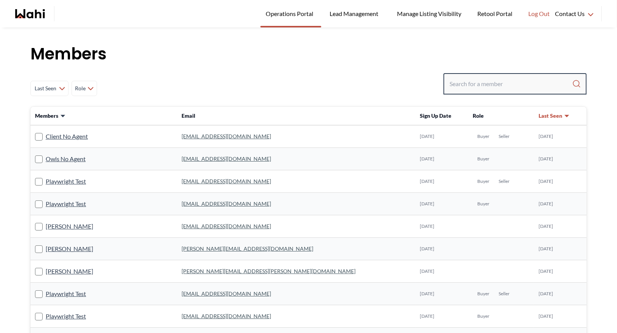
click at [499, 80] on input "Search input" at bounding box center [511, 84] width 123 height 14
type input "behnam"
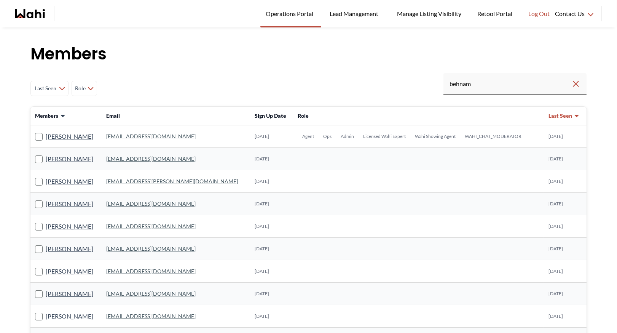
click at [147, 135] on link "behnam.fazili@wahi.com" at bounding box center [150, 136] width 89 height 6
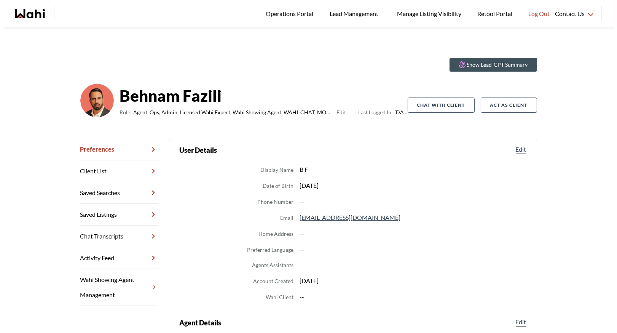
click at [126, 235] on link "Chat Transcripts" at bounding box center [119, 236] width 78 height 22
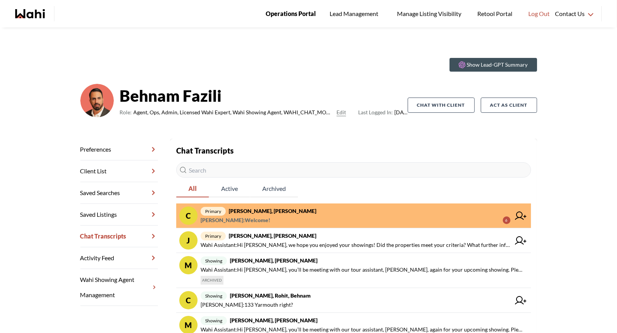
click at [292, 17] on span "Operations Portal" at bounding box center [291, 14] width 50 height 10
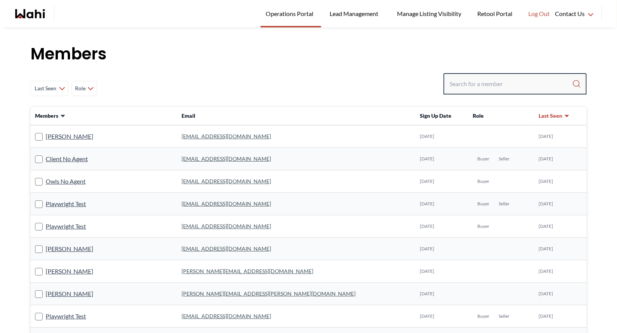
click at [456, 85] on input "Search input" at bounding box center [511, 84] width 123 height 14
type input "faraqz"
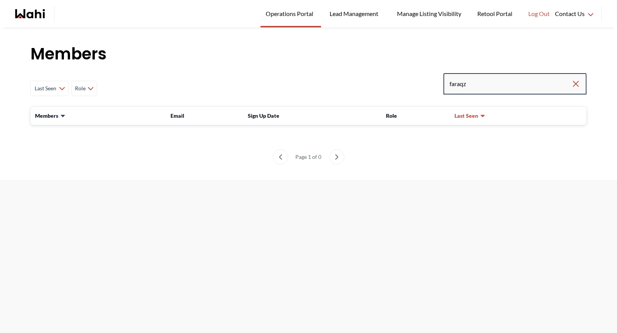
click at [475, 86] on input "faraqz" at bounding box center [511, 84] width 122 height 14
type input "faraz"
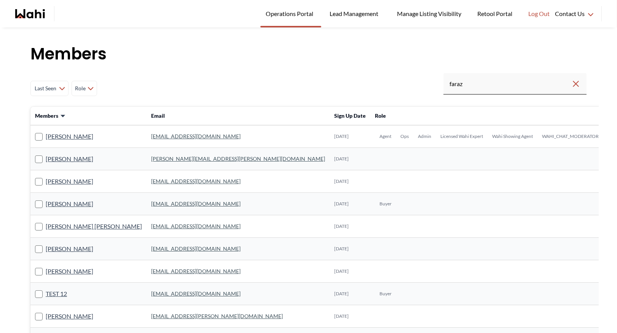
click at [158, 137] on link "[EMAIL_ADDRESS][DOMAIN_NAME]" at bounding box center [195, 136] width 89 height 6
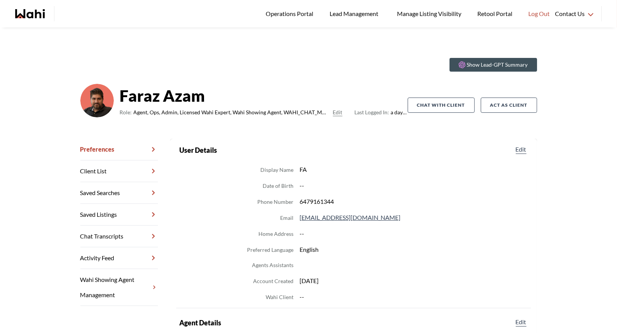
click at [123, 233] on link "Chat Transcripts" at bounding box center [119, 236] width 78 height 22
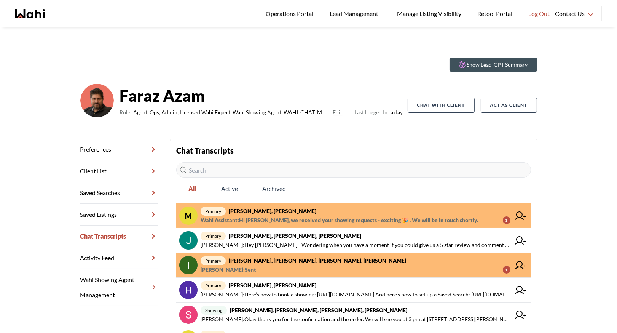
click at [318, 215] on span "primary Mahad Ahmed, Faraz" at bounding box center [356, 210] width 310 height 9
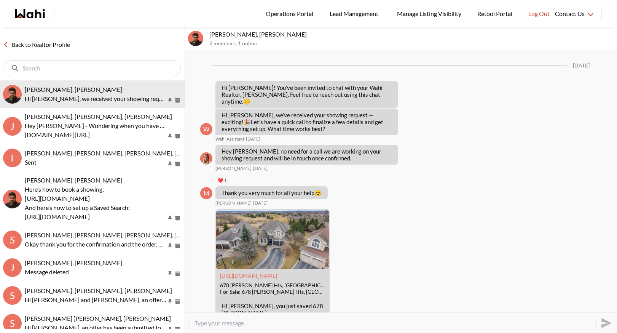
scroll to position [758, 0]
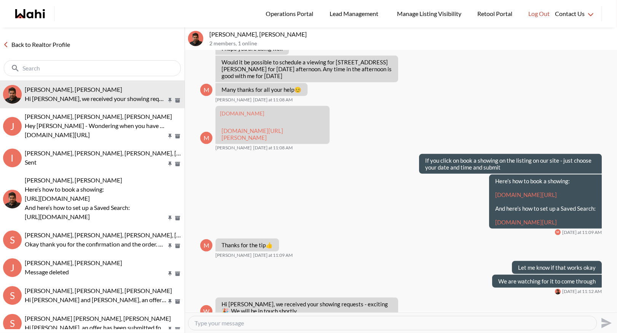
click at [244, 322] on textarea "Type your message" at bounding box center [393, 323] width 396 height 8
type textarea "Paul will be booking your outing. 1:15 is the earliest opening so he is booking…"
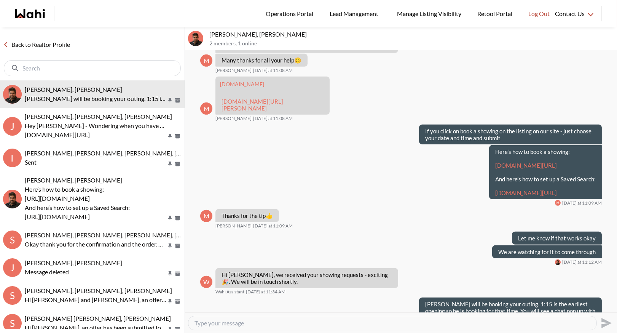
click at [24, 44] on link "Back to Realtor Profile" at bounding box center [36, 45] width 73 height 10
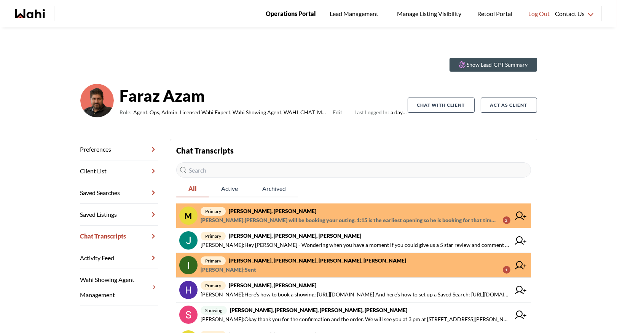
click at [283, 11] on span "Operations Portal" at bounding box center [291, 14] width 50 height 10
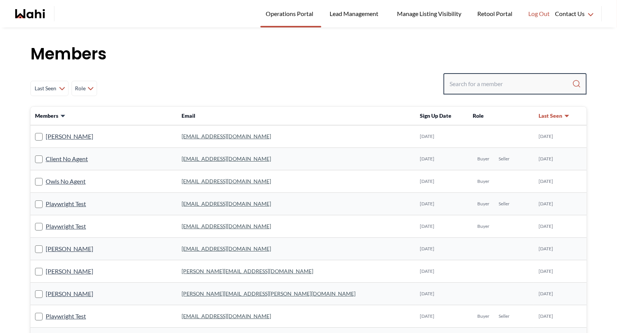
click at [477, 81] on input "Search input" at bounding box center [511, 84] width 123 height 14
type input "faraz azam"
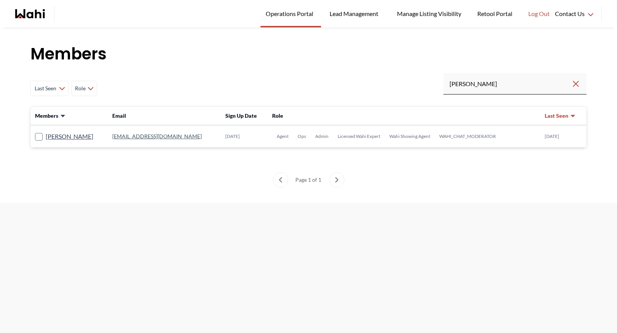
click at [144, 133] on link "faraz.azam@wahi.com" at bounding box center [156, 136] width 89 height 6
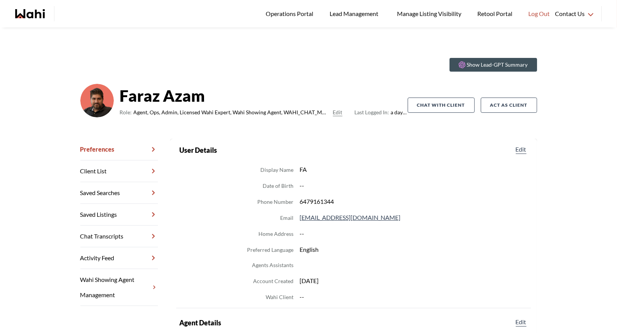
click at [123, 233] on link "Chat Transcripts" at bounding box center [119, 236] width 78 height 22
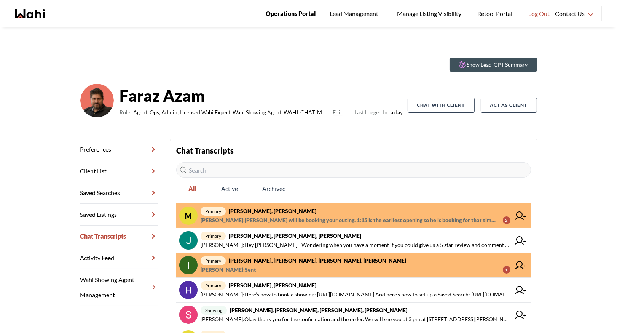
click at [288, 12] on span "Operations Portal" at bounding box center [291, 14] width 50 height 10
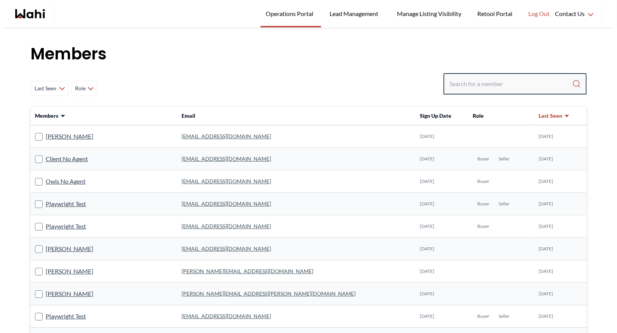
click at [468, 85] on input "Search input" at bounding box center [511, 84] width 123 height 14
type input "[PERSON_NAME]"
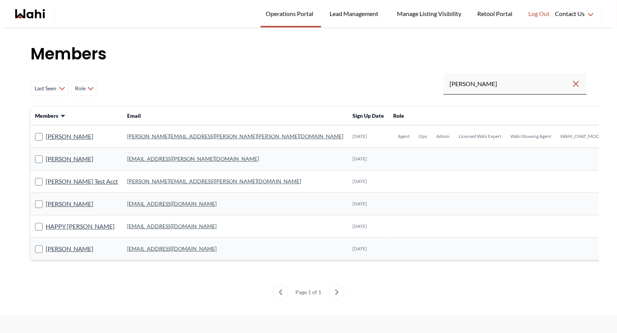
click at [139, 131] on td "[PERSON_NAME][EMAIL_ADDRESS][PERSON_NAME][PERSON_NAME][DOMAIN_NAME]" at bounding box center [235, 136] width 225 height 22
click at [139, 134] on link "[PERSON_NAME][EMAIL_ADDRESS][PERSON_NAME][PERSON_NAME][DOMAIN_NAME]" at bounding box center [235, 136] width 216 height 6
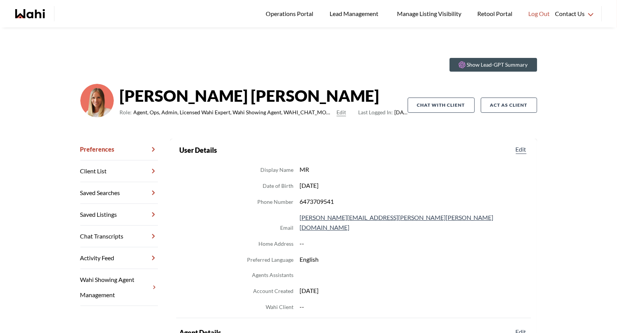
click at [106, 235] on link "Chat Transcripts" at bounding box center [119, 236] width 78 height 22
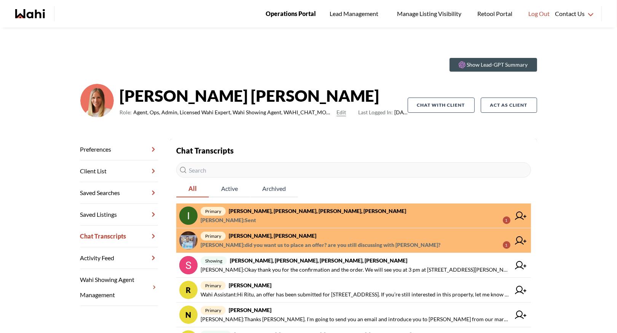
click at [292, 15] on span "Operations Portal" at bounding box center [291, 14] width 50 height 10
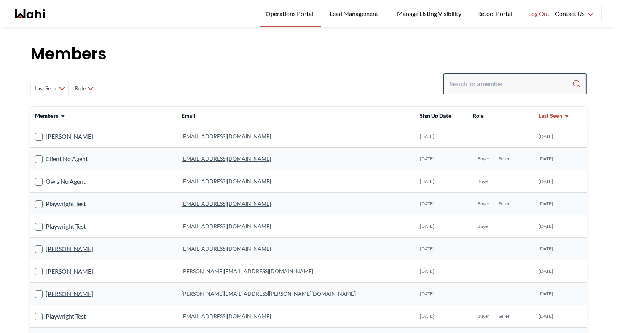
click at [465, 83] on input "Search input" at bounding box center [511, 84] width 123 height 14
type input "behnam"
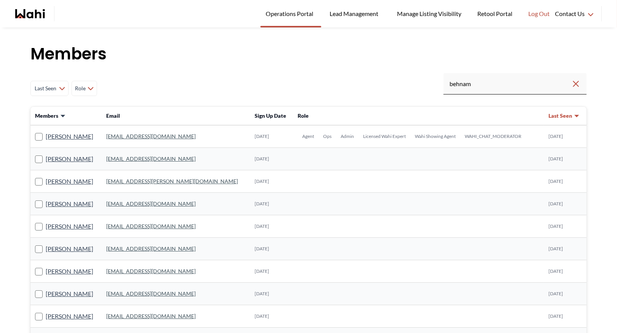
click at [141, 133] on link "[EMAIL_ADDRESS][DOMAIN_NAME]" at bounding box center [150, 136] width 89 height 6
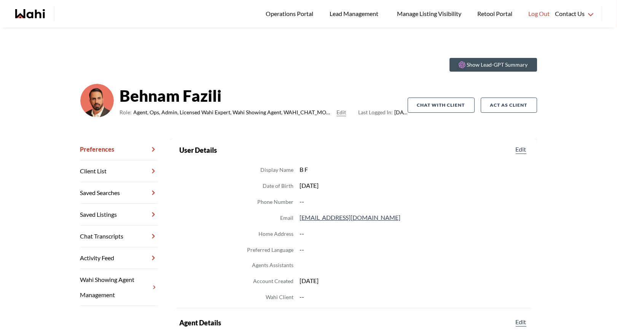
click at [112, 236] on link "Chat Transcripts" at bounding box center [119, 236] width 78 height 22
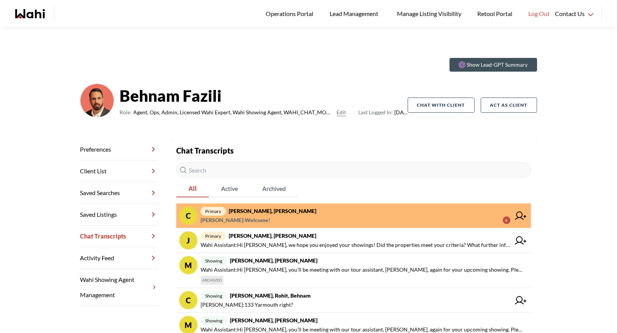
click at [287, 207] on span "primary Caroline Rouben, Behnam" at bounding box center [356, 210] width 310 height 9
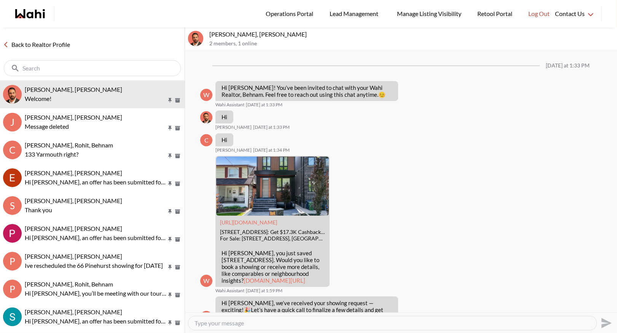
scroll to position [616, 0]
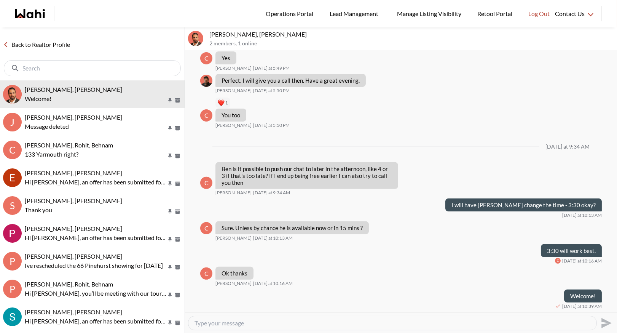
click at [44, 48] on link "Back to Realtor Profile" at bounding box center [36, 45] width 73 height 10
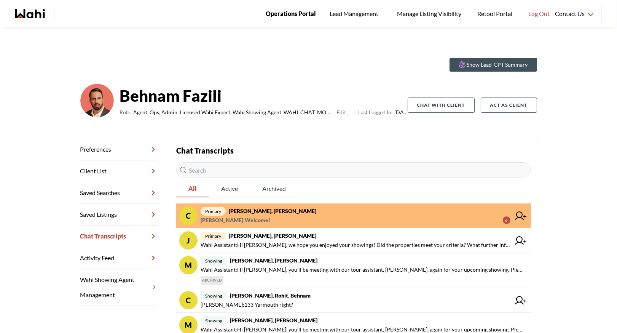
click at [302, 10] on span "Operations Portal" at bounding box center [291, 14] width 50 height 10
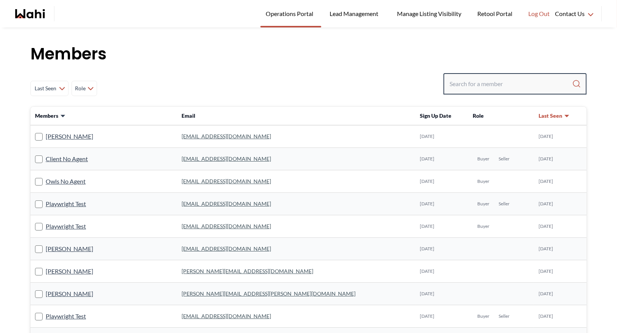
click at [469, 87] on input "Search input" at bounding box center [511, 84] width 123 height 14
type input "faraz"
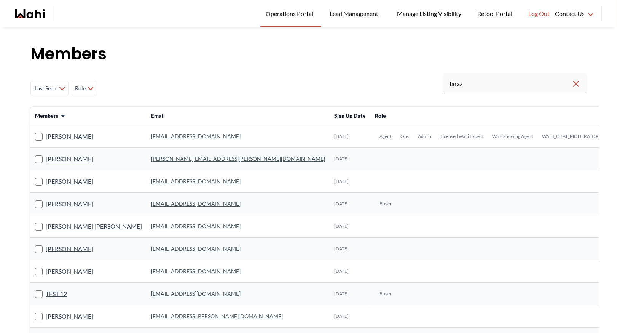
click at [151, 134] on link "[EMAIL_ADDRESS][DOMAIN_NAME]" at bounding box center [195, 136] width 89 height 6
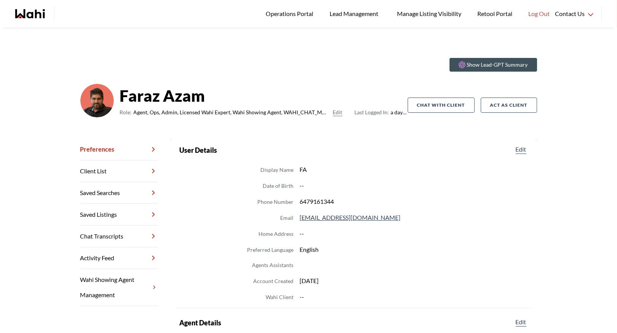
click at [103, 230] on link "Chat Transcripts" at bounding box center [119, 236] width 78 height 22
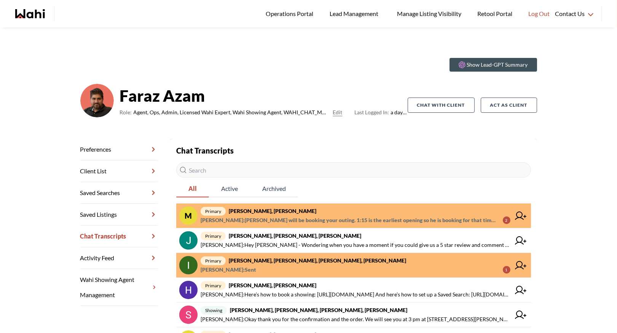
click at [314, 211] on span "primary Mahad Ahmed, Faraz" at bounding box center [356, 210] width 310 height 9
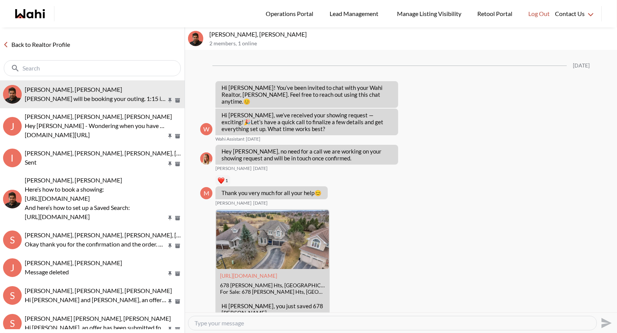
scroll to position [787, 0]
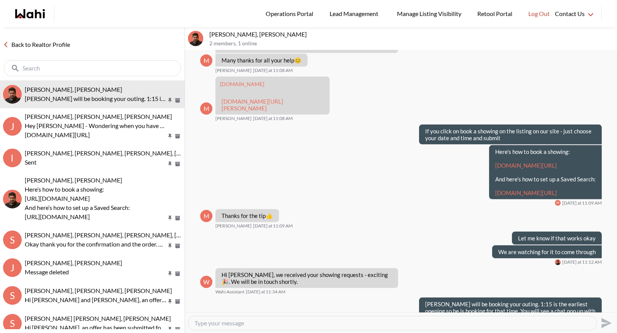
click at [233, 325] on textarea "Type your message" at bounding box center [393, 323] width 396 height 8
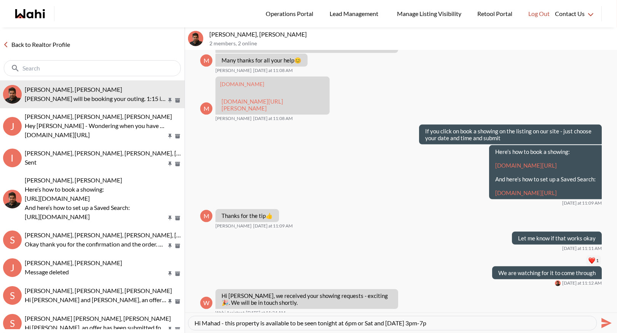
type textarea "Hi Mahad - this property is available to be seen tonight at 6pm or Sat and Sund…"
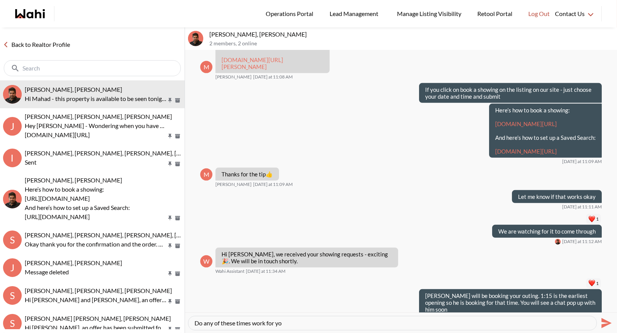
type textarea "Do any of these times work for you"
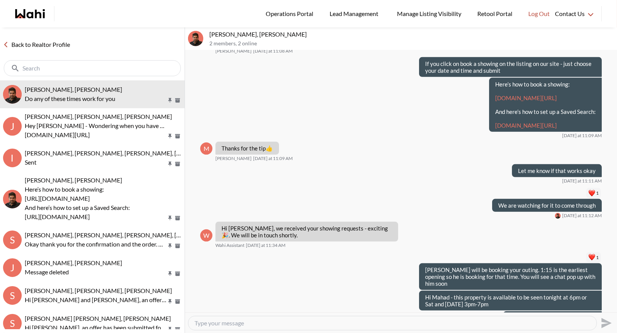
click at [28, 47] on link "Back to Realtor Profile" at bounding box center [36, 45] width 73 height 10
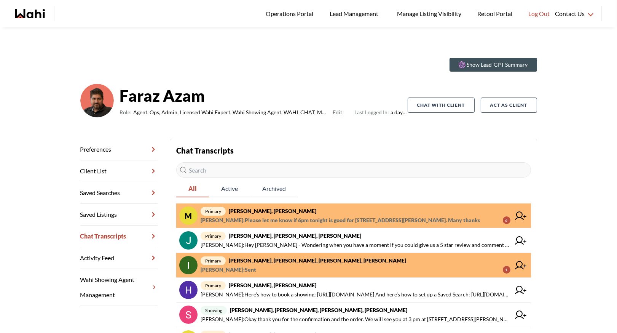
click at [334, 215] on span "primary Mahad Ahmed, Faraz" at bounding box center [356, 210] width 310 height 9
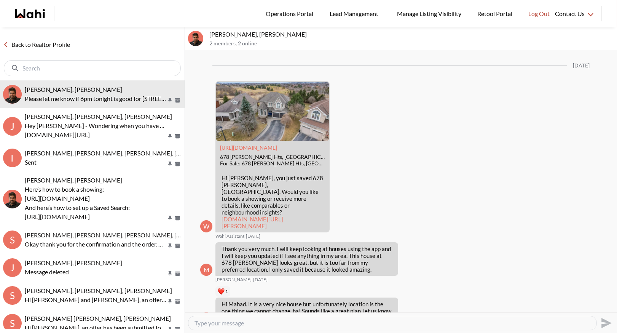
scroll to position [777, 0]
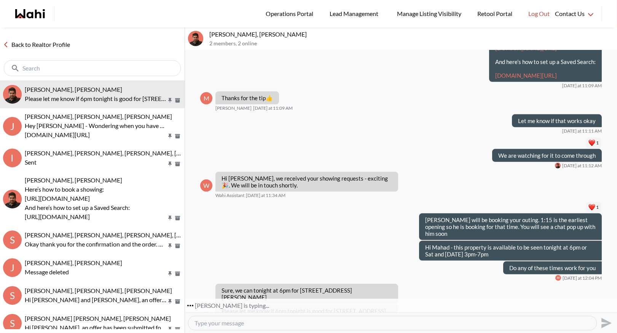
click at [233, 322] on textarea "Type your message" at bounding box center [393, 323] width 396 height 8
type textarea "Okay we will book that in"
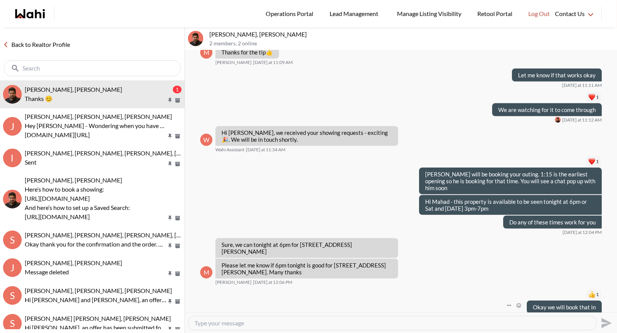
scroll to position [834, 0]
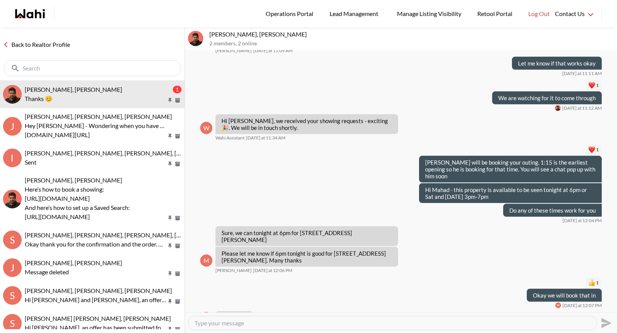
click at [218, 327] on div at bounding box center [392, 323] width 408 height 14
click at [217, 321] on textarea "Type your message" at bounding box center [393, 323] width 396 height 8
type textarea "Can you do elmhurst tonight as well?"
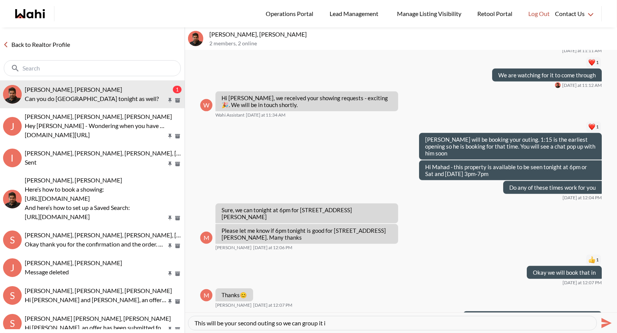
type textarea "This will be your second outing so we can group it in"
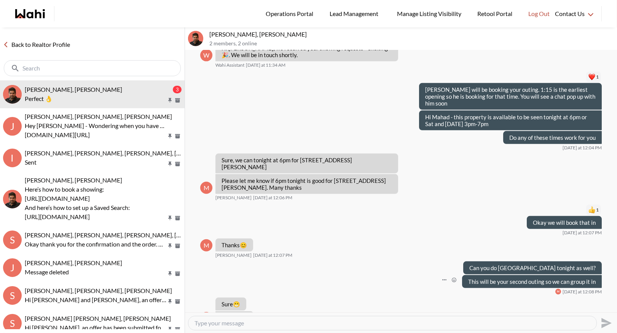
scroll to position [907, 0]
click at [216, 322] on textarea "Type your message" at bounding box center [393, 323] width 396 height 8
type textarea "Great"
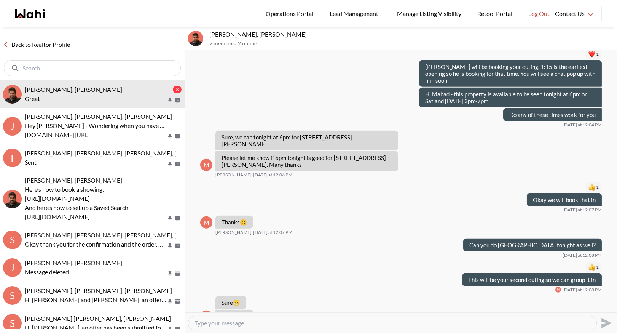
scroll to position [951, 0]
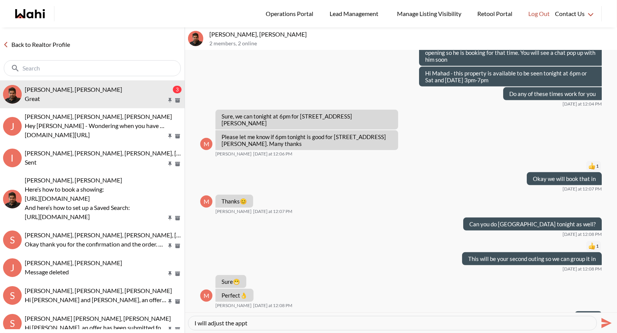
type textarea "I will adjust the appts"
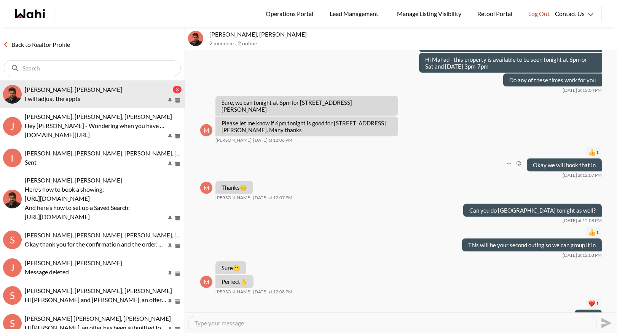
scroll to position [997, 0]
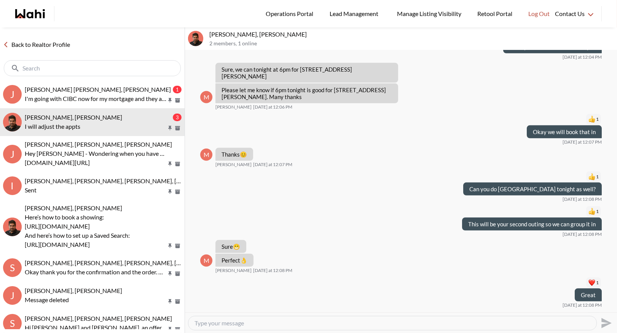
click at [61, 43] on link "Back to Realtor Profile" at bounding box center [36, 45] width 73 height 10
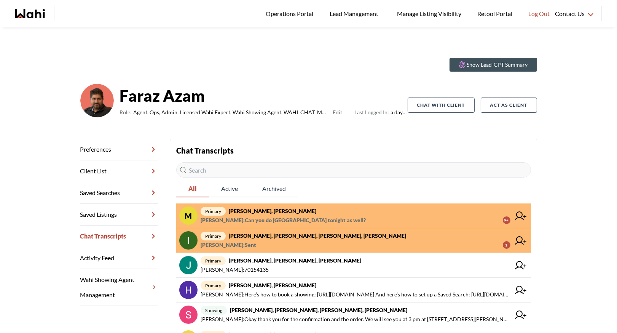
click at [273, 212] on strong "[PERSON_NAME], [PERSON_NAME]" at bounding box center [273, 210] width 88 height 6
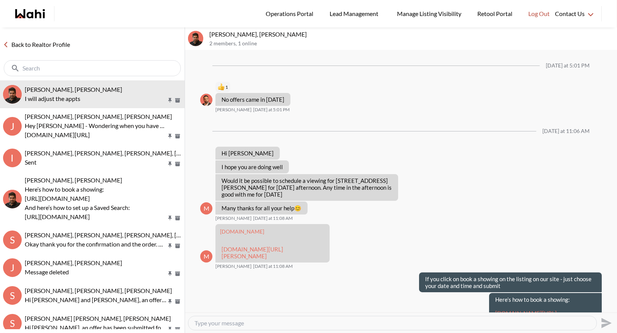
scroll to position [511, 0]
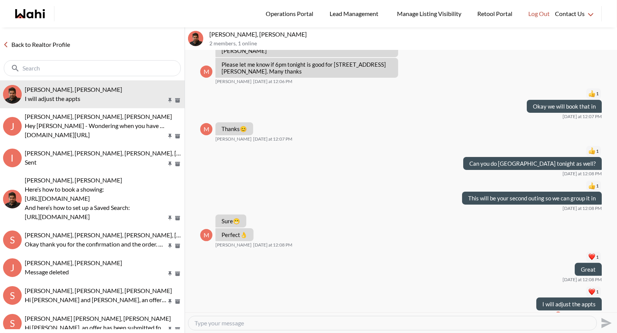
click at [38, 38] on div "Back to Realtor Profile" at bounding box center [92, 53] width 185 height 53
click at [36, 43] on link "Back to Realtor Profile" at bounding box center [36, 45] width 73 height 10
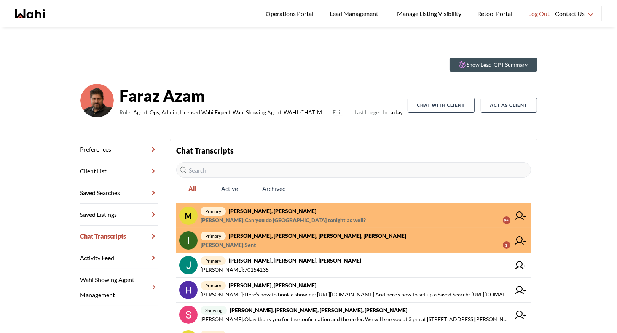
click at [218, 169] on input "text" at bounding box center [353, 169] width 355 height 15
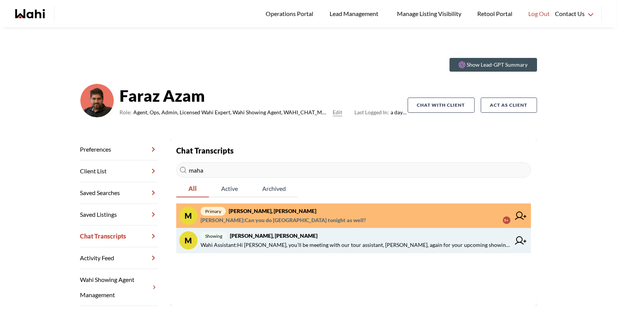
type input "maha"
click at [262, 235] on strong "Mahad Ahmed, Paul, Faraz" at bounding box center [274, 235] width 88 height 6
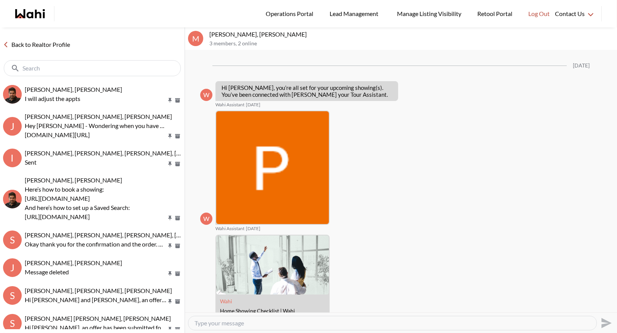
scroll to position [555, 0]
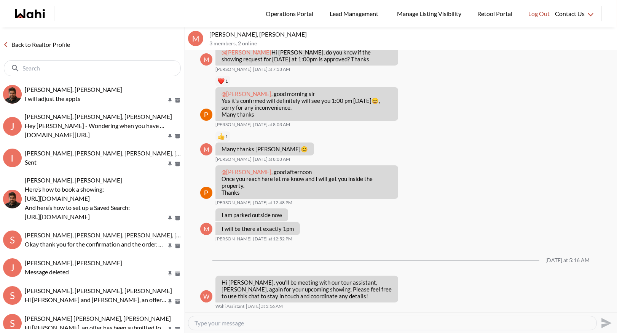
click at [24, 44] on link "Back to Realtor Profile" at bounding box center [36, 45] width 73 height 10
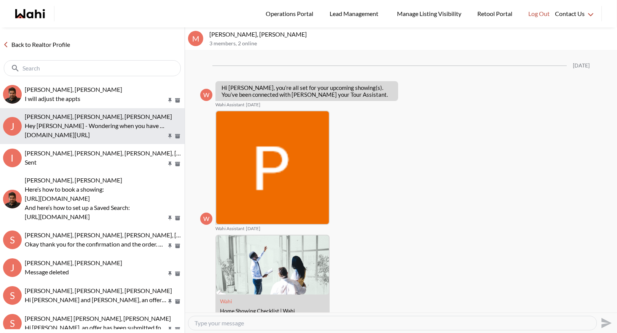
scroll to position [555, 0]
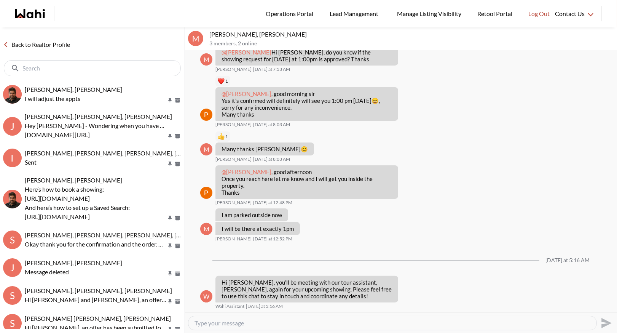
click at [36, 44] on link "Back to Realtor Profile" at bounding box center [36, 45] width 73 height 10
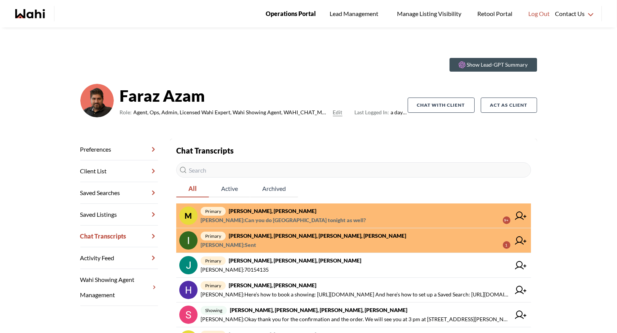
click at [279, 14] on span "Operations Portal" at bounding box center [291, 14] width 50 height 10
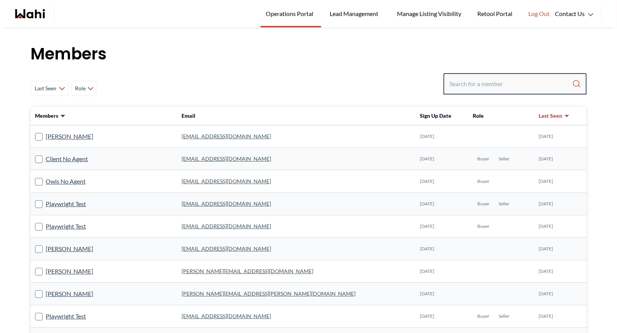
click at [465, 82] on input "Search input" at bounding box center [511, 84] width 123 height 14
type input "[PERSON_NAME]"
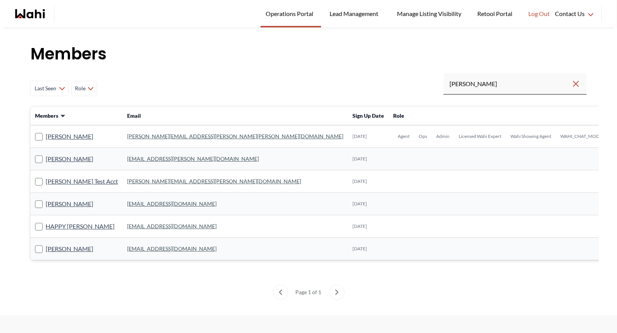
click at [131, 137] on link "[PERSON_NAME][EMAIL_ADDRESS][PERSON_NAME][PERSON_NAME][DOMAIN_NAME]" at bounding box center [235, 136] width 216 height 6
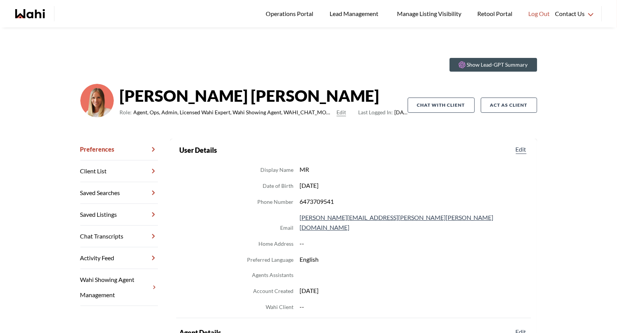
click at [108, 236] on link "Chat Transcripts" at bounding box center [119, 236] width 78 height 22
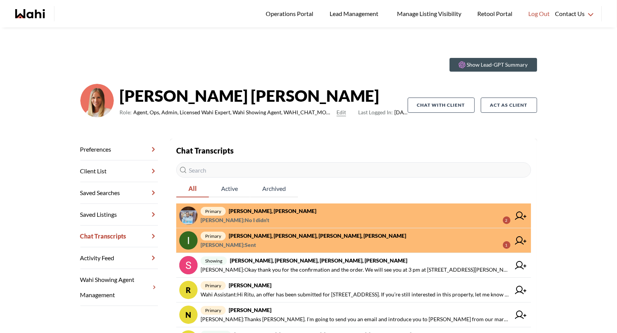
click at [303, 214] on span "primary [PERSON_NAME], [PERSON_NAME]" at bounding box center [356, 210] width 310 height 9
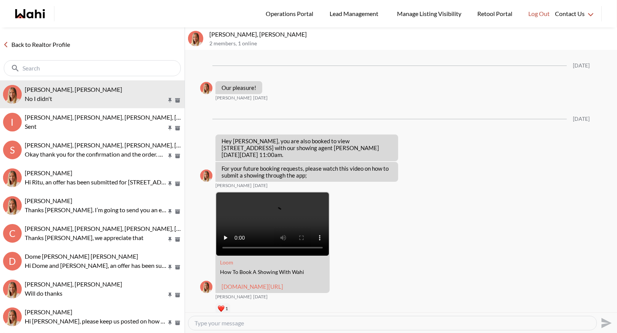
scroll to position [1519, 0]
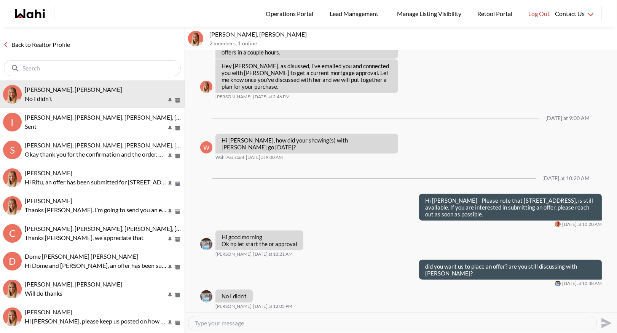
click at [209, 321] on textarea "Type your message" at bounding box center [393, 323] width 396 height 8
type textarea "Okay, let us know how the pre approval is going and if we can assist in the mea…"
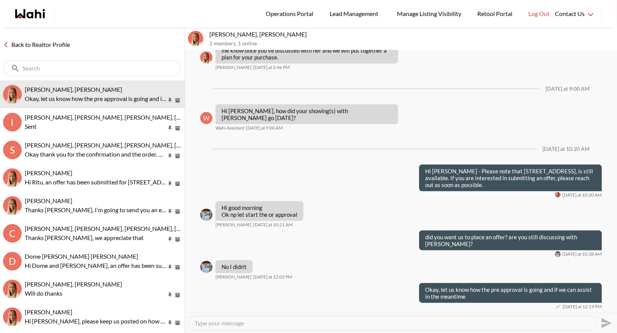
click at [33, 46] on link "Back to Realtor Profile" at bounding box center [36, 45] width 73 height 10
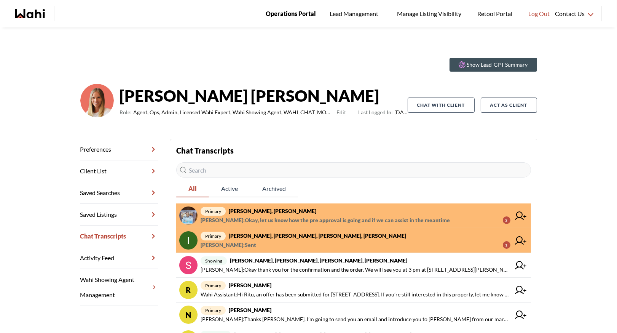
click at [298, 13] on span "Operations Portal" at bounding box center [291, 14] width 50 height 10
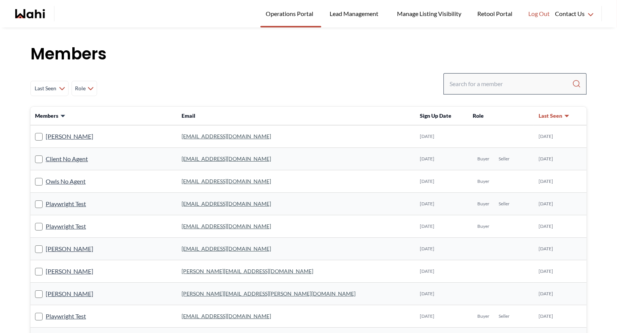
click at [472, 91] on div at bounding box center [514, 83] width 143 height 21
click at [469, 83] on input "Search input" at bounding box center [511, 84] width 123 height 14
type input "faraz"
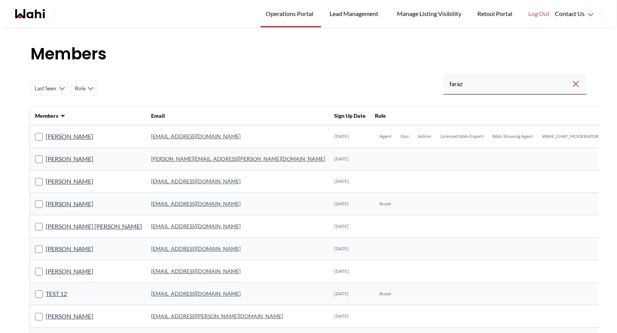
click at [168, 132] on td "faraz.azam@wahi.com" at bounding box center [238, 136] width 183 height 22
click at [164, 137] on link "[EMAIL_ADDRESS][DOMAIN_NAME]" at bounding box center [195, 136] width 89 height 6
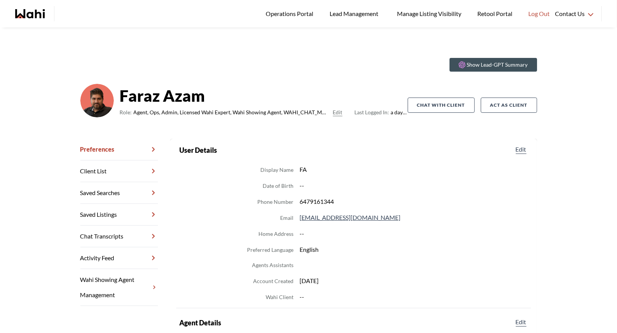
click at [107, 233] on link "Chat Transcripts" at bounding box center [119, 236] width 78 height 22
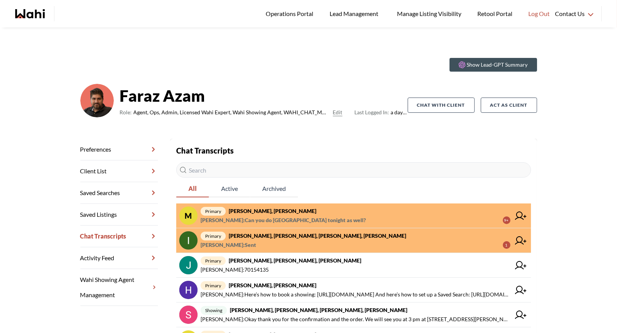
click at [279, 213] on strong "[PERSON_NAME], [PERSON_NAME]" at bounding box center [273, 210] width 88 height 6
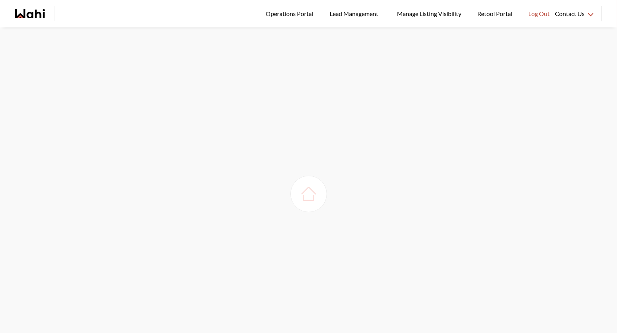
click at [322, 191] on div at bounding box center [308, 193] width 37 height 37
click at [285, 16] on span "Operations Portal" at bounding box center [291, 14] width 50 height 10
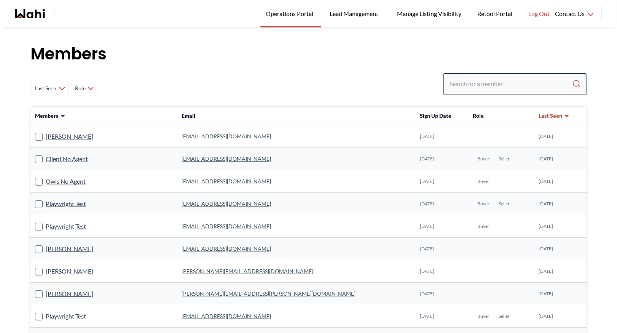
click at [463, 86] on input "Search input" at bounding box center [511, 84] width 123 height 14
type input "faraΩ"
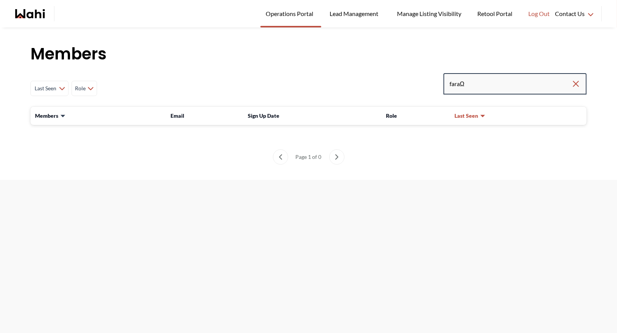
click at [487, 83] on input "faraΩ" at bounding box center [511, 84] width 122 height 14
type input "faraz"
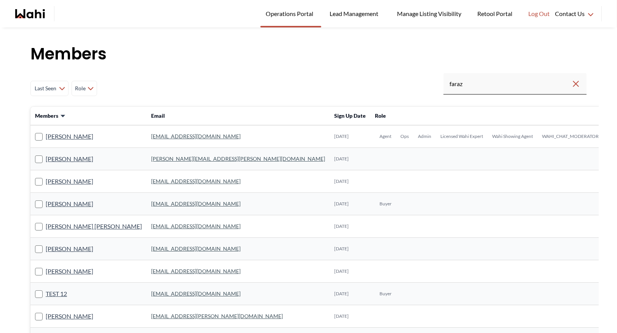
click at [155, 133] on link "[EMAIL_ADDRESS][DOMAIN_NAME]" at bounding box center [195, 136] width 89 height 6
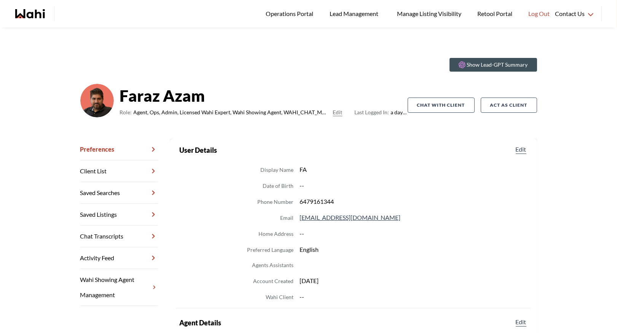
click at [115, 235] on link "Chat Transcripts" at bounding box center [119, 236] width 78 height 22
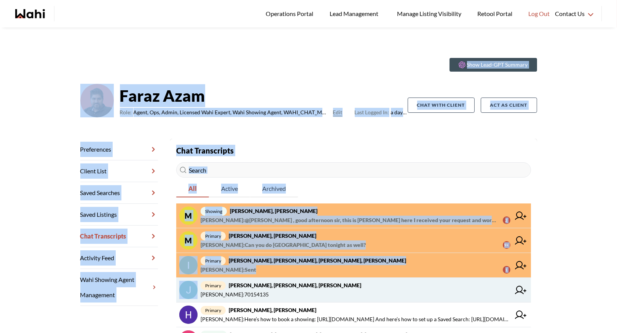
drag, startPoint x: 86, startPoint y: 65, endPoint x: 464, endPoint y: 278, distance: 433.5
click at [464, 278] on div "Show Lead-GPT Summary [PERSON_NAME] Role: Agent, Ops, Admin, Licensed Wahi Expe…" at bounding box center [308, 268] width 475 height 432
click at [467, 278] on link "primary [PERSON_NAME], [PERSON_NAME], [PERSON_NAME] [PERSON_NAME] : 70154135" at bounding box center [353, 290] width 355 height 25
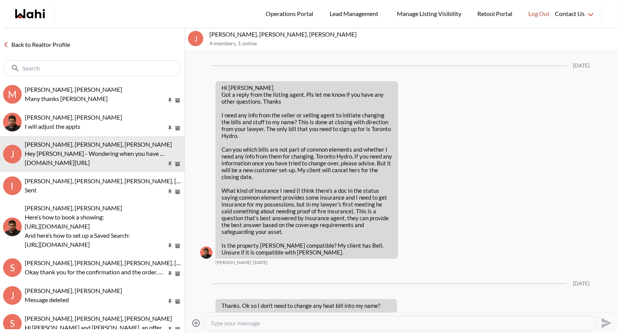
scroll to position [1541, 0]
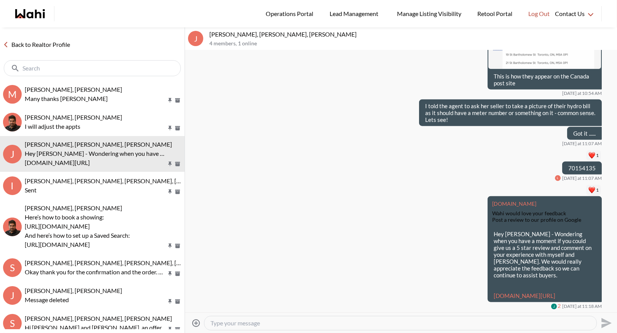
click at [25, 45] on link "Back to Realtor Profile" at bounding box center [36, 45] width 73 height 10
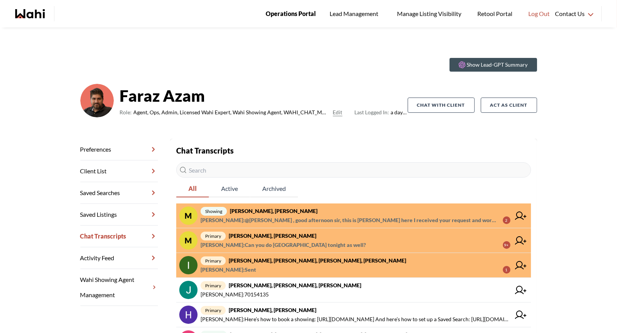
click at [303, 18] on span "Operations Portal" at bounding box center [291, 14] width 50 height 10
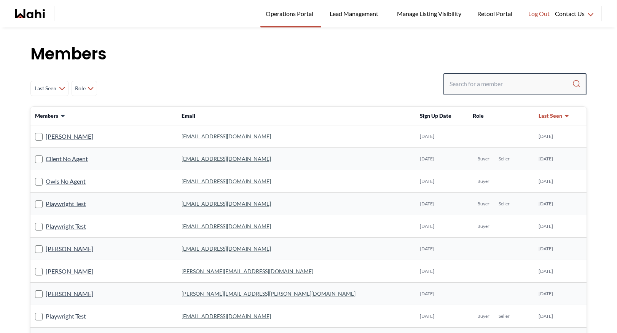
click at [477, 83] on input "Search input" at bounding box center [511, 84] width 123 height 14
type input "behnam"
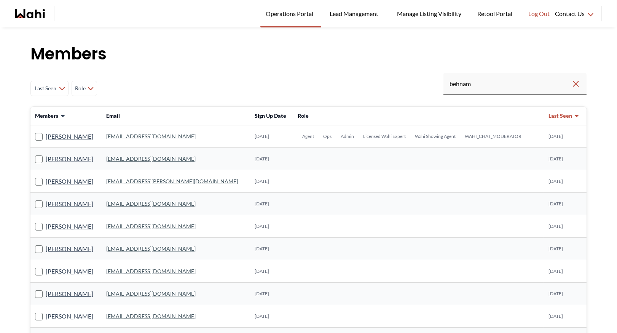
click at [157, 139] on td "behnam.fazili@wahi.com" at bounding box center [176, 136] width 149 height 22
click at [155, 135] on link "behnam.fazili@wahi.com" at bounding box center [150, 136] width 89 height 6
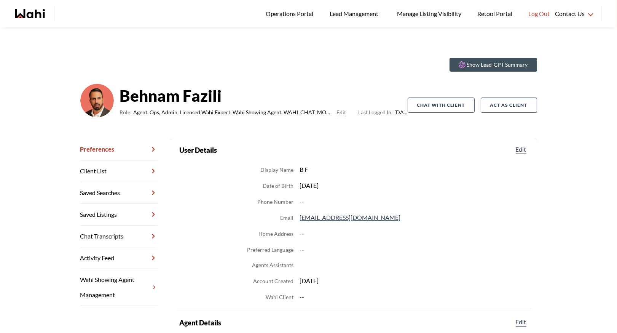
click at [104, 237] on link "Chat Transcripts" at bounding box center [119, 236] width 78 height 22
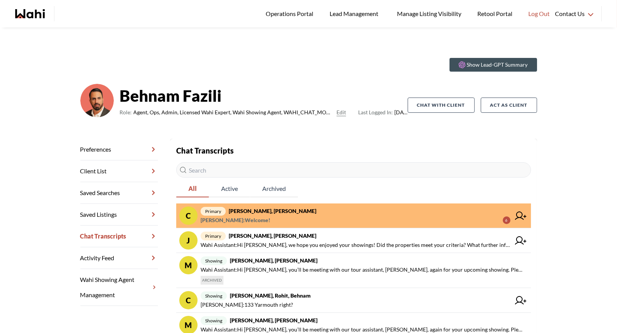
click at [284, 217] on span "Barbara Funt : Welcome! 6" at bounding box center [356, 219] width 310 height 9
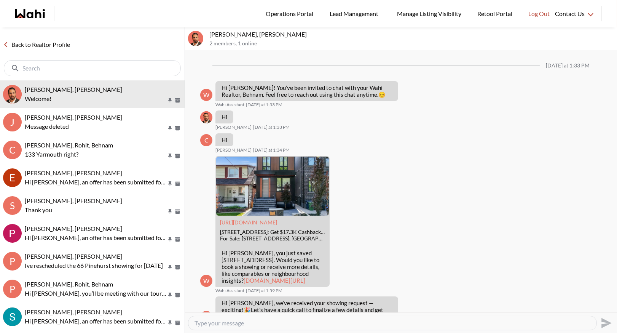
scroll to position [616, 0]
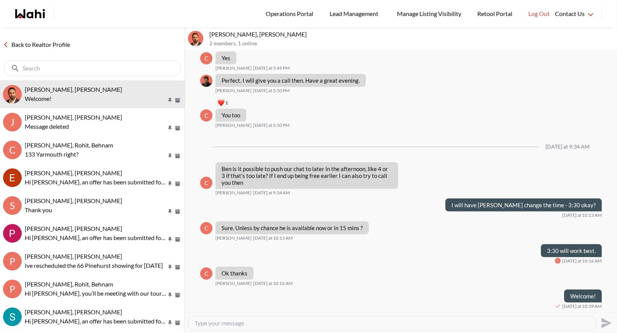
click at [37, 47] on link "Back to Realtor Profile" at bounding box center [36, 45] width 73 height 10
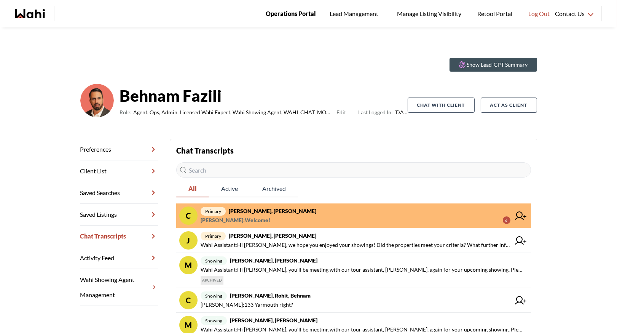
click at [309, 15] on span "Operations Portal" at bounding box center [291, 14] width 50 height 10
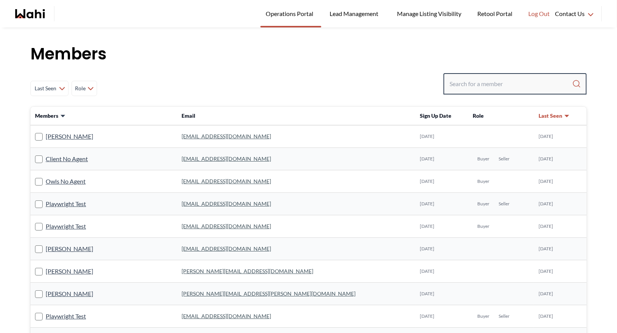
click at [463, 86] on input "Search input" at bounding box center [511, 84] width 123 height 14
type input "[PERSON_NAME]"
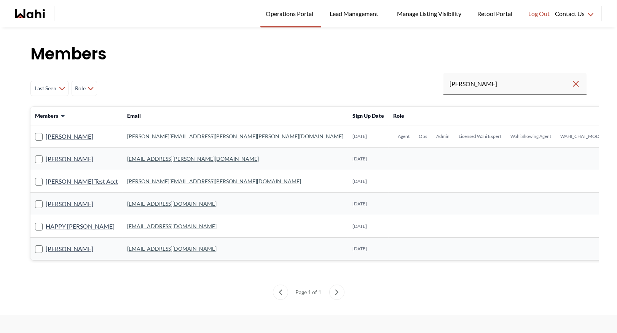
click at [154, 133] on link "[PERSON_NAME][EMAIL_ADDRESS][PERSON_NAME][PERSON_NAME][DOMAIN_NAME]" at bounding box center [235, 136] width 216 height 6
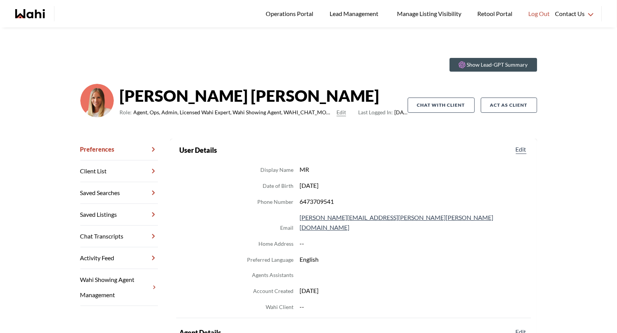
click at [119, 236] on link "Chat Transcripts" at bounding box center [119, 236] width 78 height 22
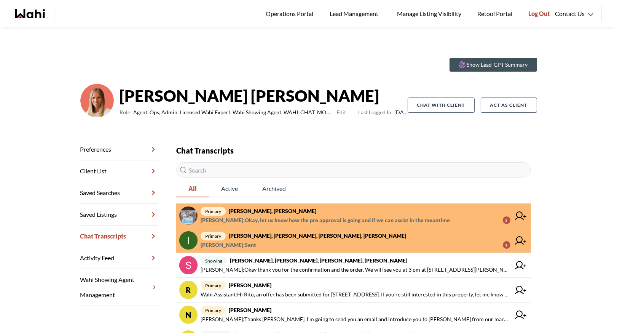
click at [539, 14] on span "Log Out" at bounding box center [538, 14] width 21 height 10
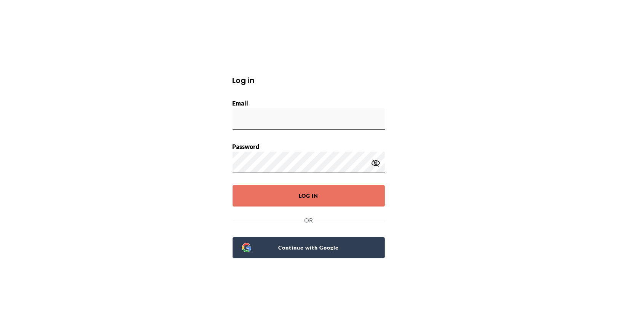
click at [287, 248] on span "Continue with Google" at bounding box center [313, 247] width 124 height 11
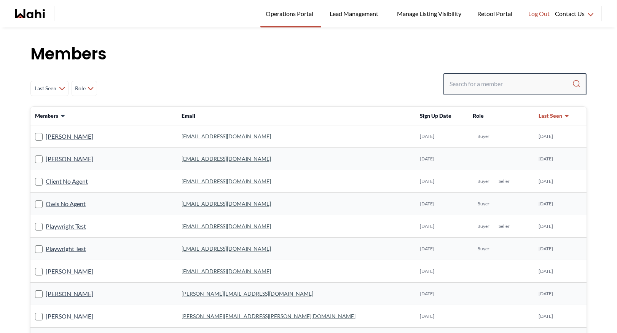
click at [473, 86] on input "Search input" at bounding box center [511, 84] width 123 height 14
type input "ryckman"
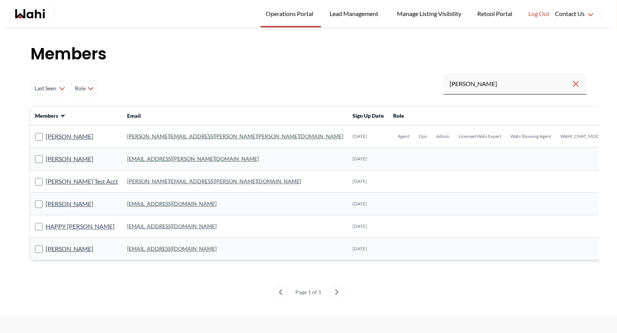
click at [174, 136] on link "michelle.williams@wahi.com" at bounding box center [235, 136] width 216 height 6
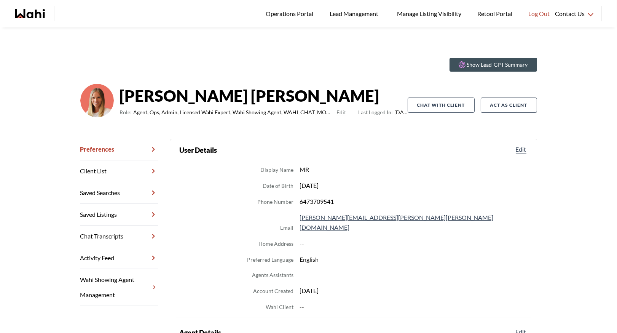
click at [118, 233] on link "Chat Transcripts" at bounding box center [119, 236] width 78 height 22
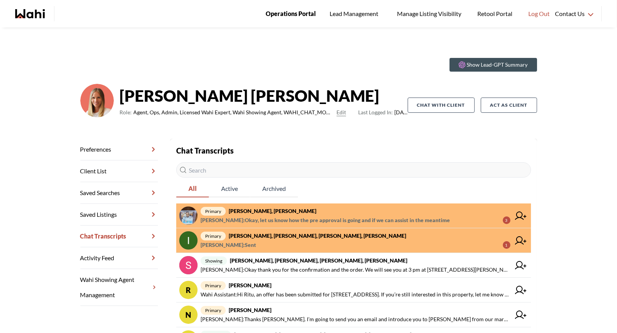
click at [298, 16] on span "Operations Portal" at bounding box center [291, 14] width 50 height 10
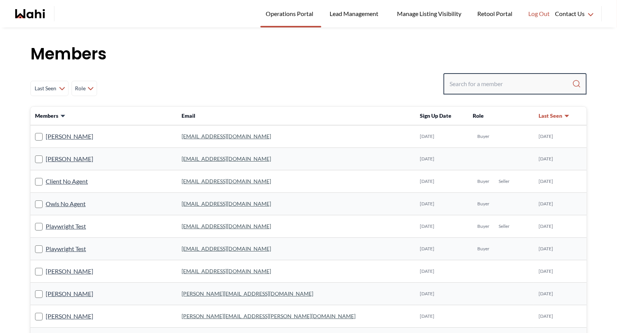
click at [489, 88] on input "Search input" at bounding box center [511, 84] width 123 height 14
type input "faraz"
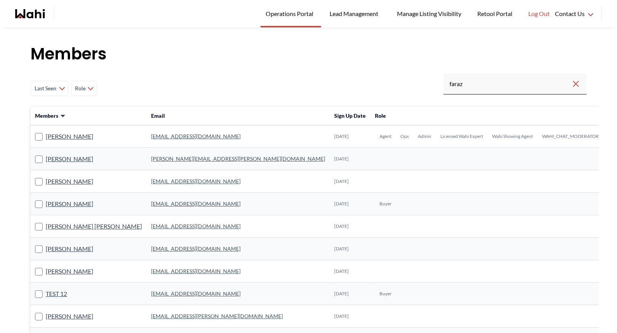
click at [172, 135] on link "faraz.azam@wahi.com" at bounding box center [195, 136] width 89 height 6
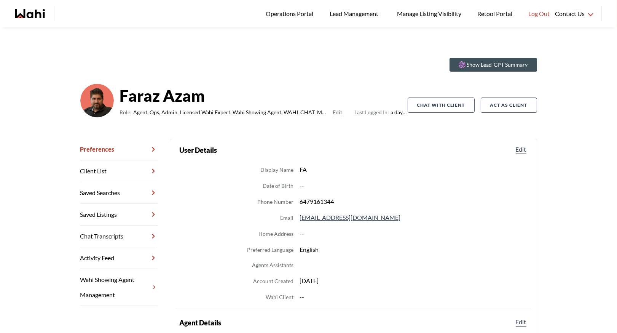
click at [116, 234] on link "Chat Transcripts" at bounding box center [119, 236] width 78 height 22
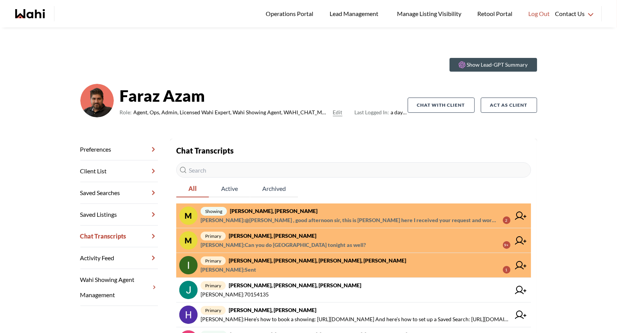
click at [321, 237] on span "primary Mahad Ahmed, Faraz" at bounding box center [356, 235] width 310 height 9
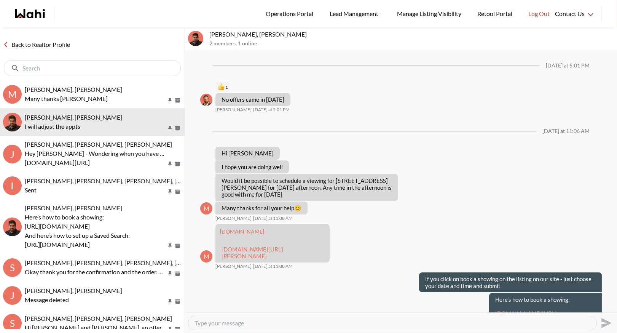
scroll to position [511, 0]
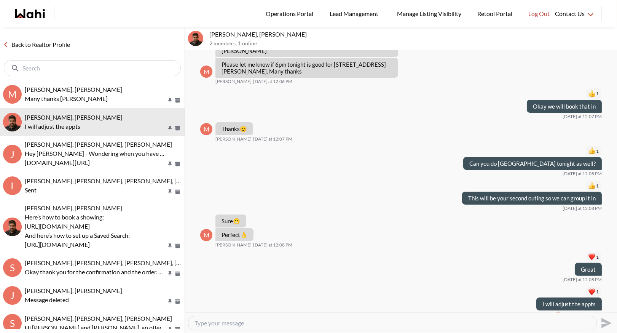
click at [65, 43] on link "Back to Realtor Profile" at bounding box center [36, 45] width 73 height 10
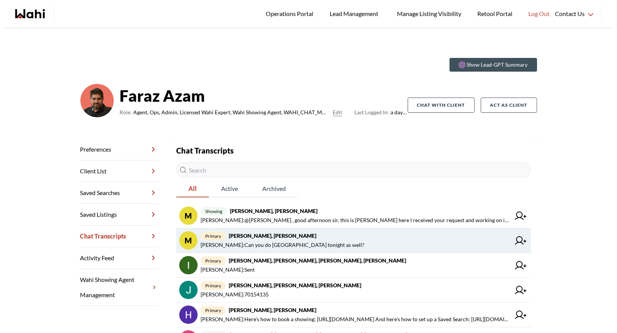
click at [270, 237] on strong "Mahad Ahmed, Faraz" at bounding box center [273, 235] width 88 height 6
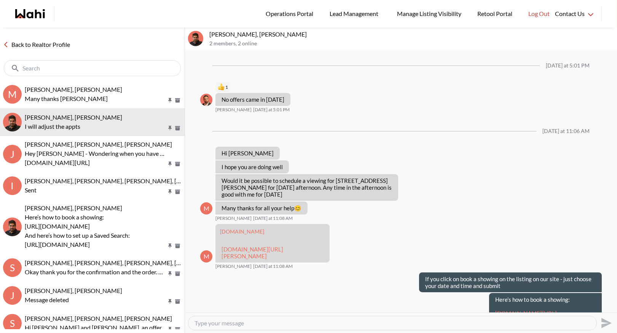
scroll to position [512, 0]
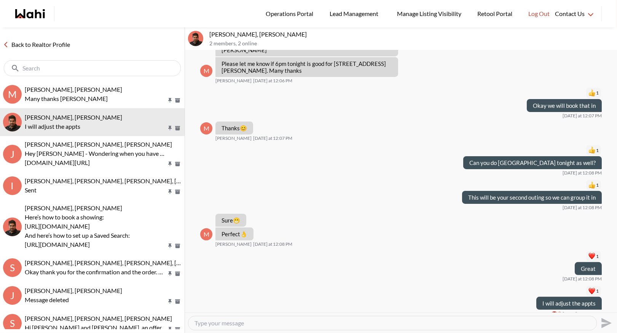
click at [42, 43] on link "Back to Realtor Profile" at bounding box center [36, 45] width 73 height 10
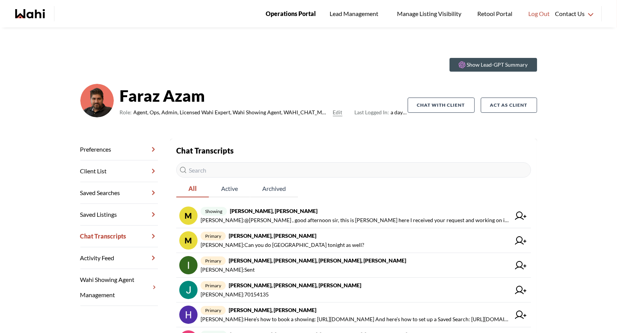
click at [283, 16] on span "Operations Portal" at bounding box center [291, 14] width 50 height 10
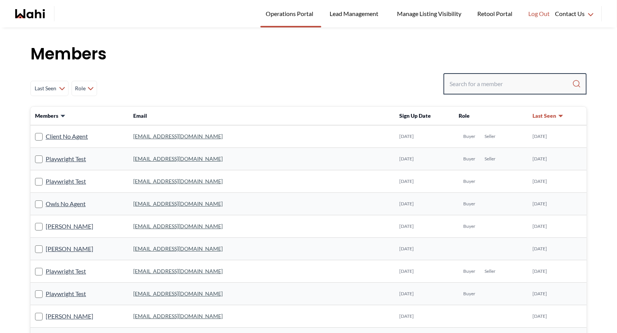
click at [470, 83] on input "Search input" at bounding box center [511, 84] width 123 height 14
type input "[PERSON_NAME]"
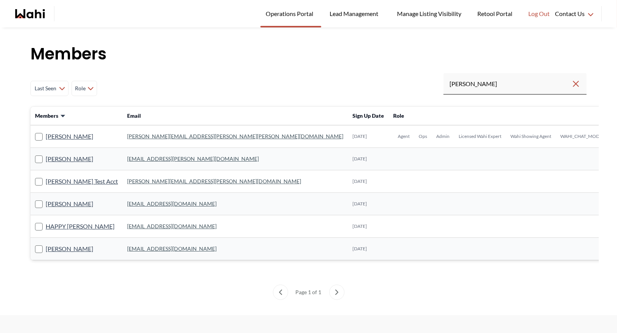
click at [145, 137] on link "[PERSON_NAME][EMAIL_ADDRESS][PERSON_NAME][PERSON_NAME][DOMAIN_NAME]" at bounding box center [235, 136] width 216 height 6
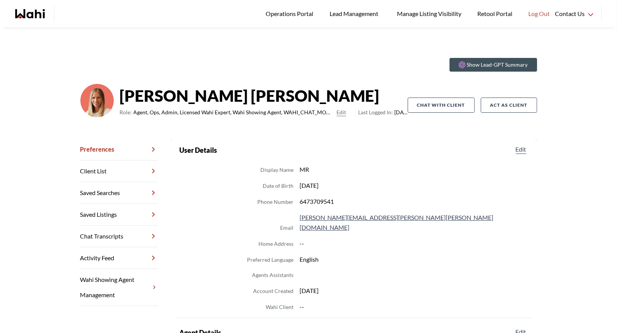
click at [112, 239] on link "Chat Transcripts" at bounding box center [119, 236] width 78 height 22
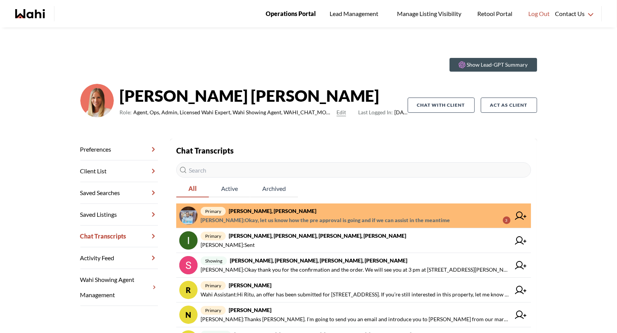
click at [297, 10] on span "Operations Portal" at bounding box center [291, 14] width 50 height 10
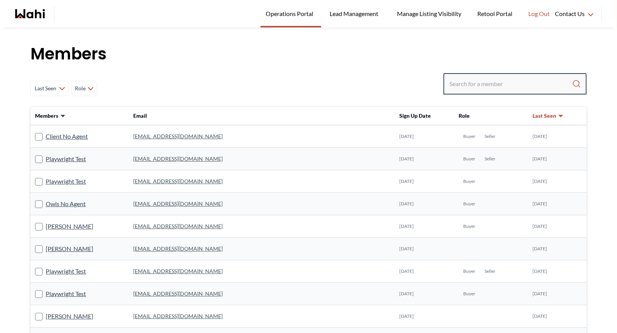
click at [464, 87] on input "Search input" at bounding box center [511, 84] width 123 height 14
type input "behnam"
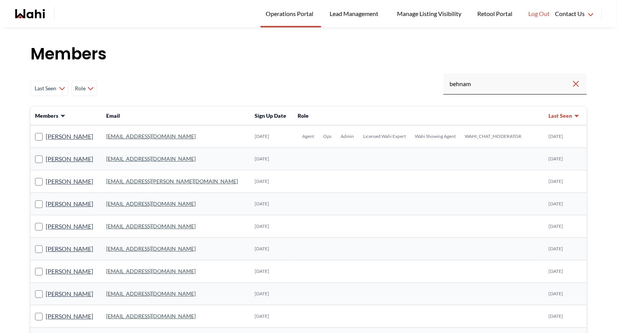
click at [148, 134] on link "[EMAIL_ADDRESS][DOMAIN_NAME]" at bounding box center [150, 136] width 89 height 6
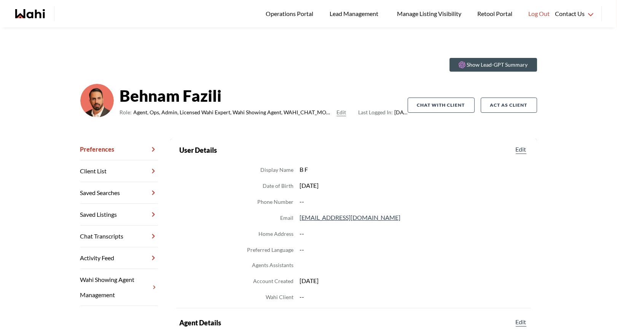
click at [131, 234] on link "Chat Transcripts" at bounding box center [119, 236] width 78 height 22
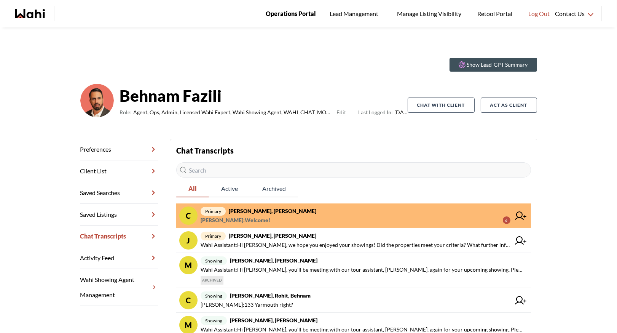
click at [289, 10] on span "Operations Portal" at bounding box center [291, 14] width 50 height 10
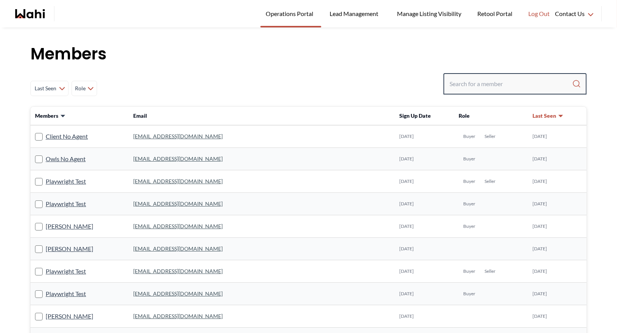
click at [490, 88] on input "Search input" at bounding box center [511, 84] width 123 height 14
type input "ryckman"
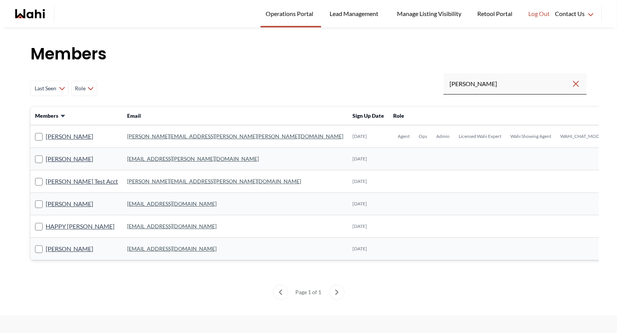
click at [157, 136] on link "michelle.williams@wahi.com" at bounding box center [235, 136] width 216 height 6
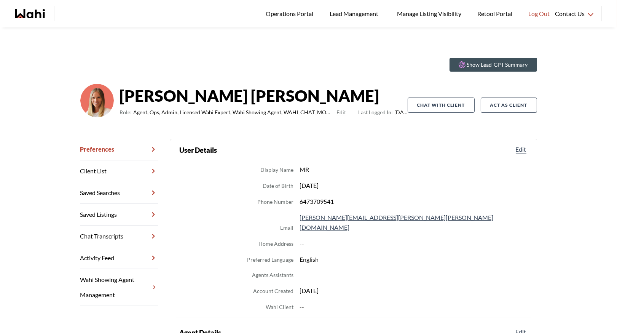
click at [113, 231] on link "Chat Transcripts" at bounding box center [119, 236] width 78 height 22
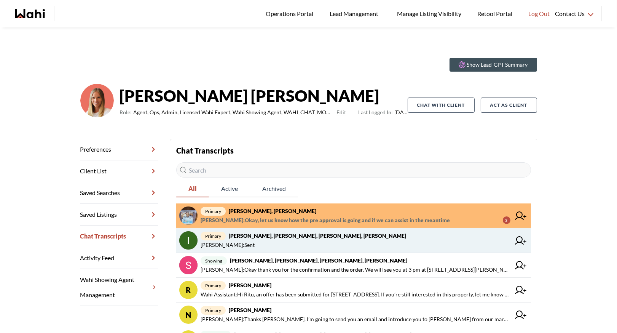
click at [322, 247] on span "Michelle Ryckman : Sent" at bounding box center [356, 244] width 310 height 9
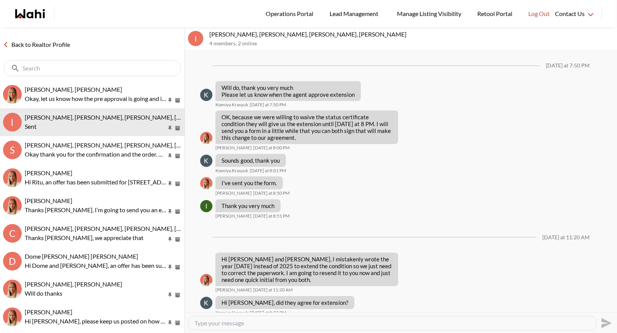
scroll to position [526, 0]
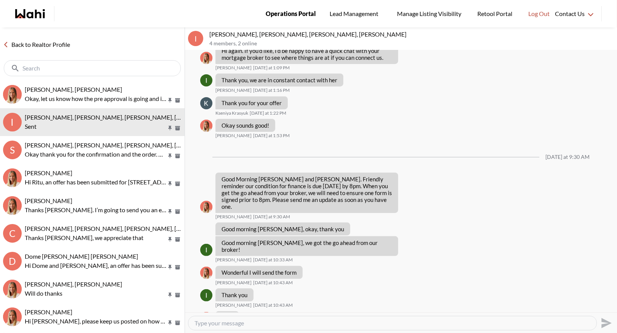
click at [296, 7] on link "Operations Portal" at bounding box center [290, 13] width 61 height 27
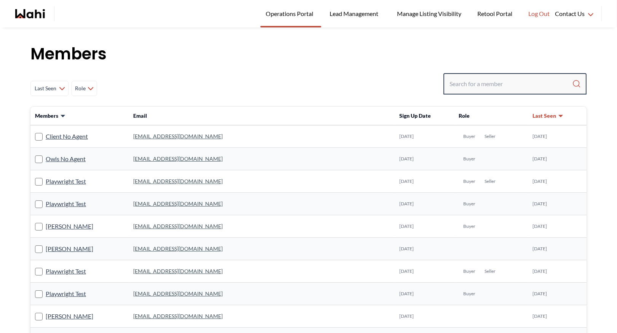
click at [479, 80] on input "Search input" at bounding box center [511, 84] width 123 height 14
click at [462, 82] on input "Search input" at bounding box center [511, 84] width 123 height 14
type input "[PERSON_NAME]"
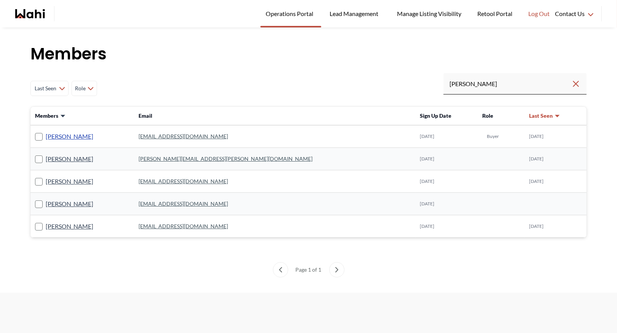
click at [93, 138] on link "BANASREE BHATTACHARYA" at bounding box center [70, 136] width 48 height 10
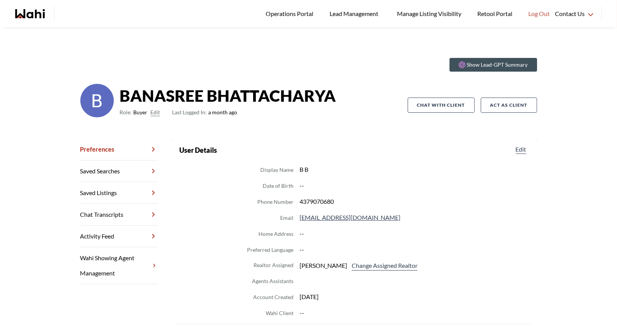
click at [89, 220] on link "Chat Transcripts" at bounding box center [119, 215] width 78 height 22
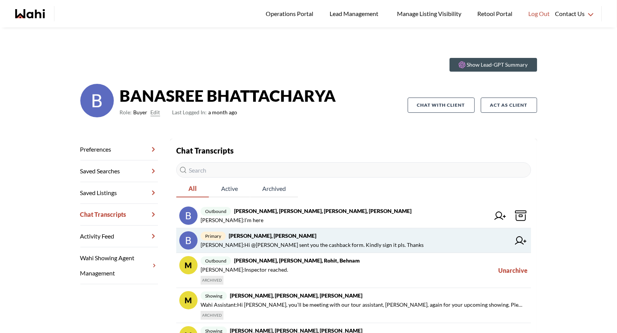
click at [264, 238] on strong "BANASREE BHATTACHARYA, Faraz" at bounding box center [273, 235] width 88 height 6
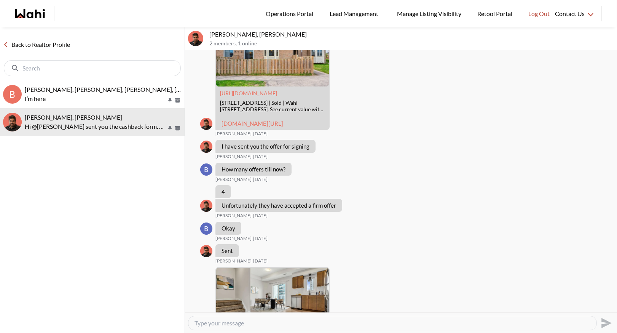
scroll to position [5364, 0]
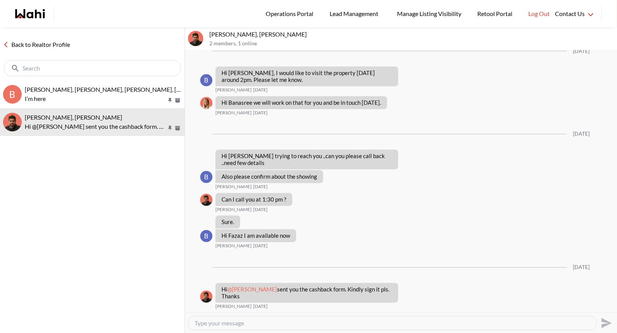
scroll to position [8910, 0]
click at [40, 39] on div "Back to Realtor Profile" at bounding box center [92, 53] width 185 height 53
click at [40, 45] on link "Back to Realtor Profile" at bounding box center [36, 45] width 73 height 10
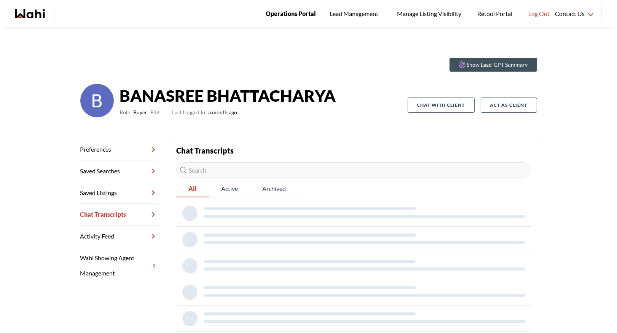
click at [294, 12] on span "Operations Portal" at bounding box center [291, 14] width 50 height 10
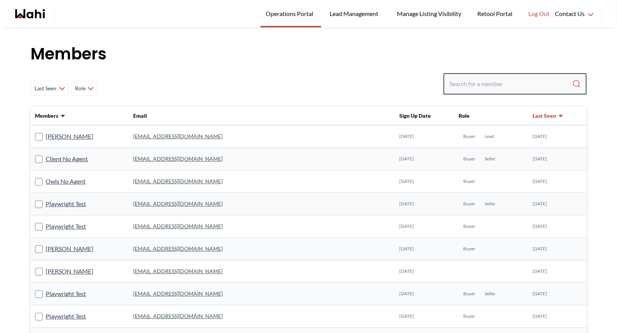
click at [487, 79] on input "Search input" at bounding box center [511, 84] width 123 height 14
click at [450, 81] on input "Search input" at bounding box center [511, 84] width 123 height 14
type input "behnam"
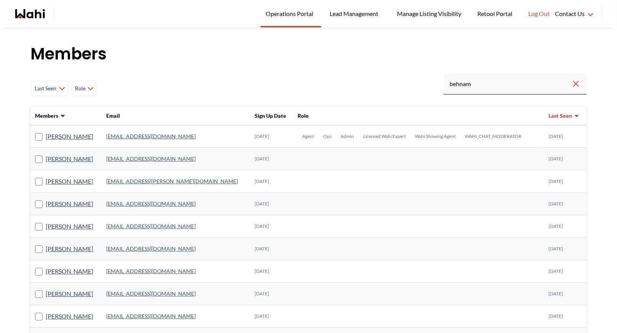
click at [126, 136] on link "[EMAIL_ADDRESS][DOMAIN_NAME]" at bounding box center [150, 136] width 89 height 6
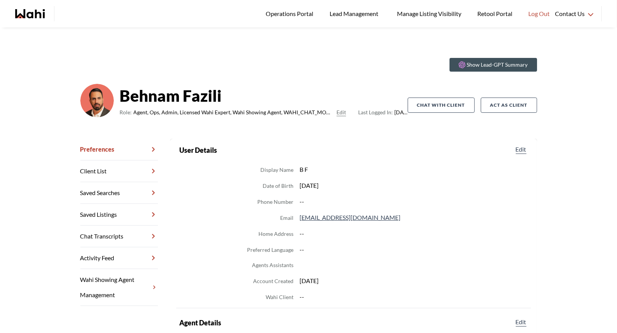
click at [136, 234] on link "Chat Transcripts" at bounding box center [119, 236] width 78 height 22
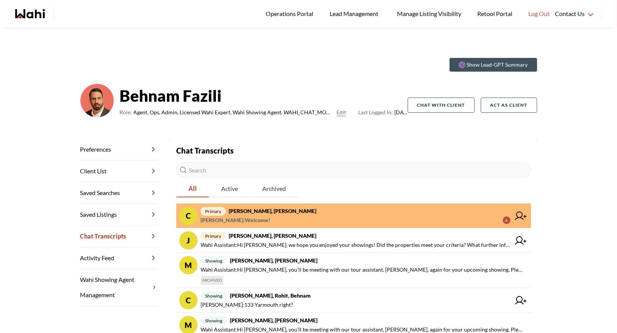
click at [303, 214] on span "primary [PERSON_NAME], [PERSON_NAME]" at bounding box center [356, 210] width 310 height 9
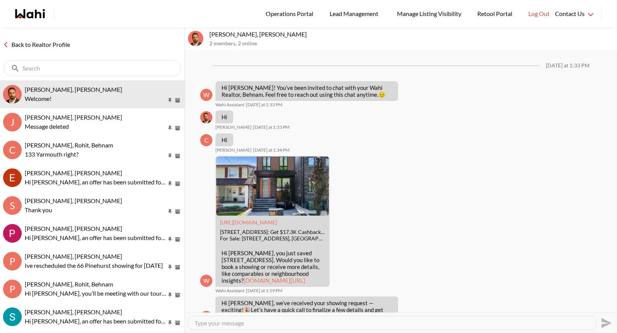
scroll to position [616, 0]
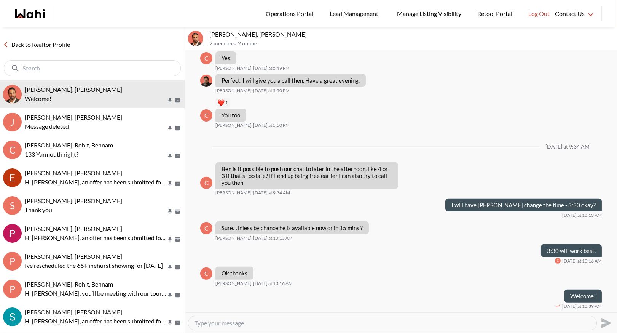
click at [26, 39] on div "Back to Realtor Profile" at bounding box center [92, 53] width 185 height 53
click at [37, 42] on link "Back to Realtor Profile" at bounding box center [36, 45] width 73 height 10
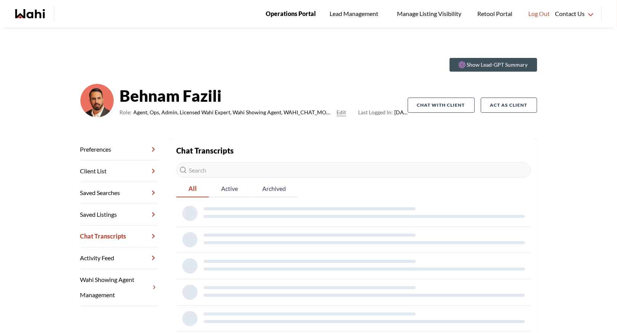
click at [296, 11] on span "Operations Portal" at bounding box center [291, 14] width 50 height 10
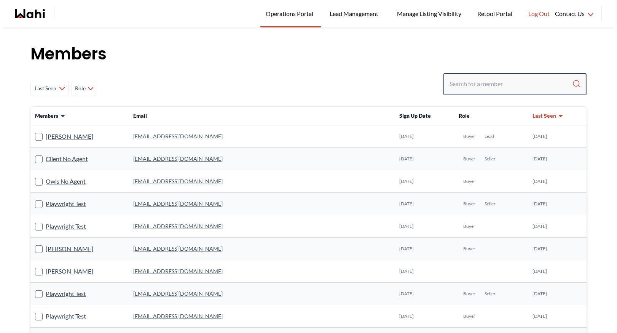
click at [494, 86] on input "Search input" at bounding box center [511, 84] width 123 height 14
type input "[PERSON_NAME]"
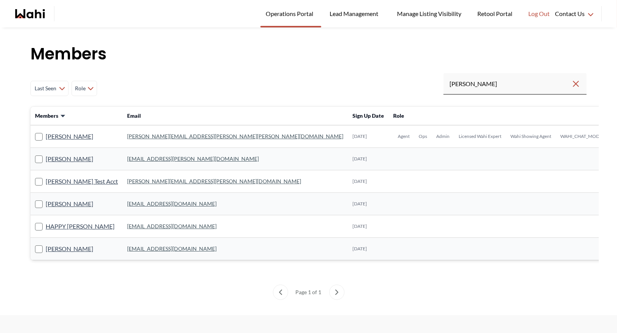
click at [159, 136] on link "[PERSON_NAME][EMAIL_ADDRESS][PERSON_NAME][PERSON_NAME][DOMAIN_NAME]" at bounding box center [235, 136] width 216 height 6
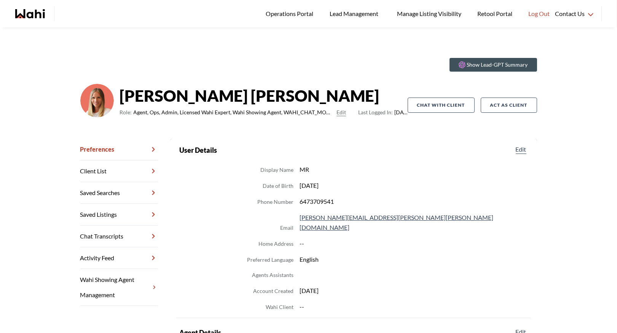
click at [120, 229] on link "Chat Transcripts" at bounding box center [119, 236] width 78 height 22
